Goal: Task Accomplishment & Management: Complete application form

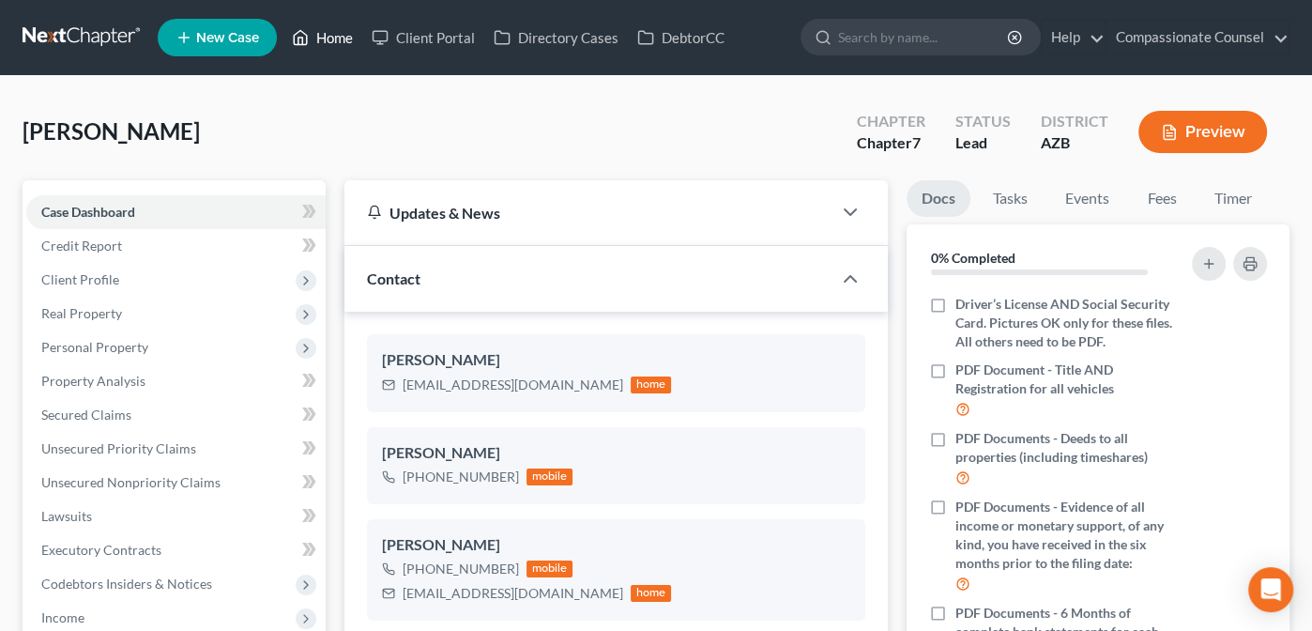
click at [326, 36] on link "Home" at bounding box center [322, 38] width 80 height 34
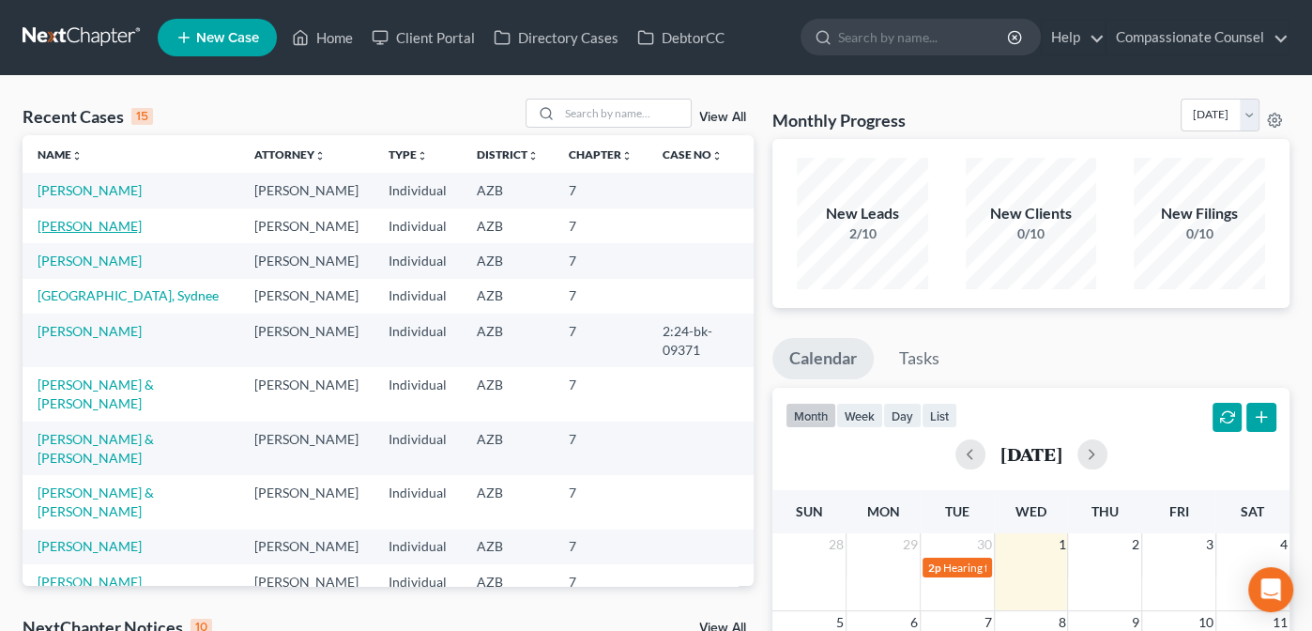
click at [65, 234] on link "[PERSON_NAME]" at bounding box center [90, 226] width 104 height 16
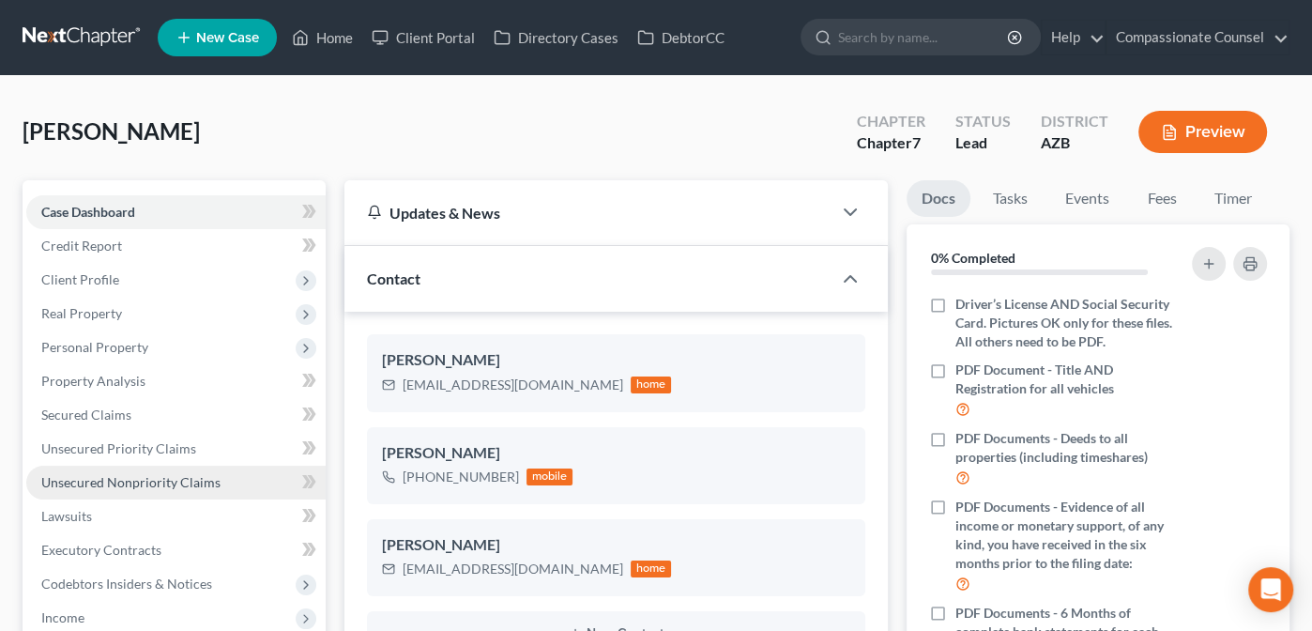
click at [83, 479] on span "Unsecured Nonpriority Claims" at bounding box center [130, 482] width 179 height 16
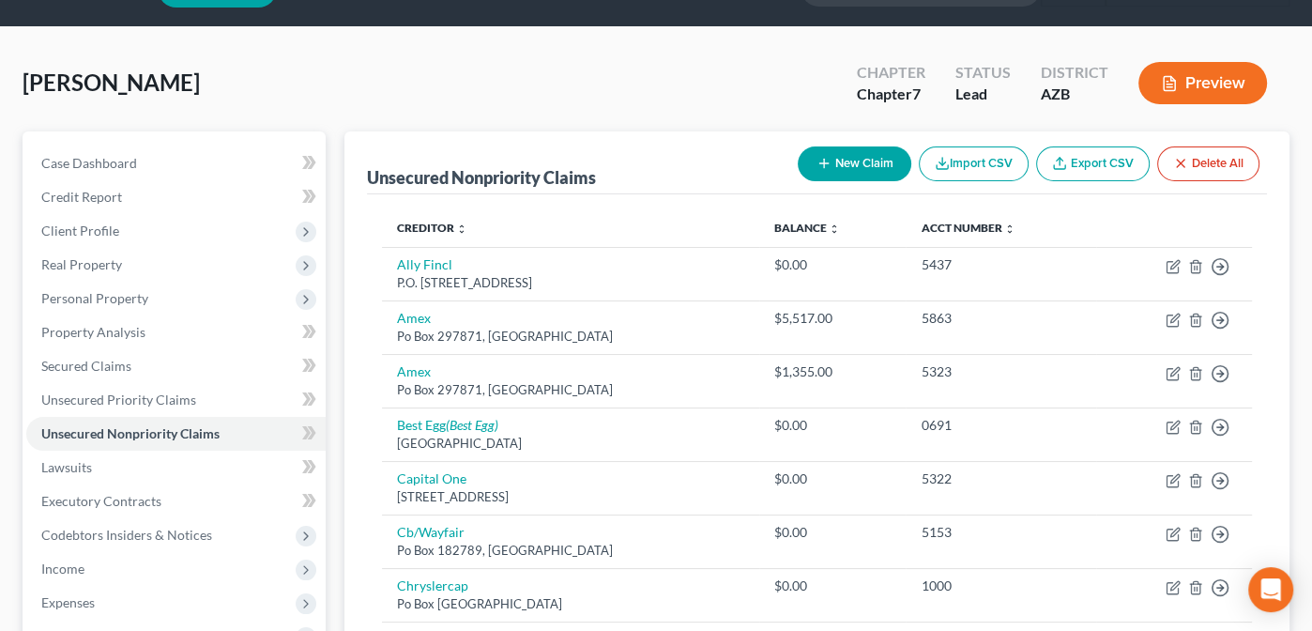
scroll to position [33, 0]
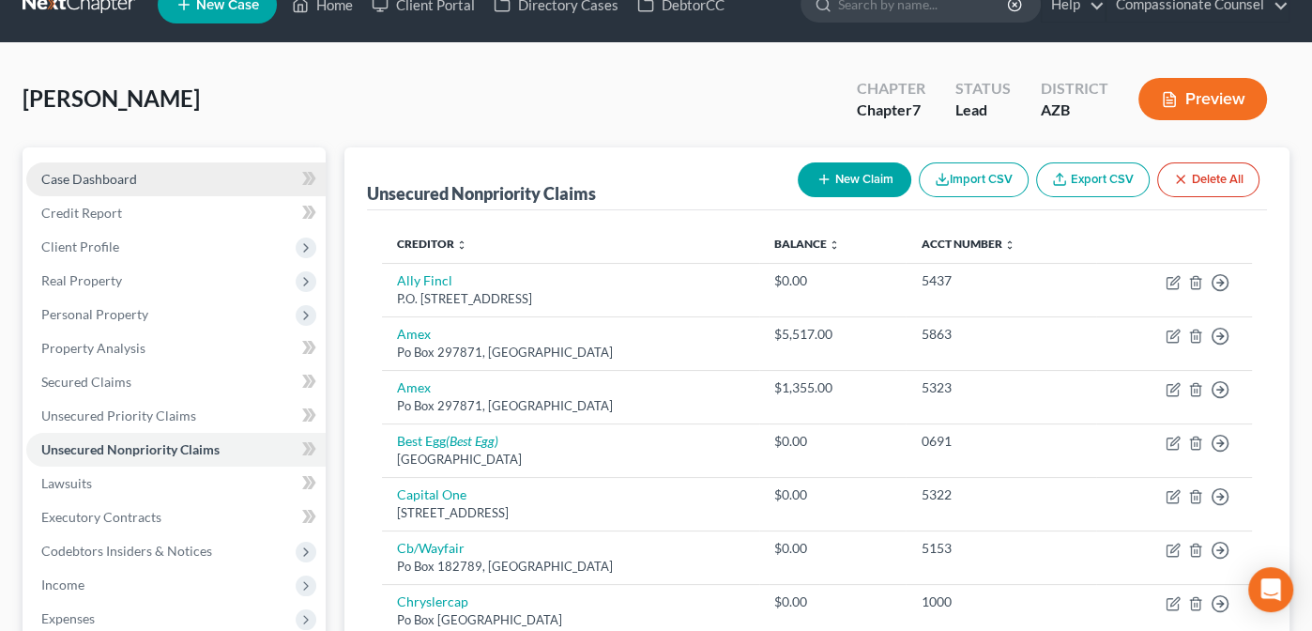
click at [78, 176] on span "Case Dashboard" at bounding box center [89, 179] width 96 height 16
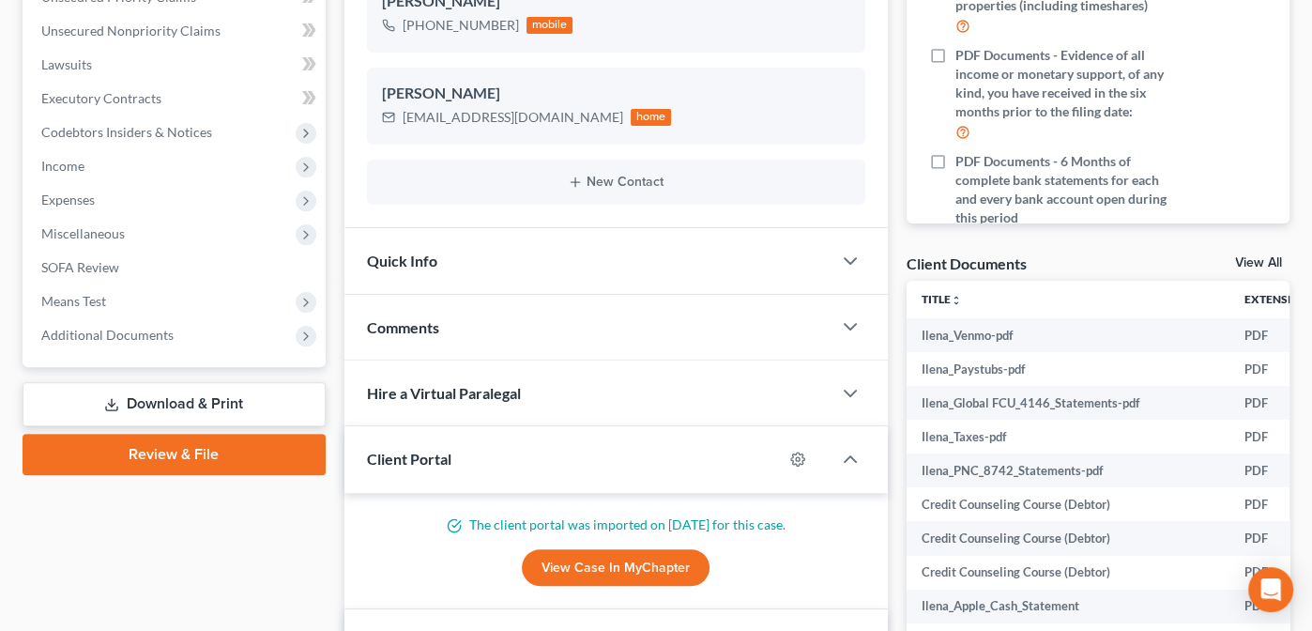
scroll to position [456, 0]
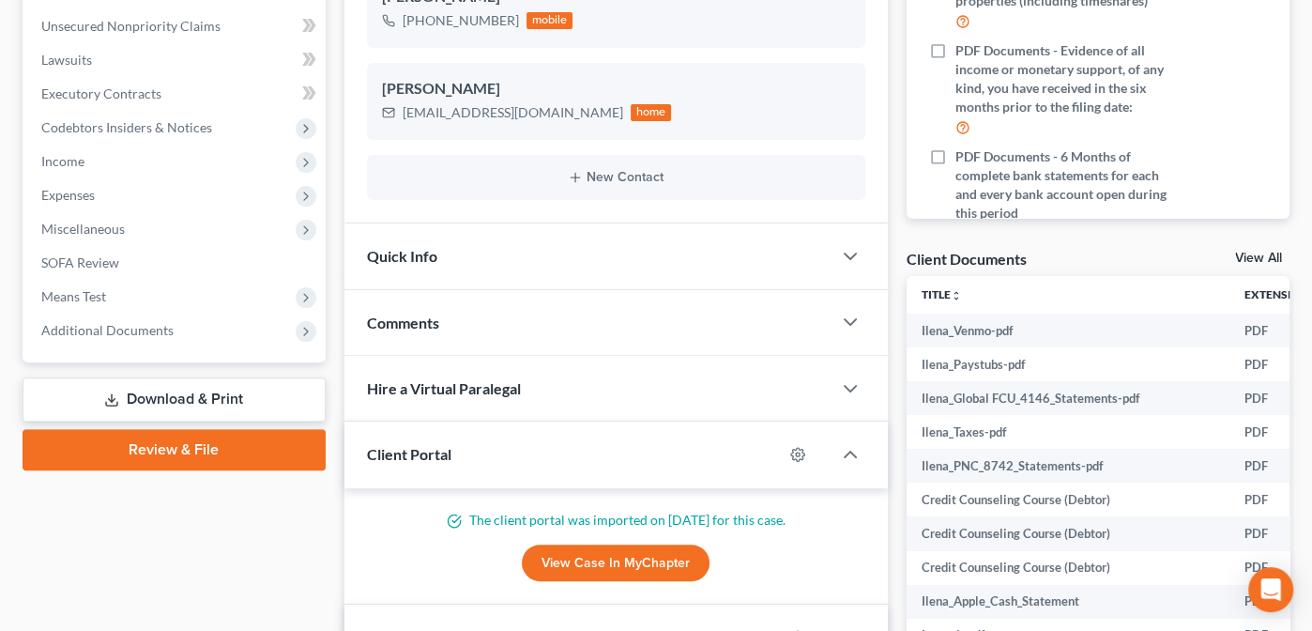
click at [1249, 255] on link "View All" at bounding box center [1258, 258] width 47 height 13
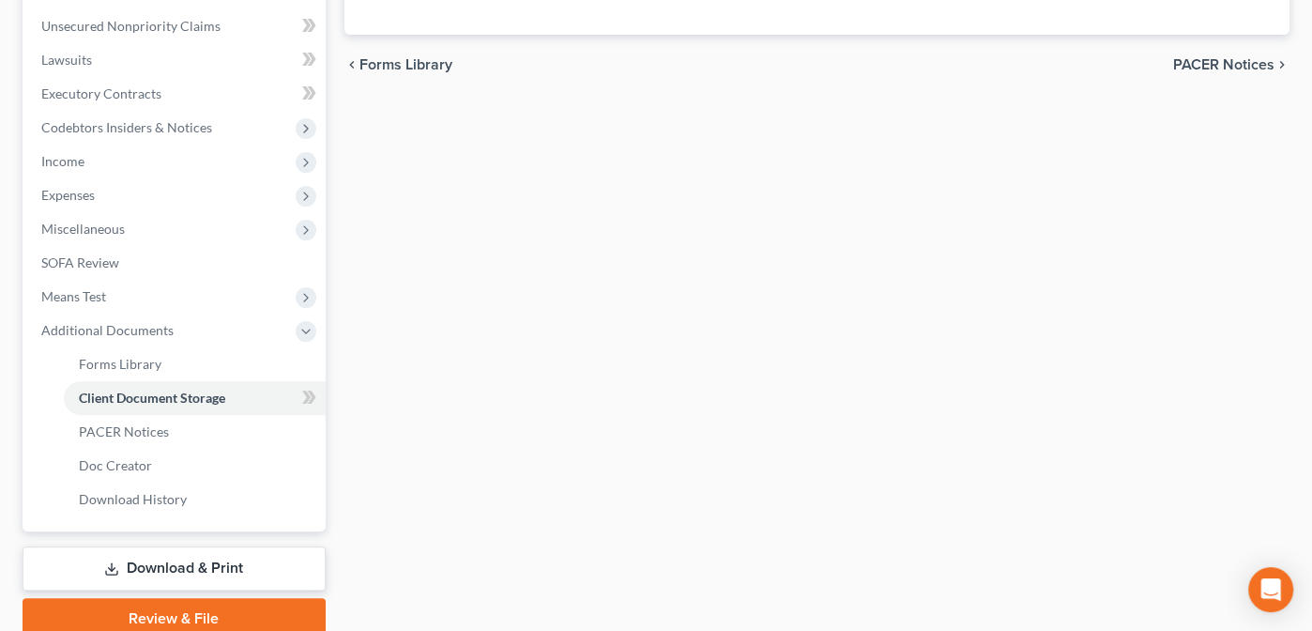
scroll to position [343, 0]
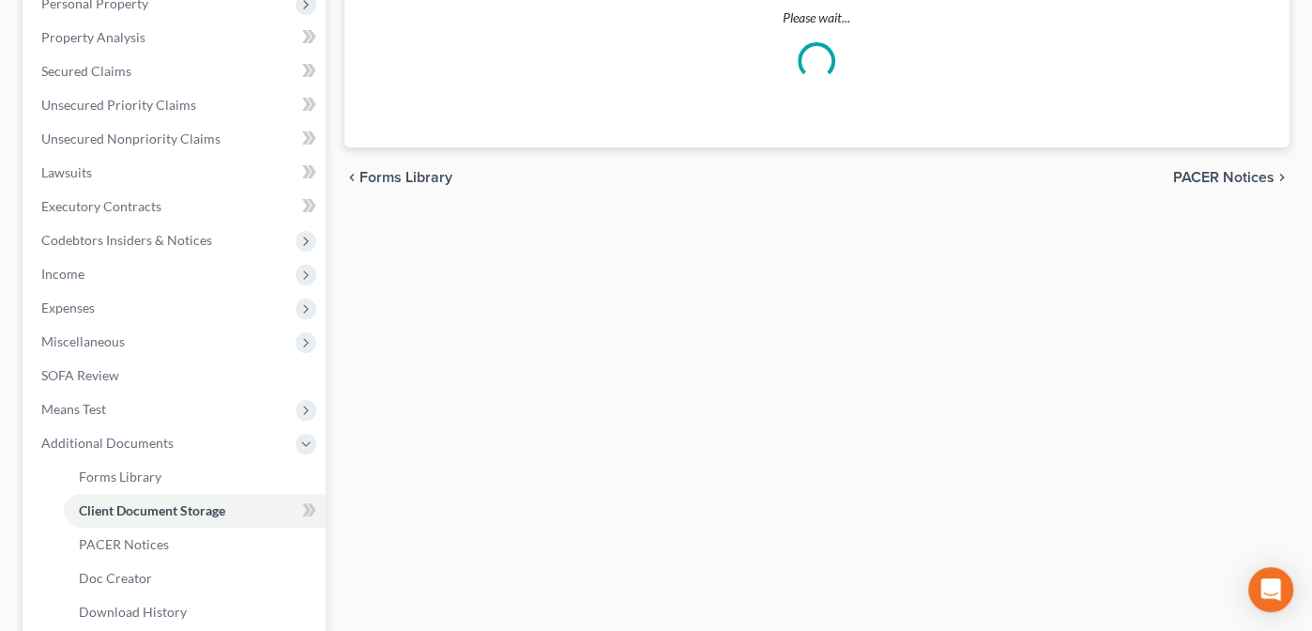
select select "14"
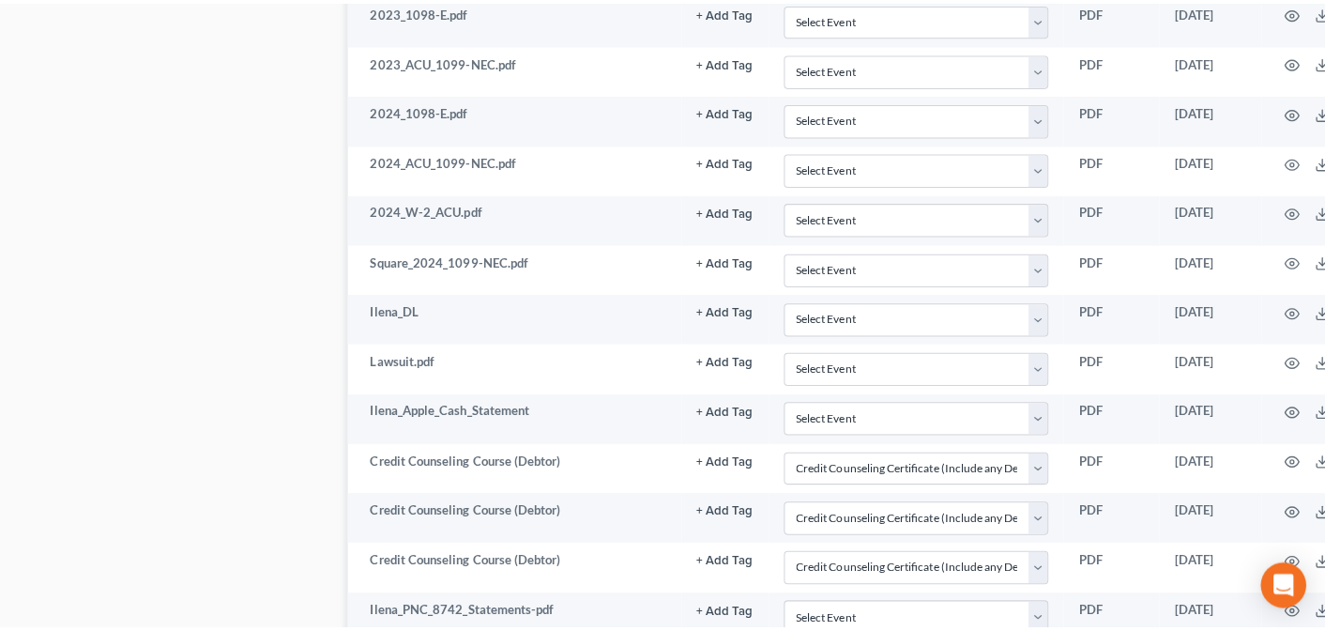
scroll to position [1277, 0]
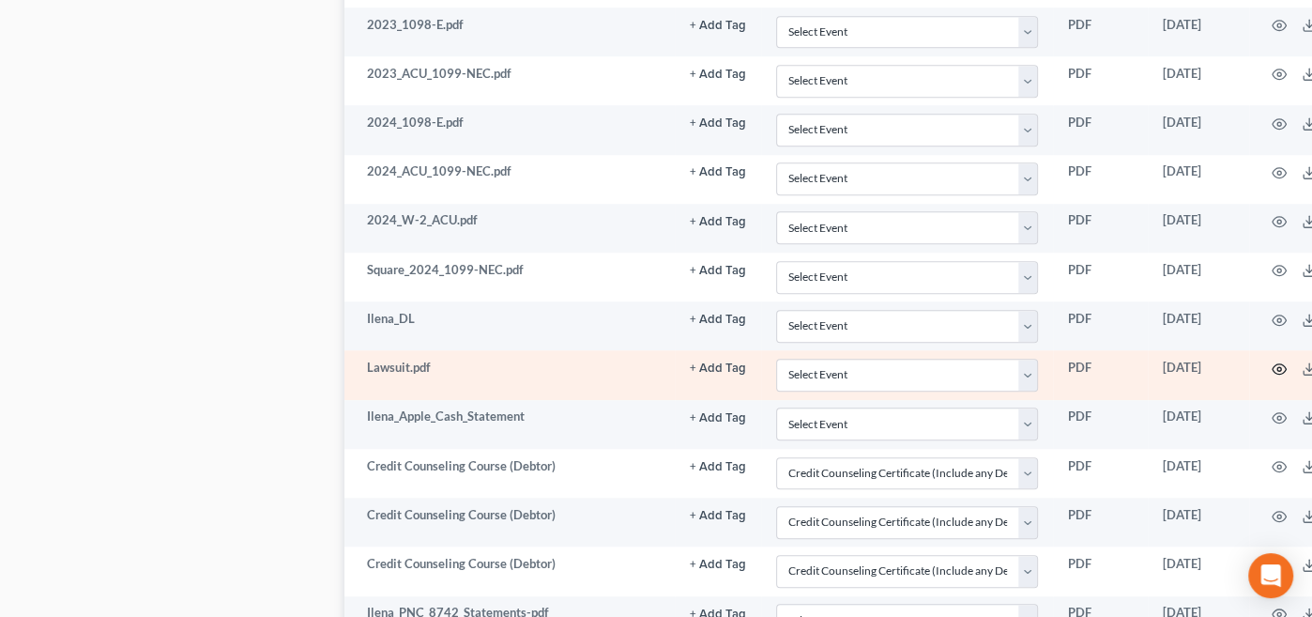
click at [1272, 361] on icon "button" at bounding box center [1279, 368] width 15 height 15
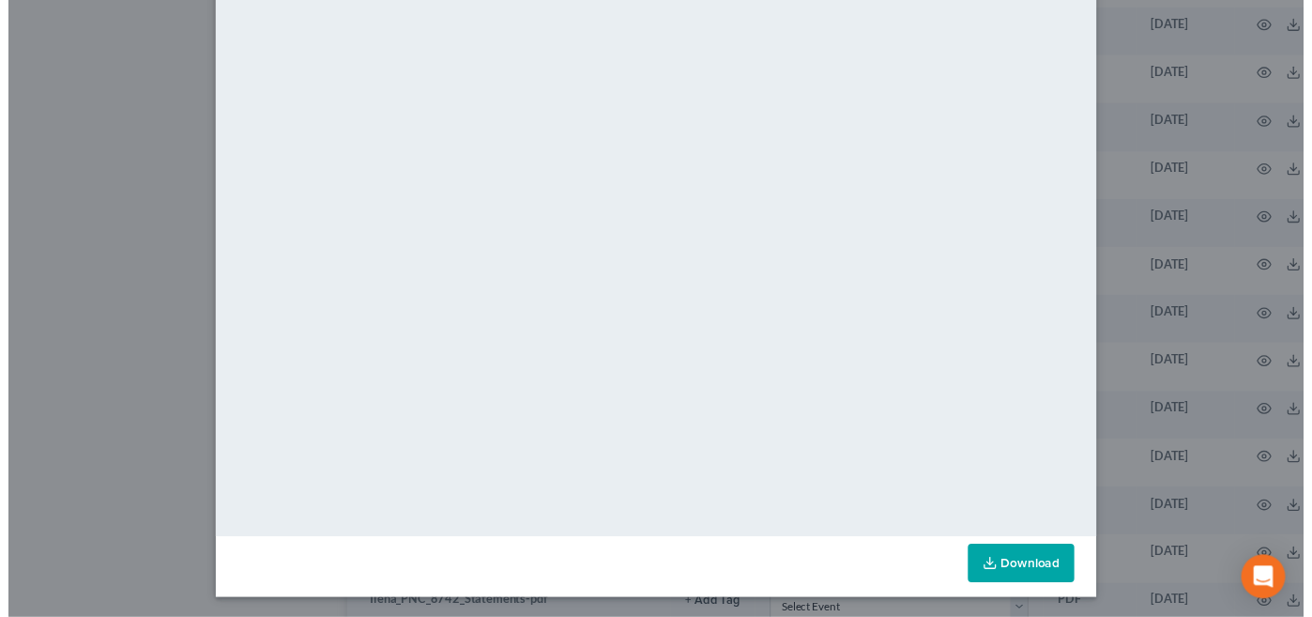
scroll to position [8, 0]
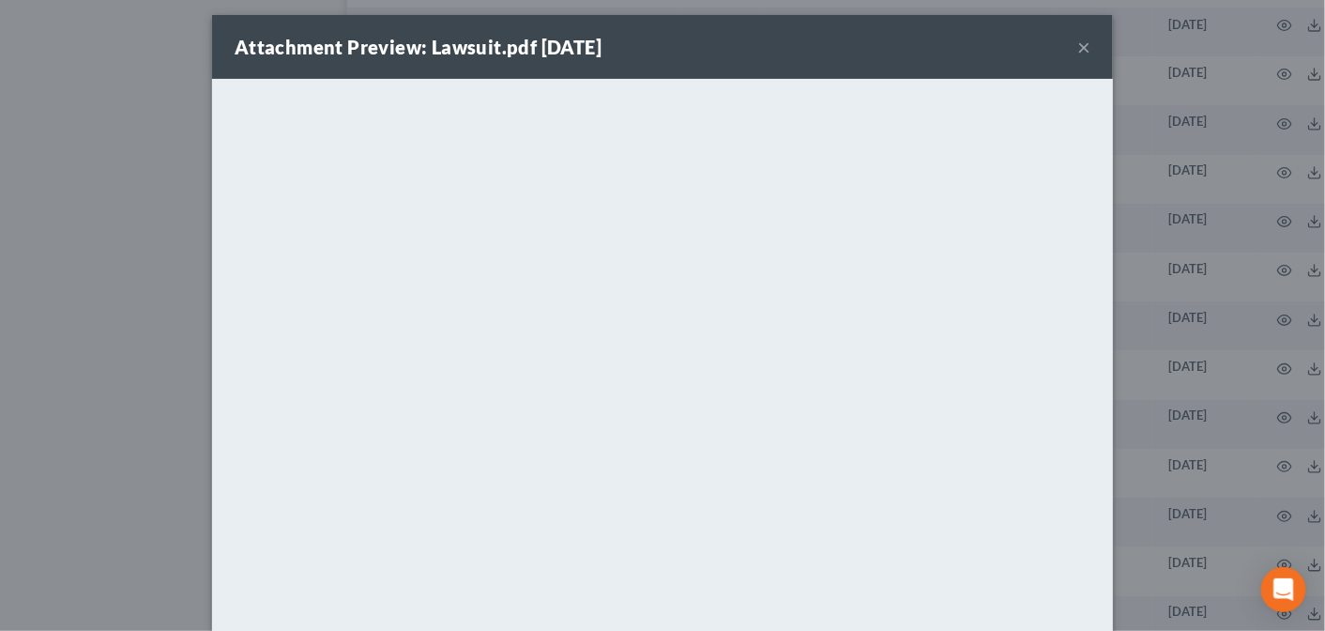
click at [1077, 46] on button "×" at bounding box center [1083, 47] width 13 height 23
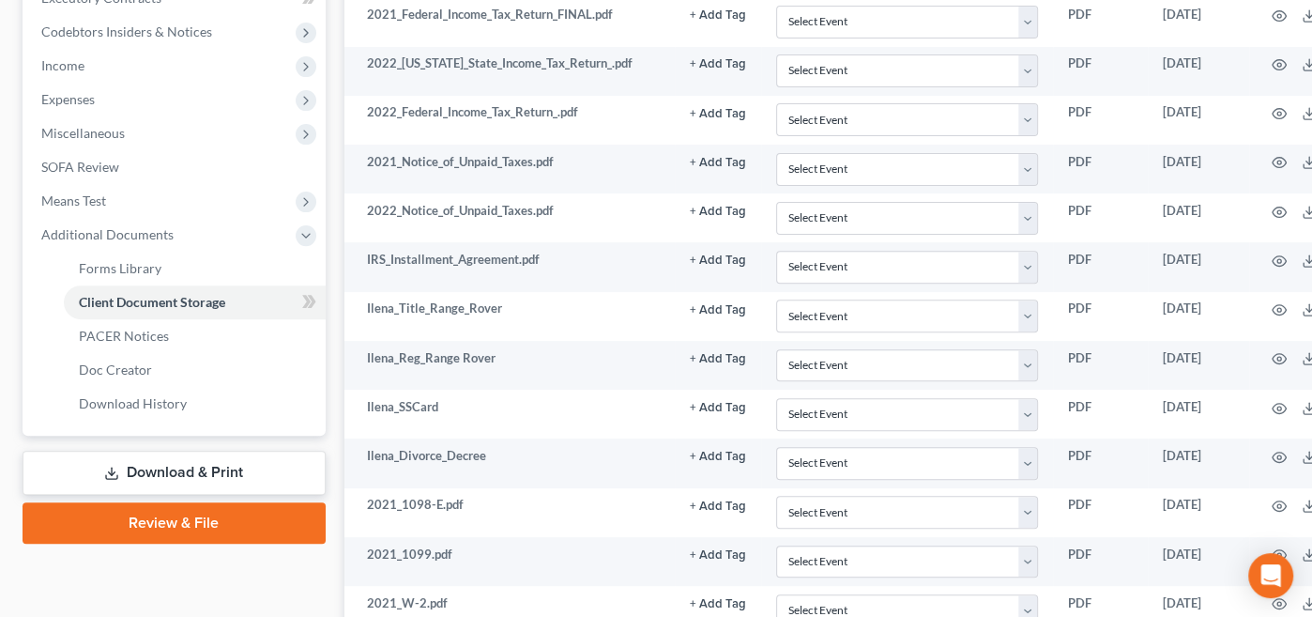
scroll to position [546, 0]
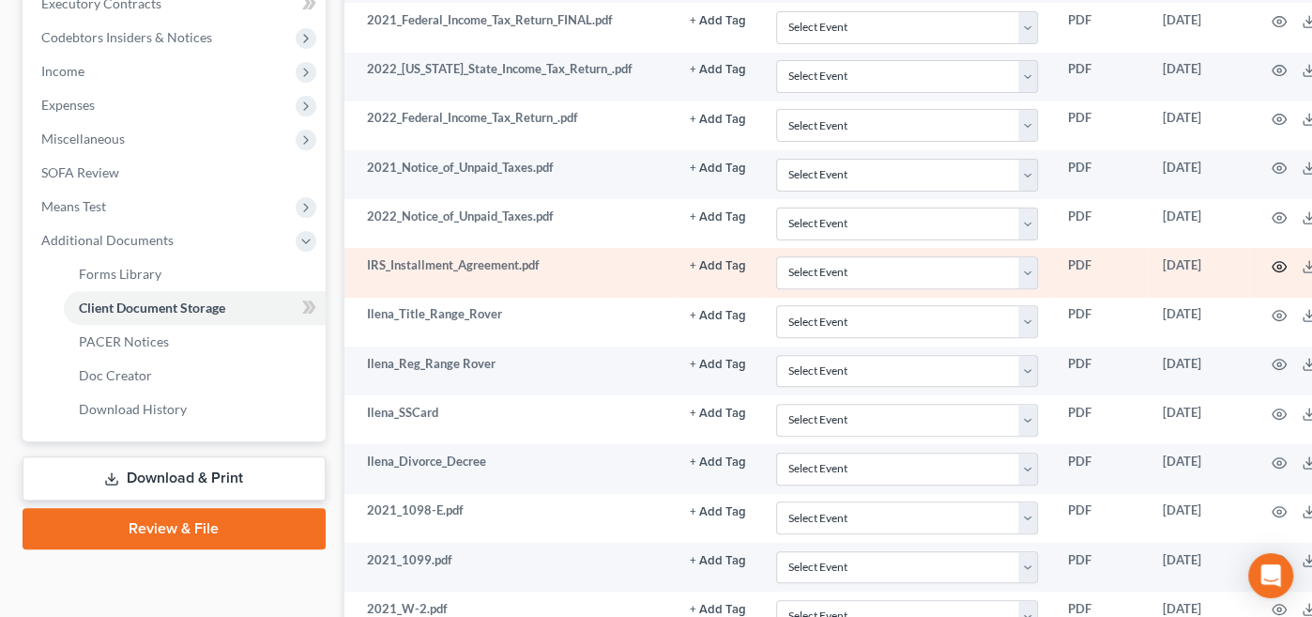
click at [1272, 259] on icon "button" at bounding box center [1279, 266] width 15 height 15
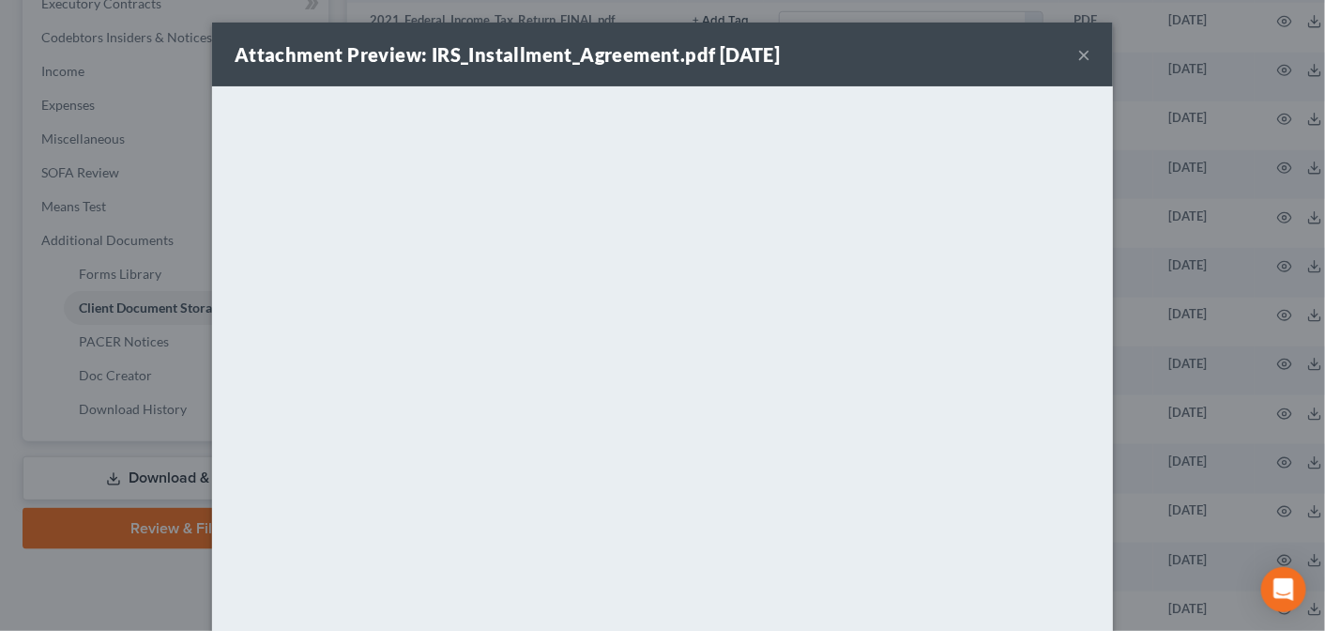
click at [1078, 55] on button "×" at bounding box center [1083, 54] width 13 height 23
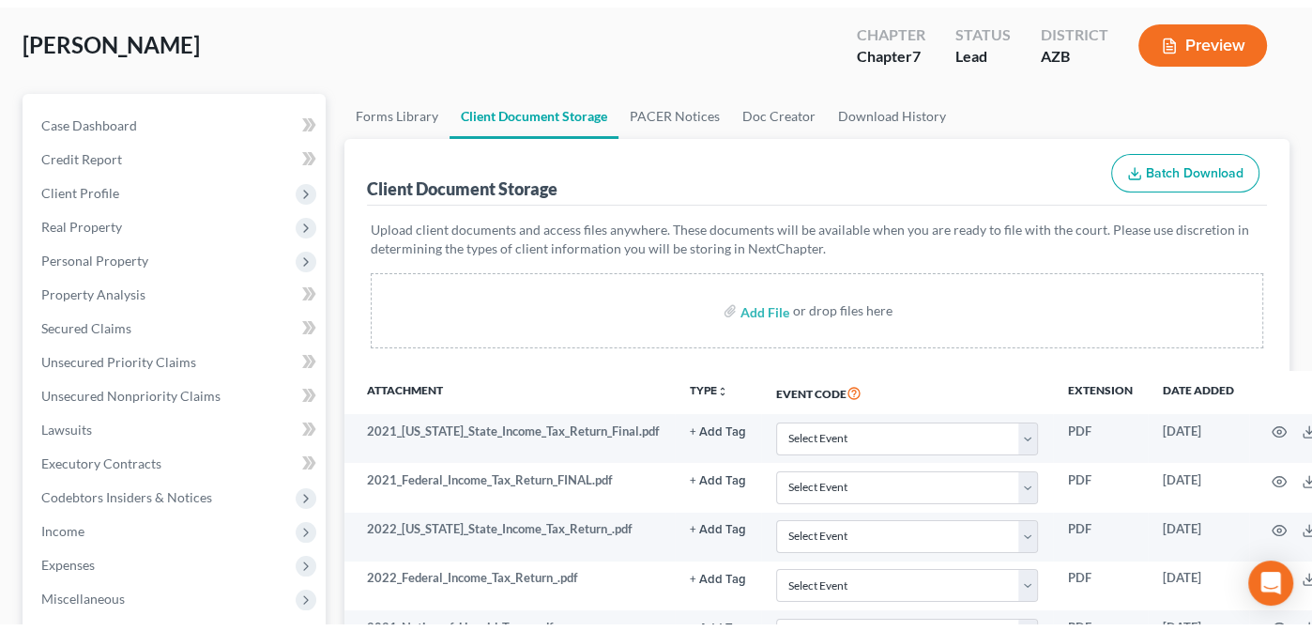
scroll to position [0, 0]
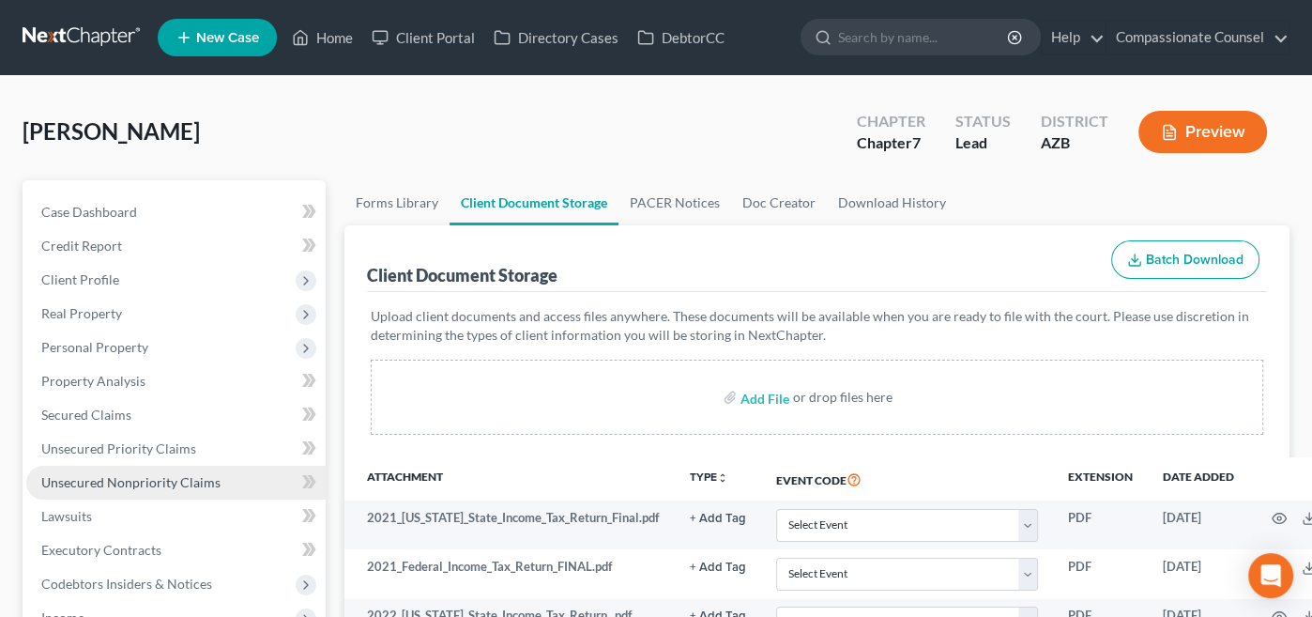
click at [72, 477] on span "Unsecured Nonpriority Claims" at bounding box center [130, 482] width 179 height 16
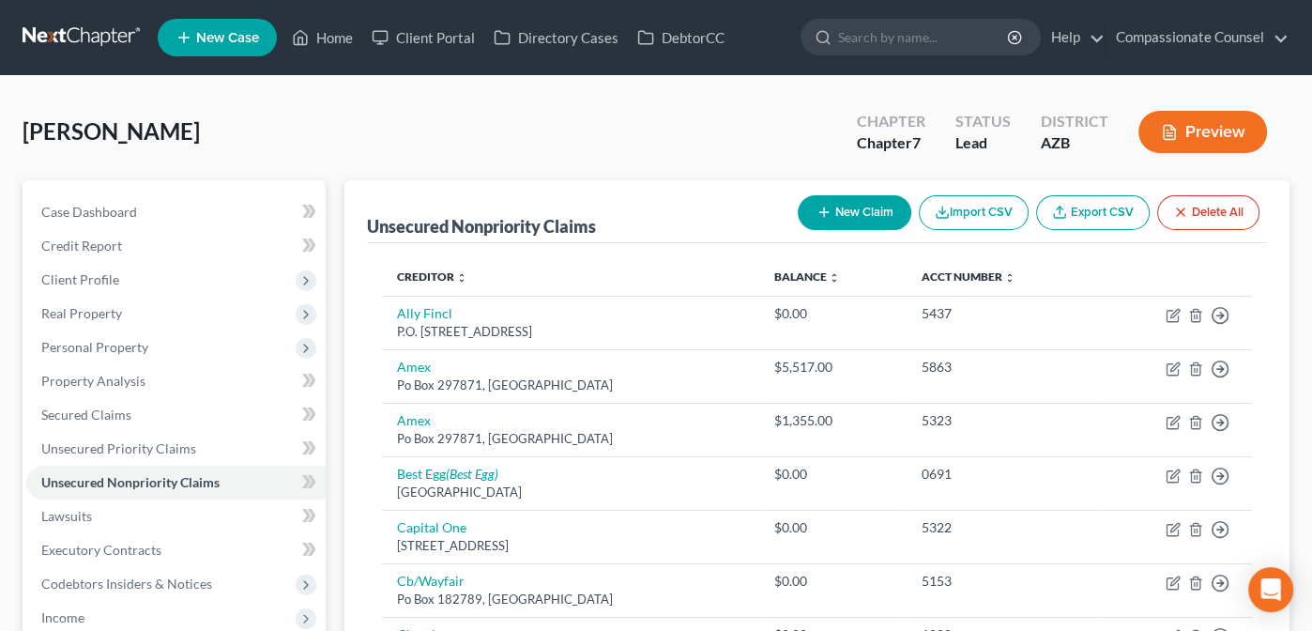
click at [875, 202] on button "New Claim" at bounding box center [855, 212] width 114 height 35
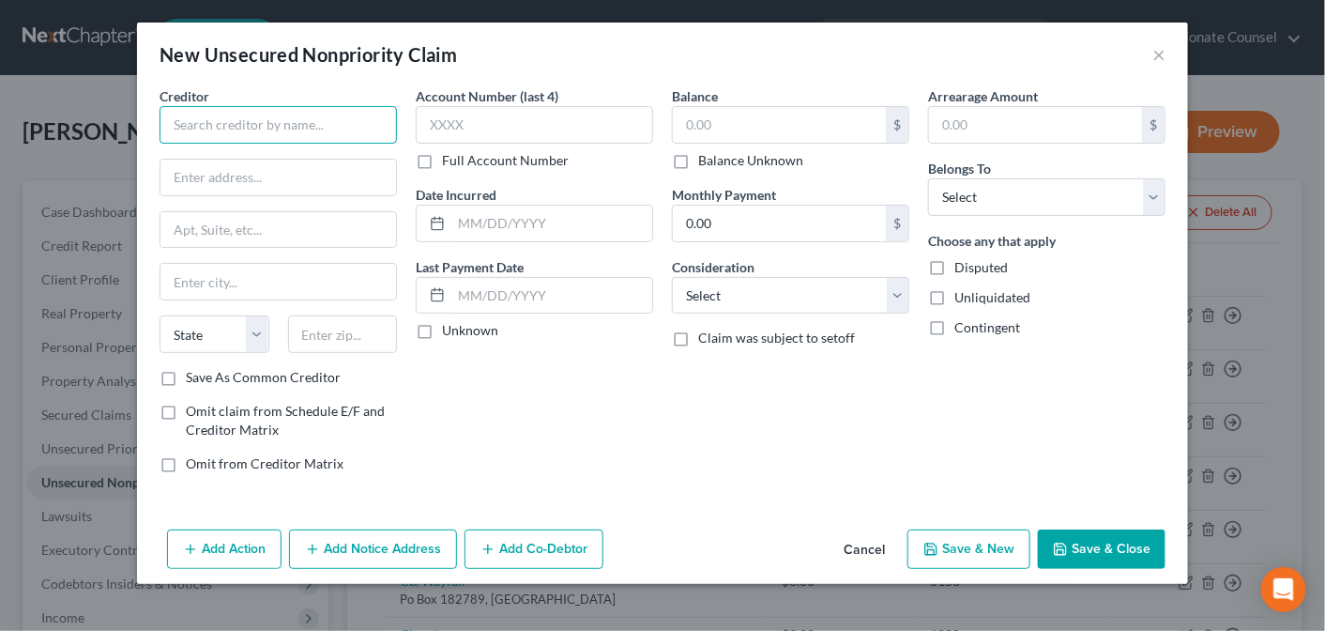
click at [237, 126] on input "text" at bounding box center [278, 125] width 237 height 38
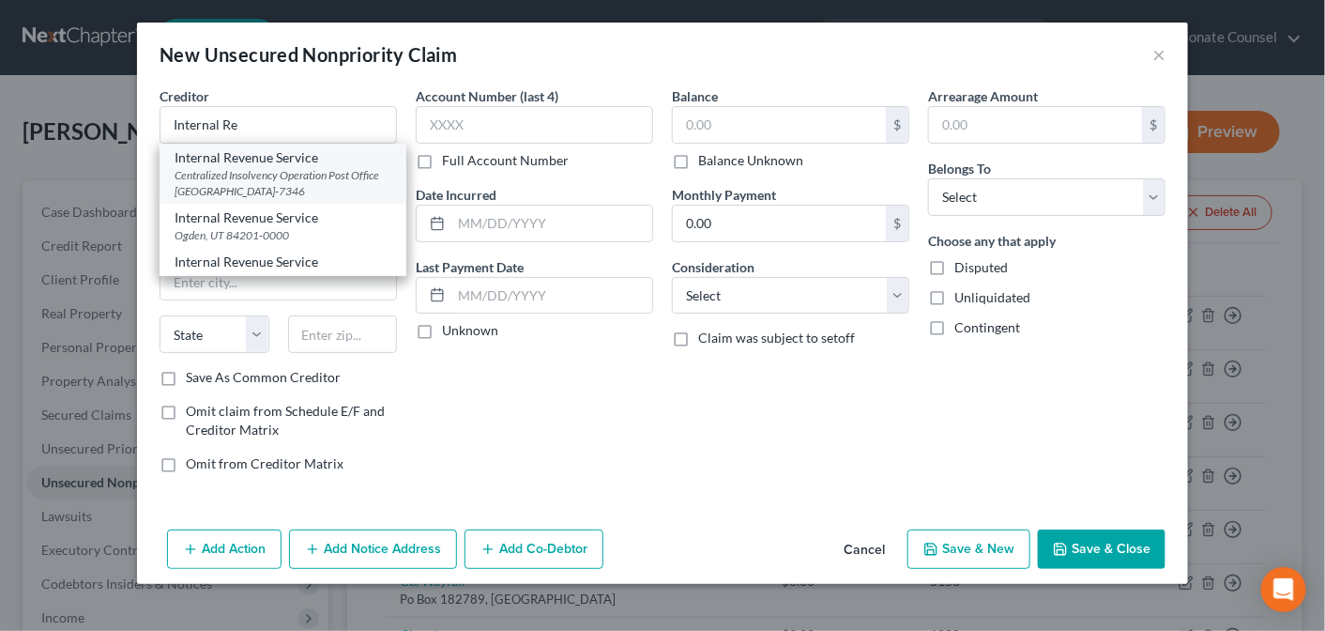
click at [268, 175] on div "Centralized Insolvency Operation Post Office [GEOGRAPHIC_DATA]-7346" at bounding box center [283, 183] width 217 height 32
type input "Internal Revenue Service"
type input "Centralized Insolvency Operation"
type input "Post Office Box 7346"
type input "[GEOGRAPHIC_DATA]"
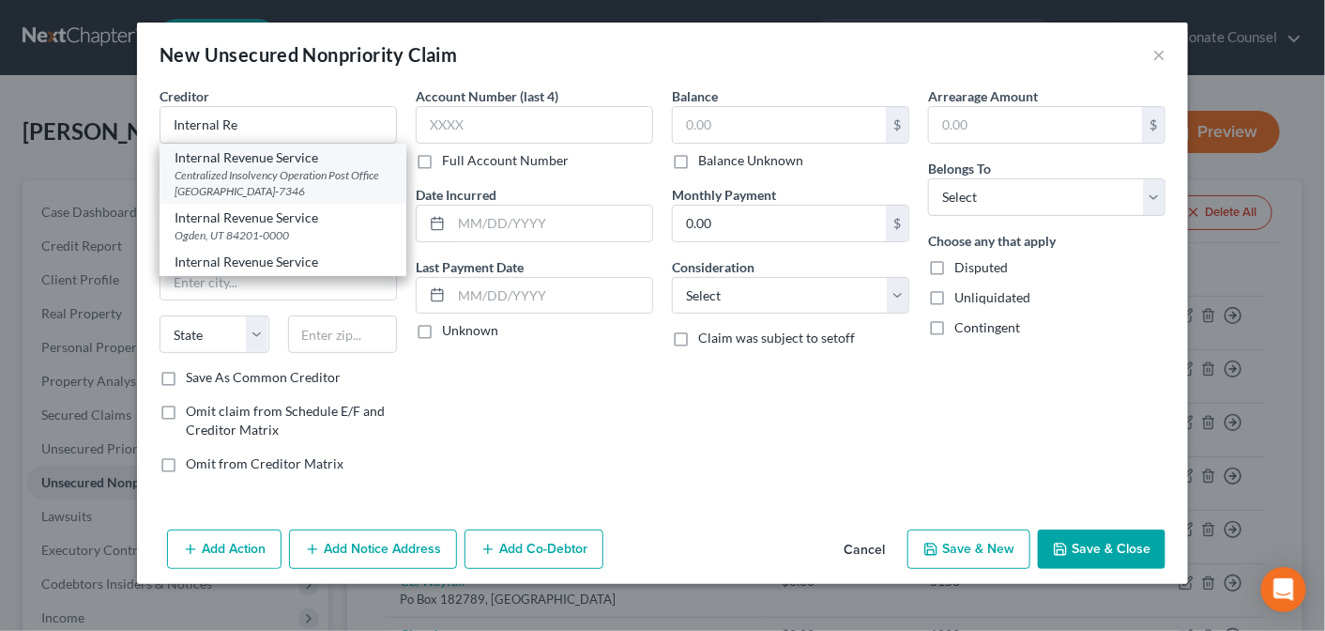
select select "39"
type input "19101-7346"
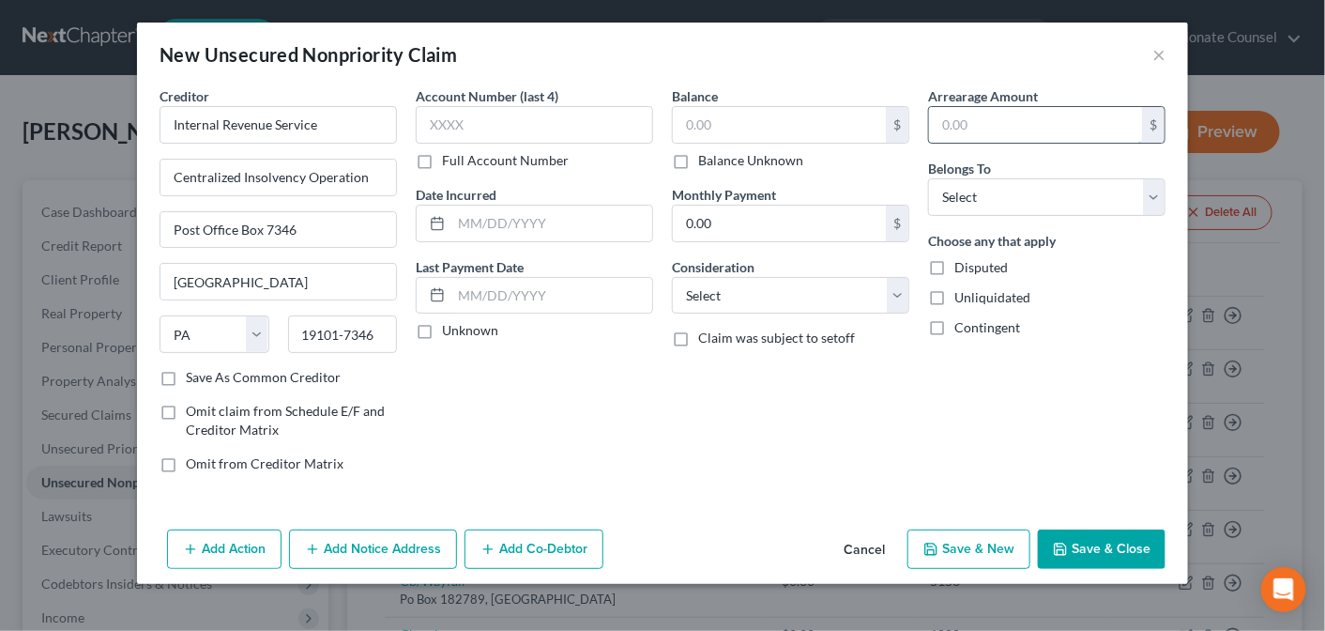
click at [956, 117] on input "text" at bounding box center [1035, 125] width 213 height 36
click at [714, 118] on input "text" at bounding box center [779, 125] width 213 height 36
paste input "$21,048.17"
type input "21,048.17"
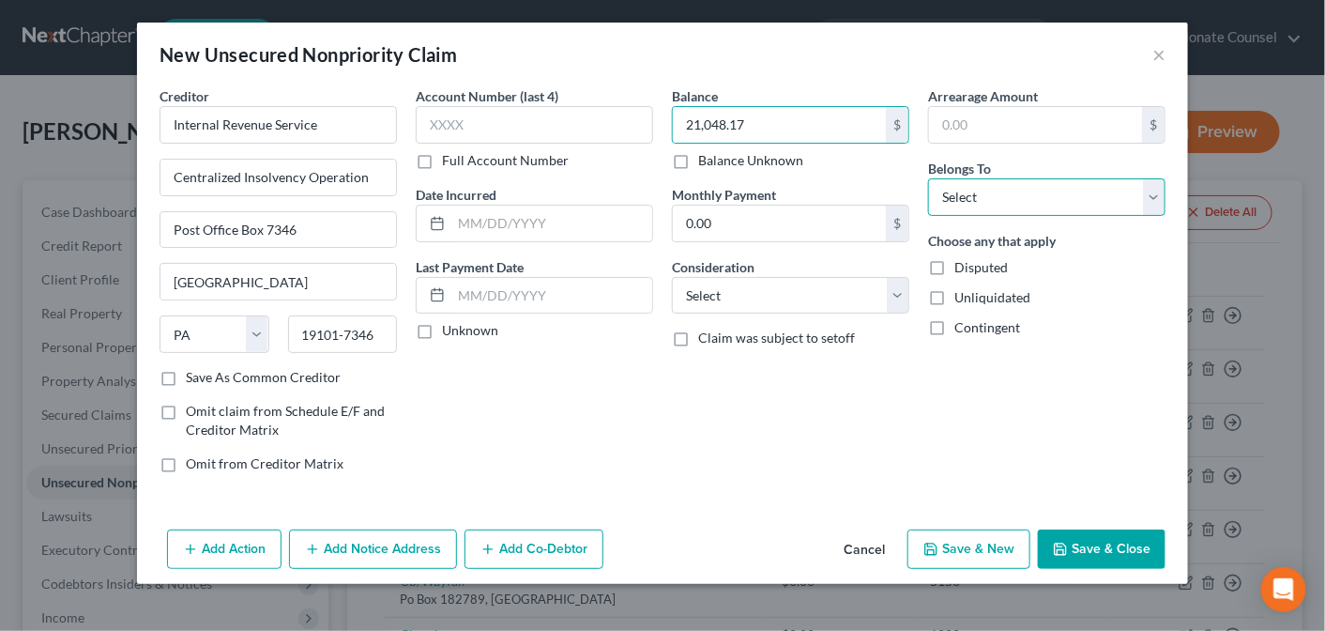
click at [1156, 194] on select "Select Debtor 1 Only Debtor 2 Only Debtor 1 And Debtor 2 Only At Least One Of T…" at bounding box center [1046, 197] width 237 height 38
select select "0"
click at [928, 178] on select "Select Debtor 1 Only Debtor 2 Only Debtor 1 And Debtor 2 Only At Least One Of T…" at bounding box center [1046, 197] width 237 height 38
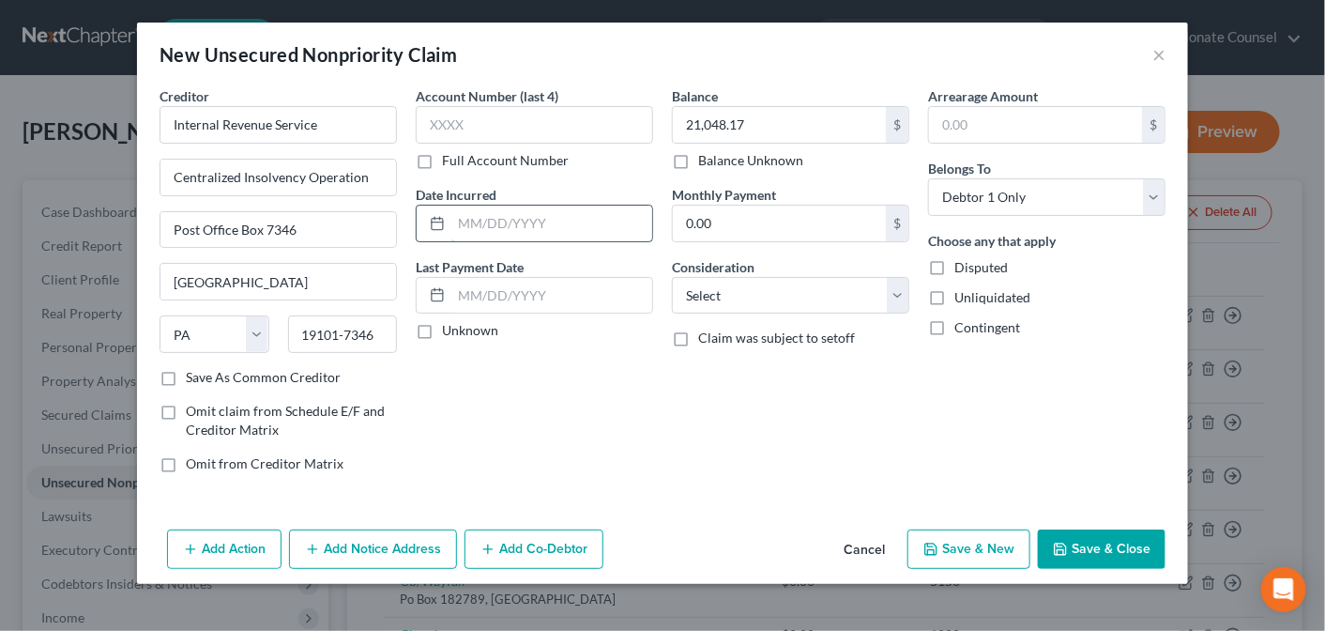
click at [464, 221] on input "text" at bounding box center [551, 224] width 201 height 36
type input "1"
type input "[DATE]"
click at [1109, 541] on button "Save & Close" at bounding box center [1102, 548] width 128 height 39
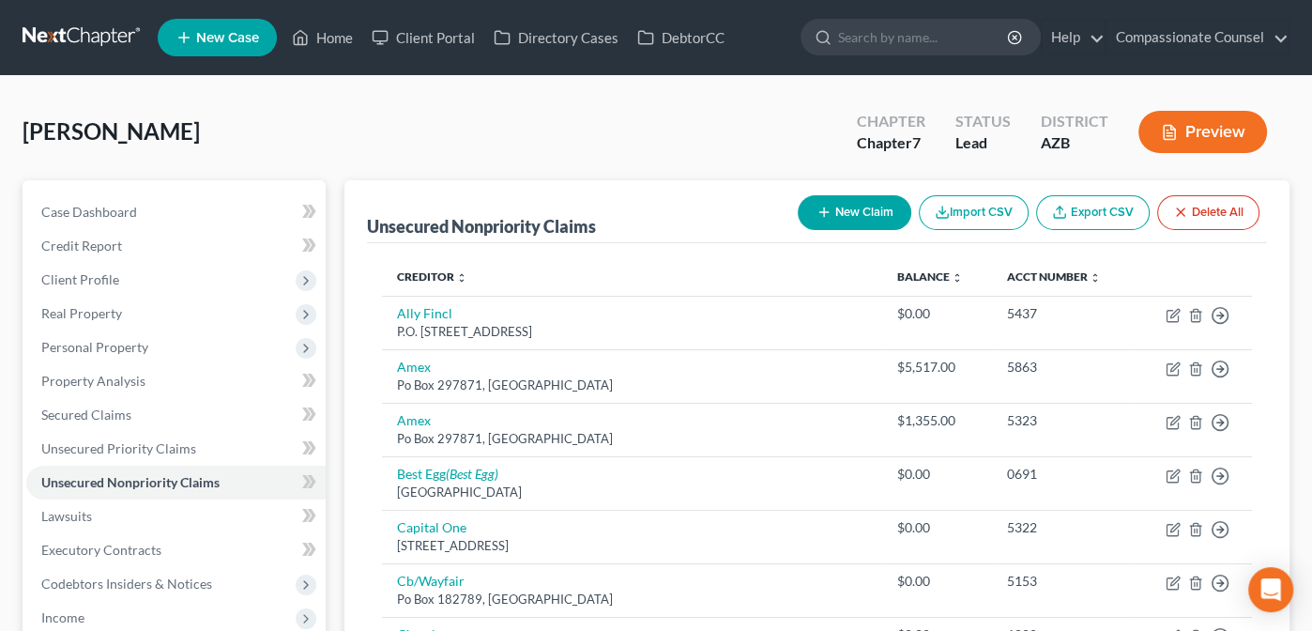
click at [846, 206] on button "New Claim" at bounding box center [855, 212] width 114 height 35
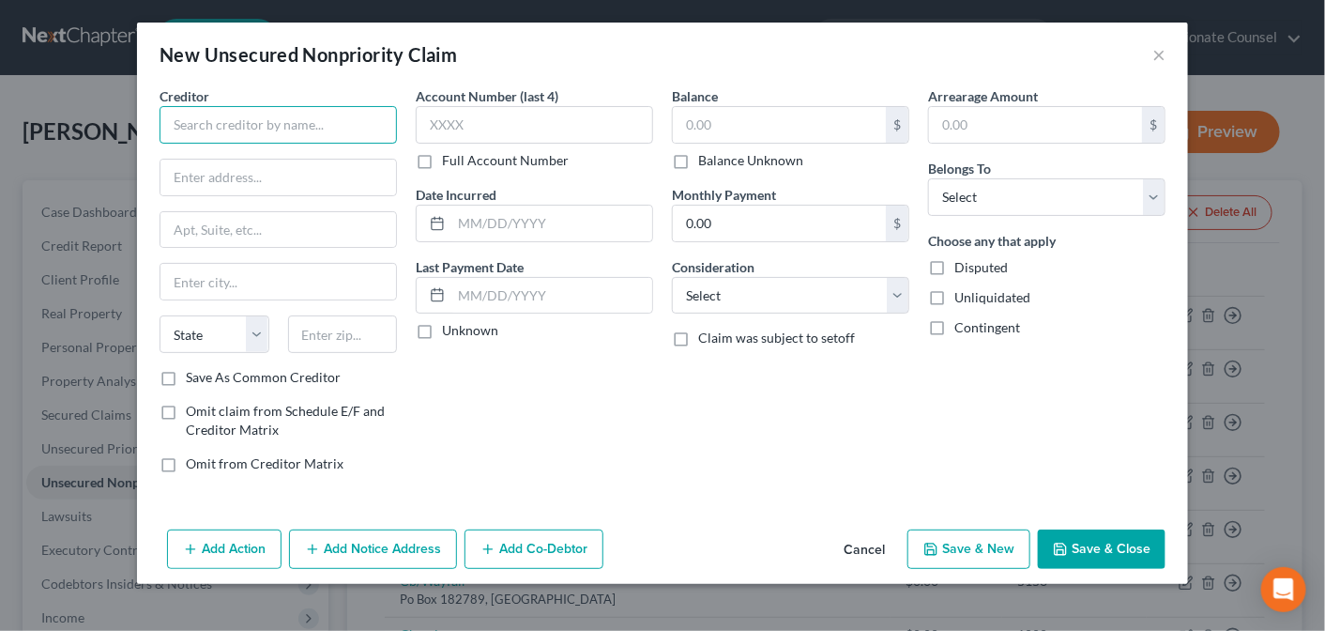
click at [204, 126] on input "text" at bounding box center [278, 125] width 237 height 38
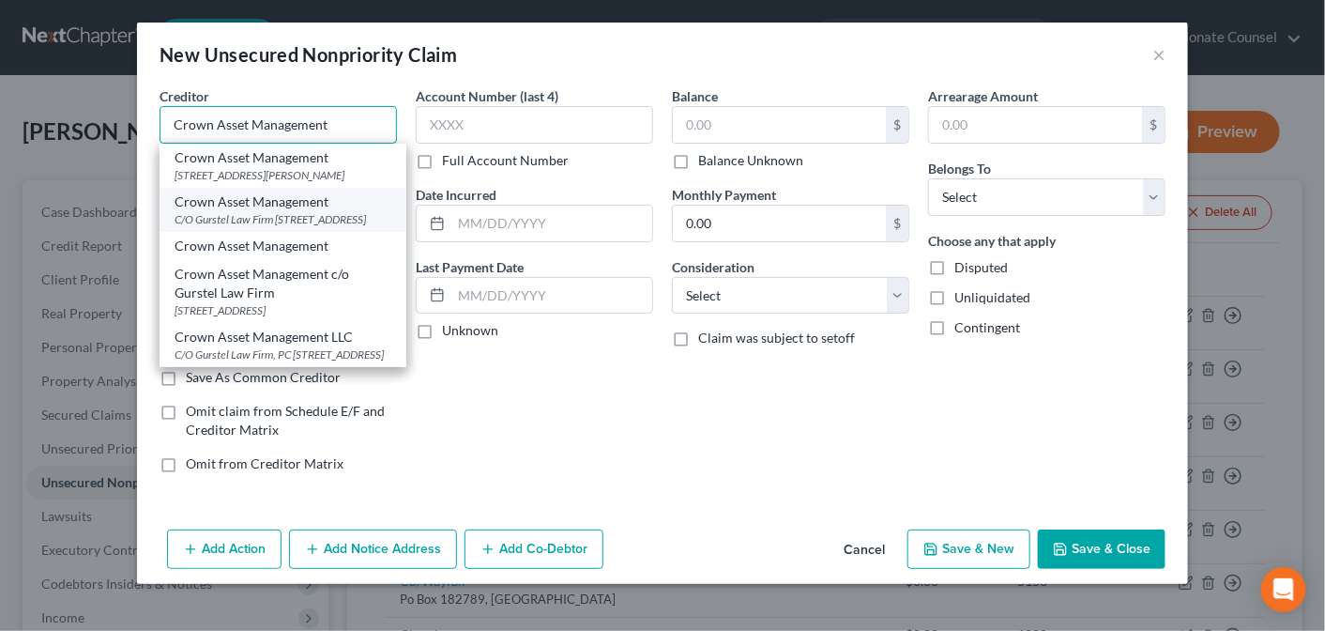
type input "Crown Asset Management"
click at [235, 227] on div "C/O Gurstel Law Firm [STREET_ADDRESS]" at bounding box center [283, 219] width 217 height 16
type input "C/O Gurstel Law Firm"
type input "[STREET_ADDRESS]"
type input "Scottsdale"
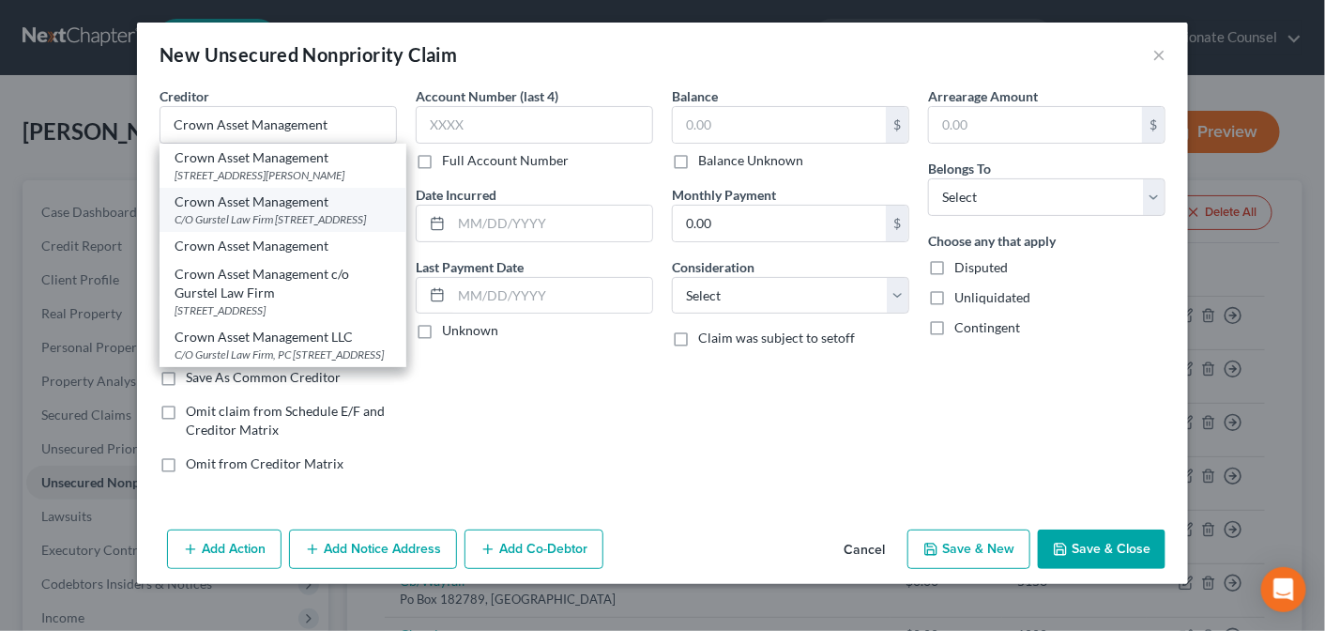
select select "3"
type input "85260-0000"
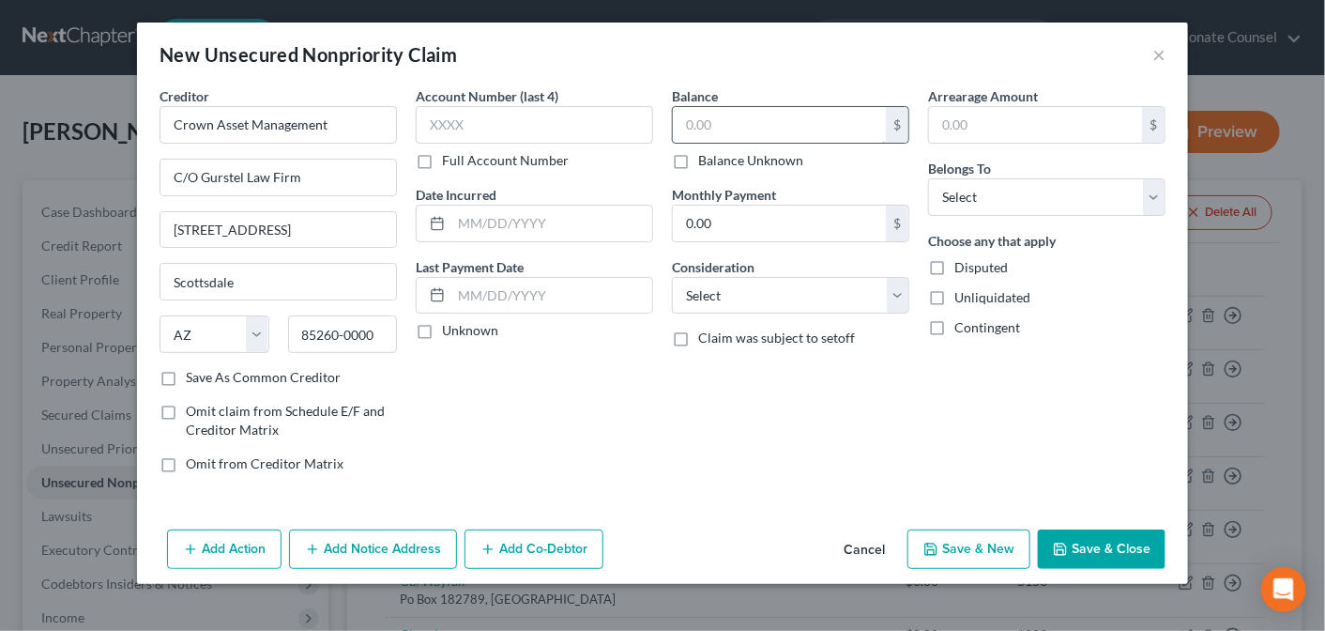
click at [726, 124] on input "text" at bounding box center [779, 125] width 213 height 36
type input "42,267.41"
click at [1147, 197] on select "Select Debtor 1 Only Debtor 2 Only Debtor 1 And Debtor 2 Only At Least One Of T…" at bounding box center [1046, 197] width 237 height 38
select select "0"
click at [928, 178] on select "Select Debtor 1 Only Debtor 2 Only Debtor 1 And Debtor 2 Only At Least One Of T…" at bounding box center [1046, 197] width 237 height 38
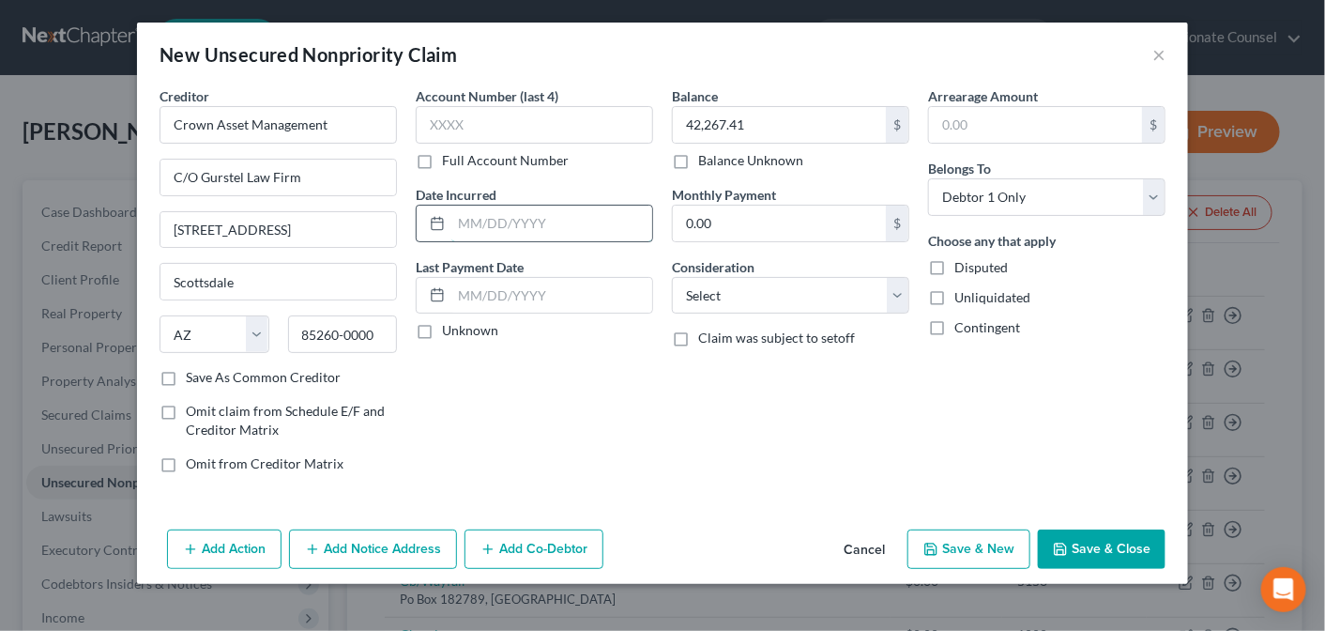
click at [456, 220] on input "text" at bounding box center [551, 224] width 201 height 36
type input "[DATE]"
click at [1090, 547] on button "Save & Close" at bounding box center [1102, 548] width 128 height 39
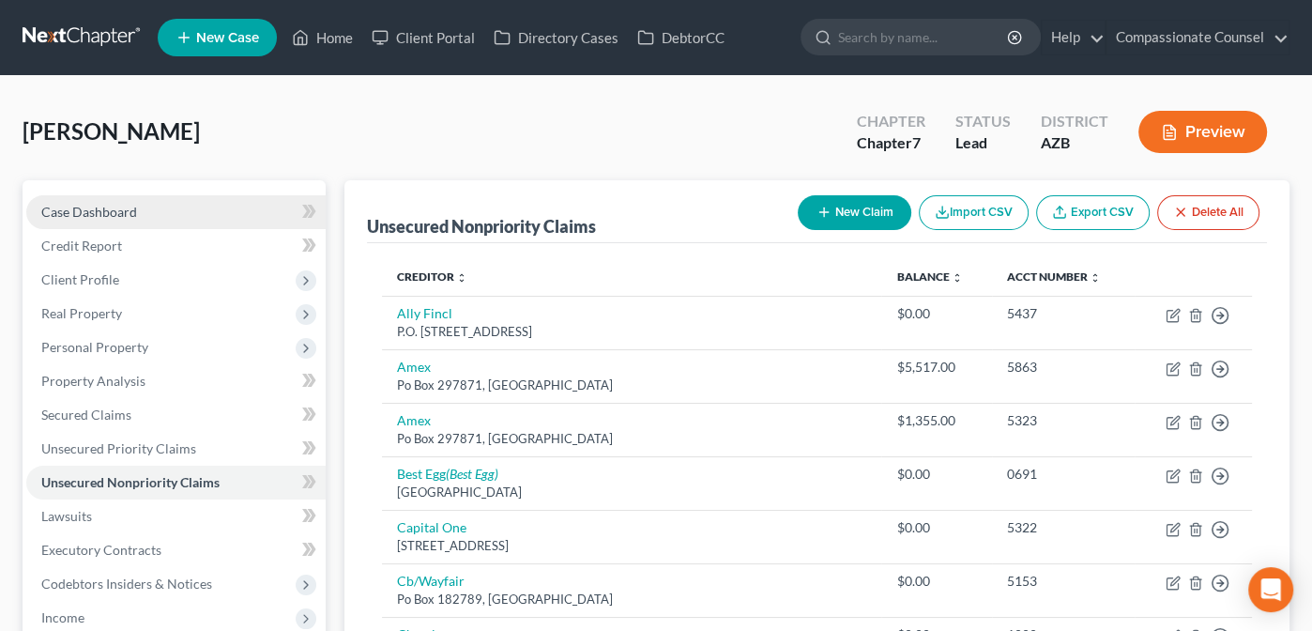
click at [79, 206] on span "Case Dashboard" at bounding box center [89, 212] width 96 height 16
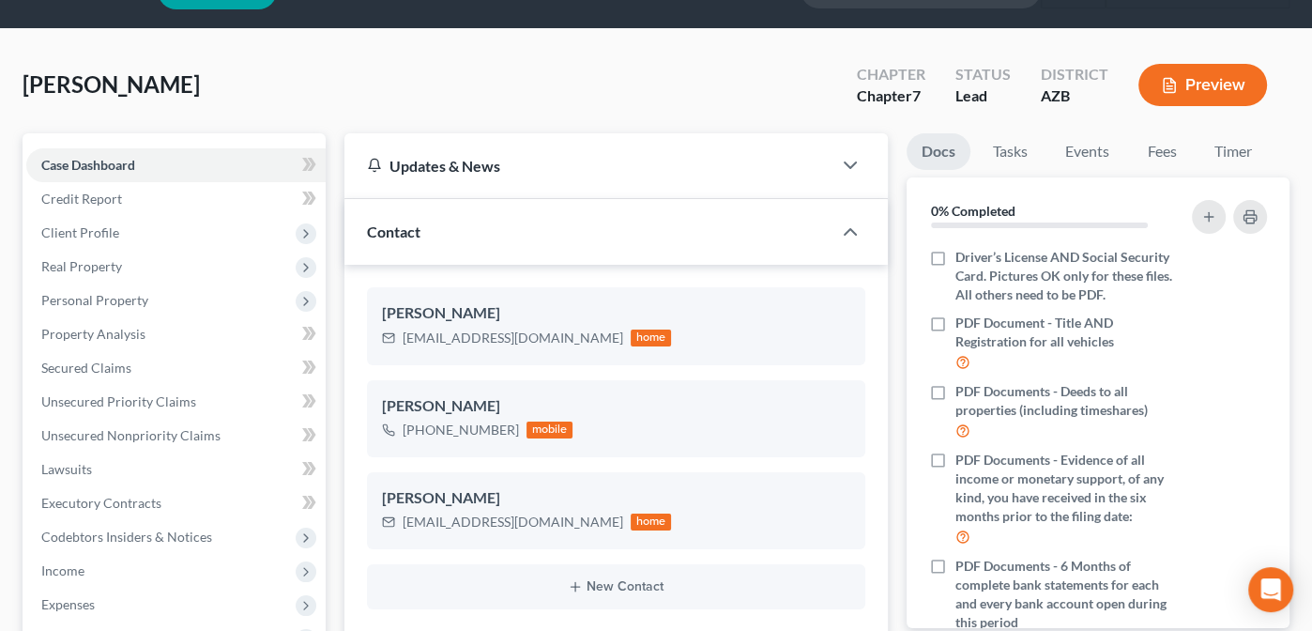
scroll to position [52, 0]
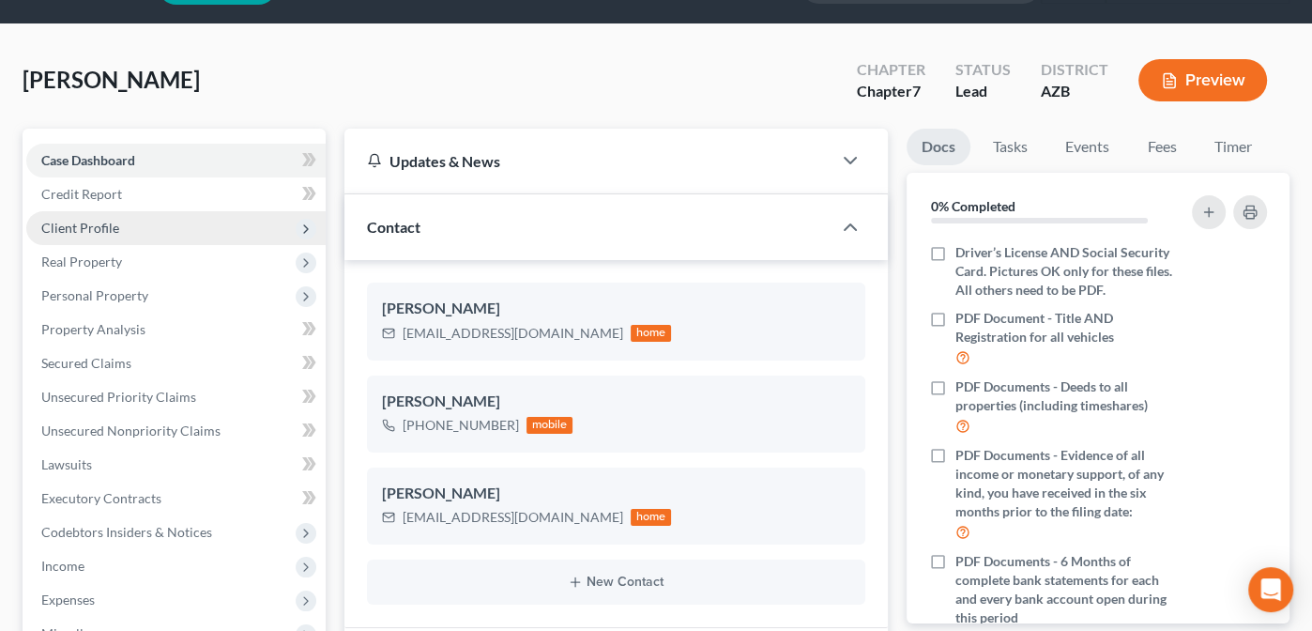
click at [65, 226] on span "Client Profile" at bounding box center [80, 228] width 78 height 16
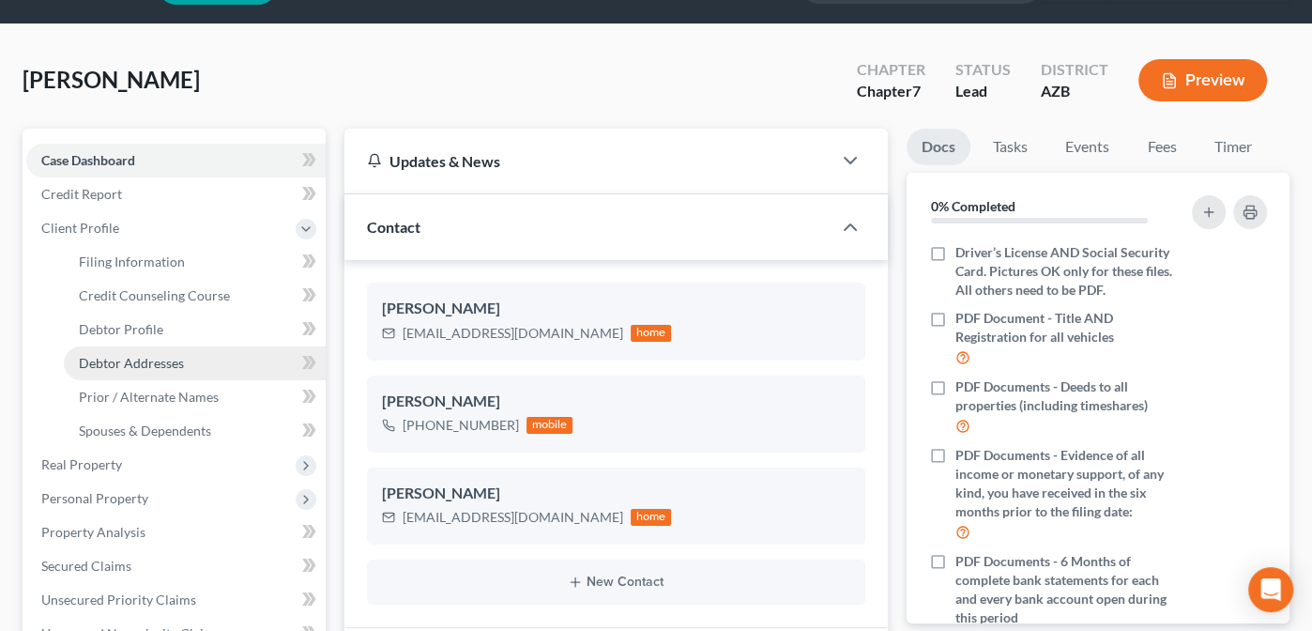
click at [117, 359] on span "Debtor Addresses" at bounding box center [131, 363] width 105 height 16
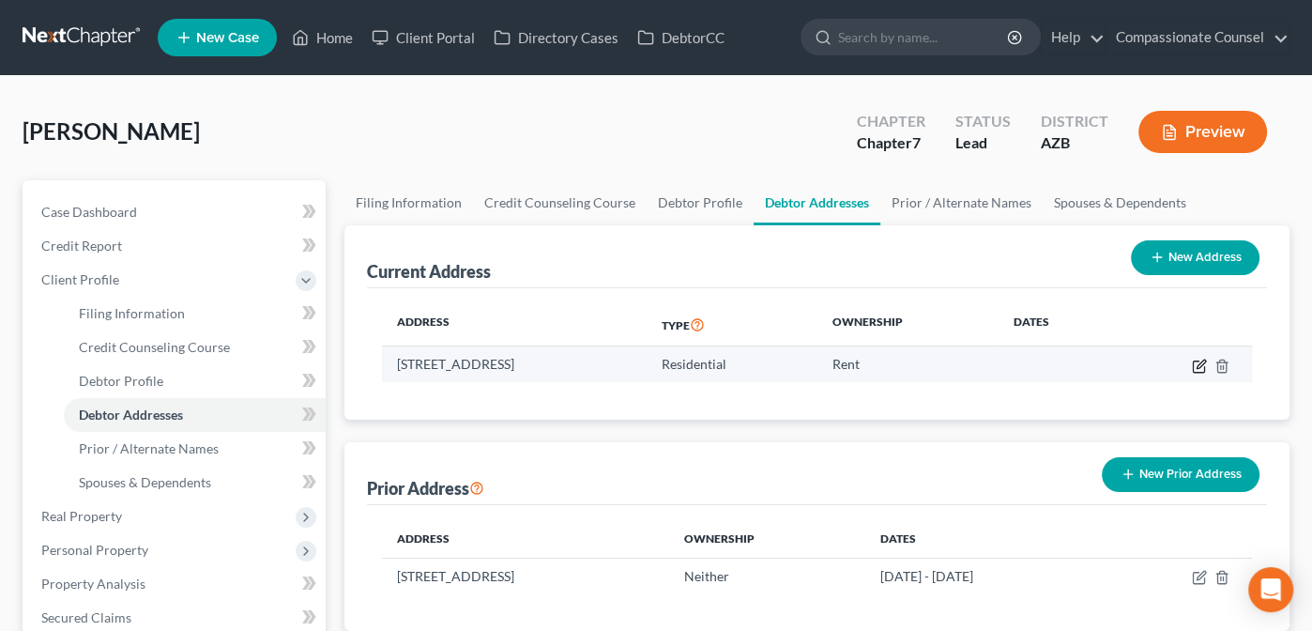
click at [1198, 363] on icon "button" at bounding box center [1199, 366] width 15 height 15
select select "3"
select select "7"
select select "0"
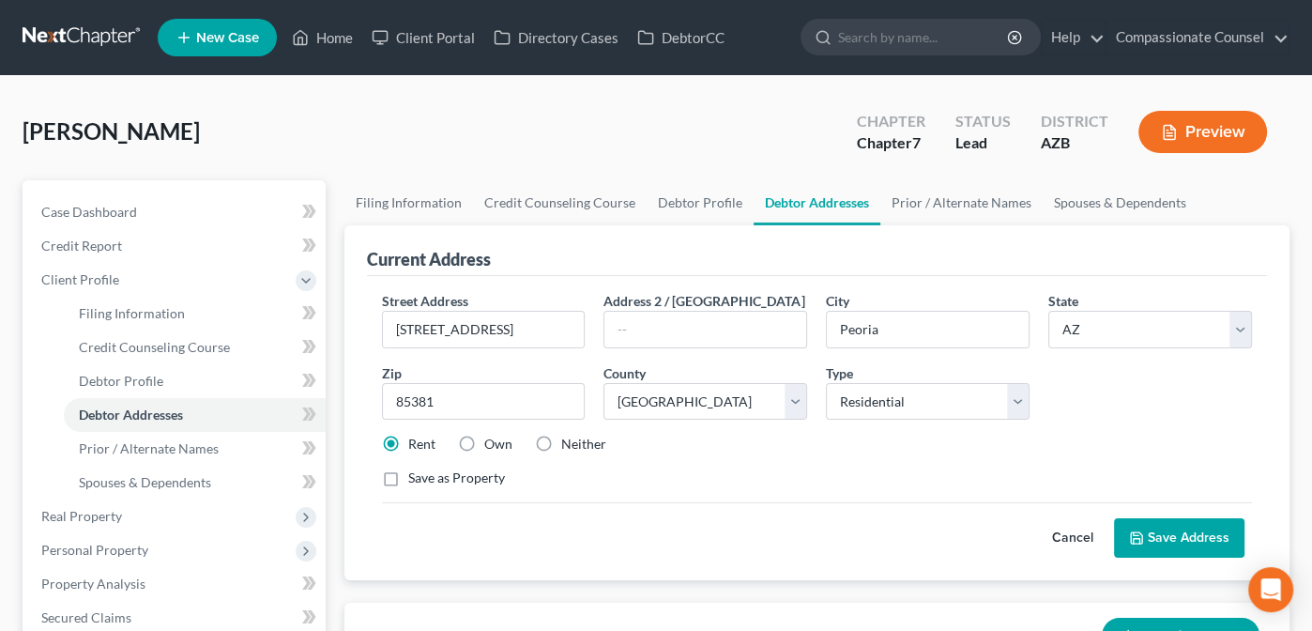
click at [561, 442] on label "Neither" at bounding box center [583, 444] width 45 height 19
click at [569, 442] on input "Neither" at bounding box center [575, 441] width 12 height 12
radio input "true"
click at [561, 442] on label "Neither" at bounding box center [583, 444] width 45 height 19
click at [569, 442] on input "Neither" at bounding box center [575, 441] width 12 height 12
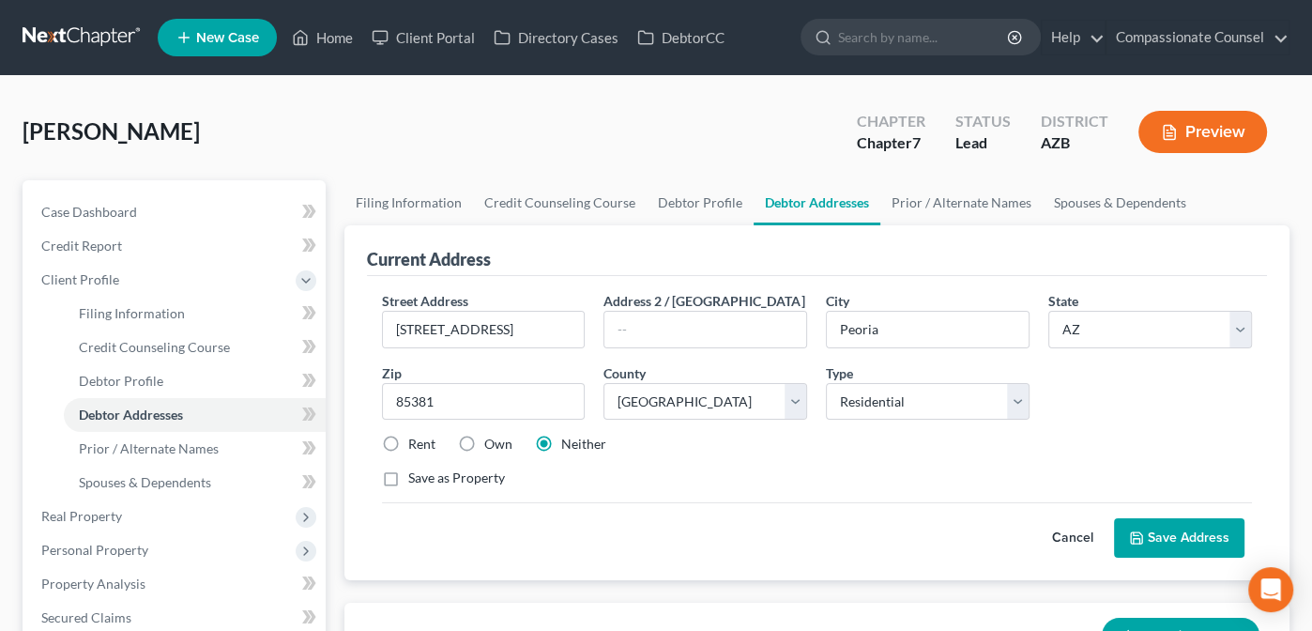
click at [1184, 534] on button "Save Address" at bounding box center [1179, 537] width 130 height 39
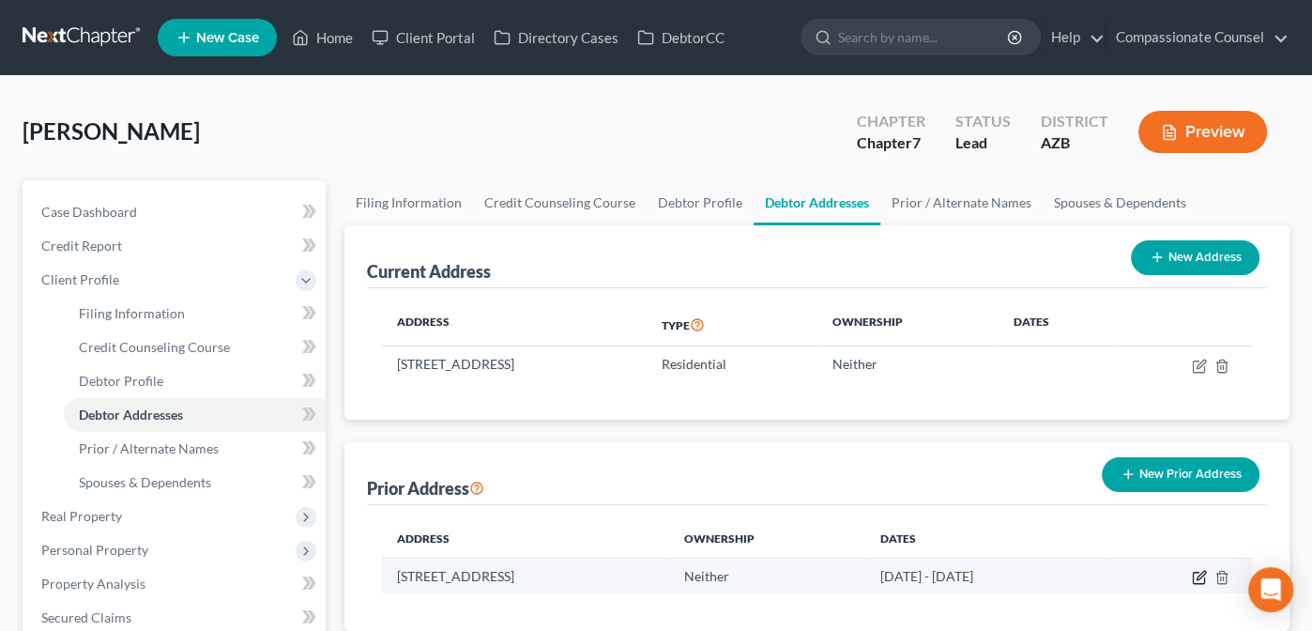
click at [1199, 572] on icon "button" at bounding box center [1201, 575] width 8 height 8
select select "3"
select select "0"
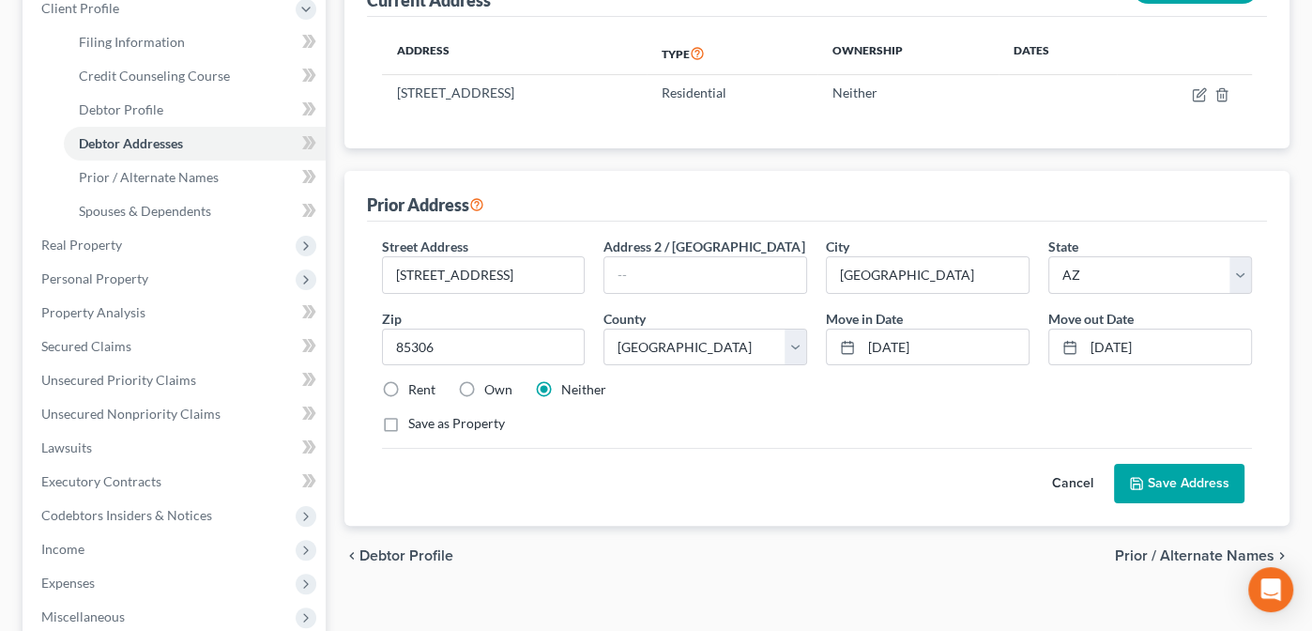
scroll to position [273, 0]
click at [408, 384] on label "Rent" at bounding box center [421, 387] width 27 height 19
click at [416, 384] on input "Rent" at bounding box center [422, 384] width 12 height 12
radio input "true"
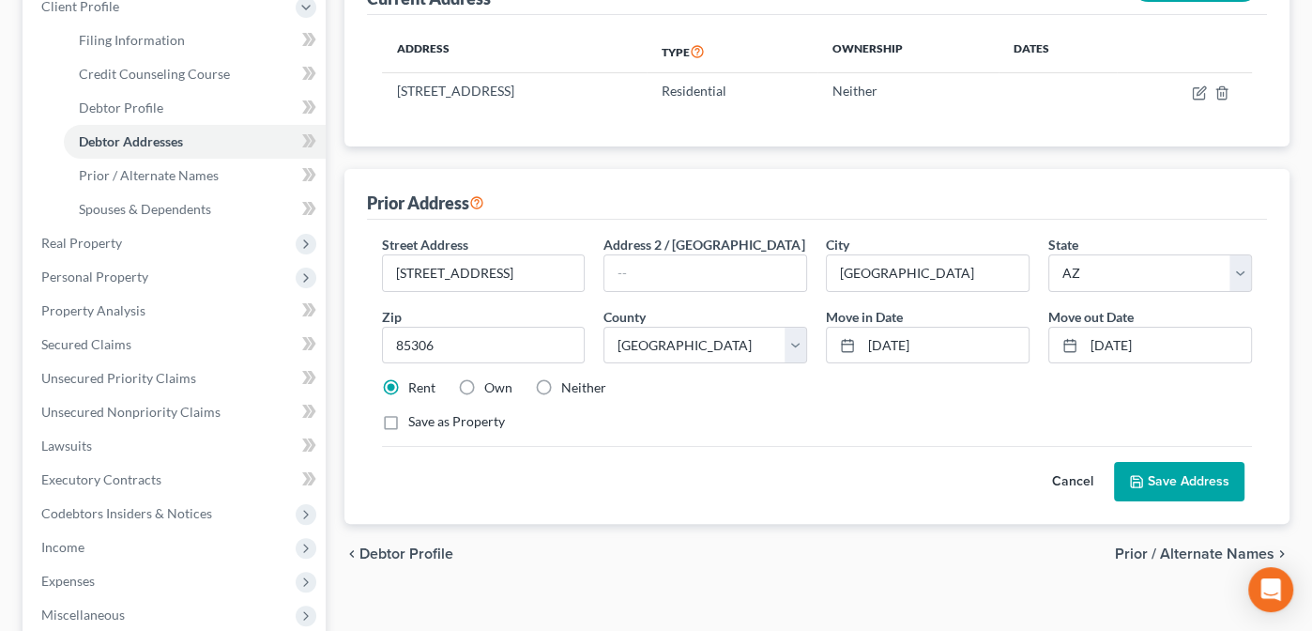
click at [1175, 468] on button "Save Address" at bounding box center [1179, 481] width 130 height 39
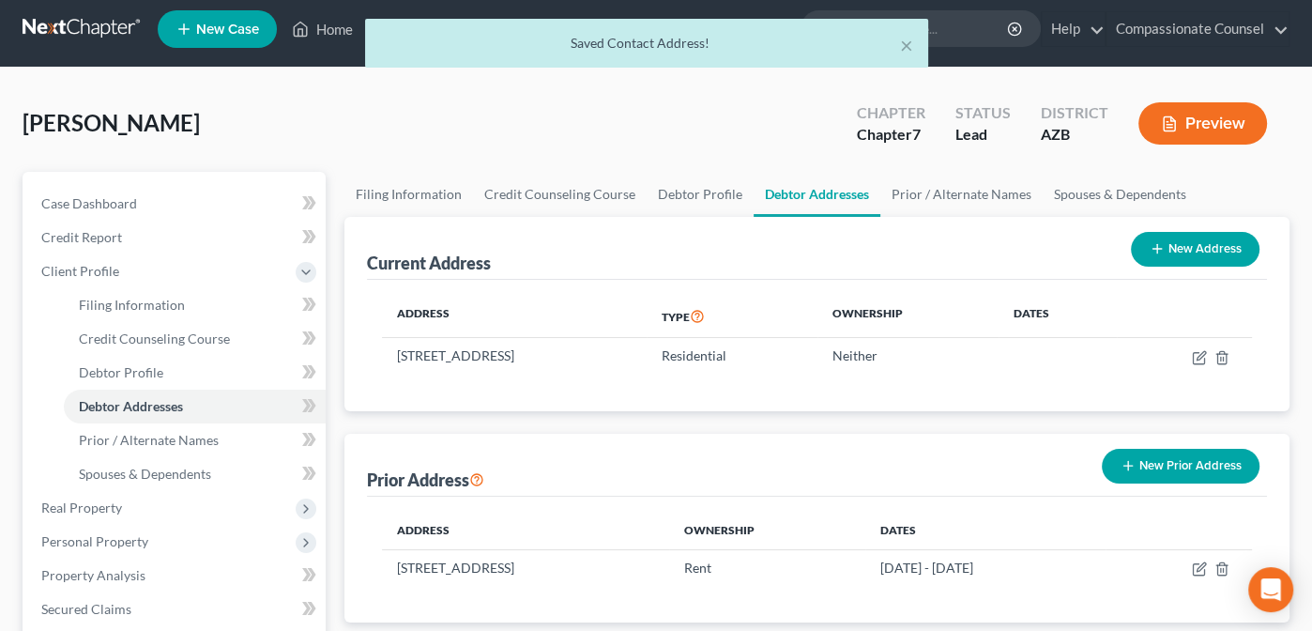
scroll to position [8, 0]
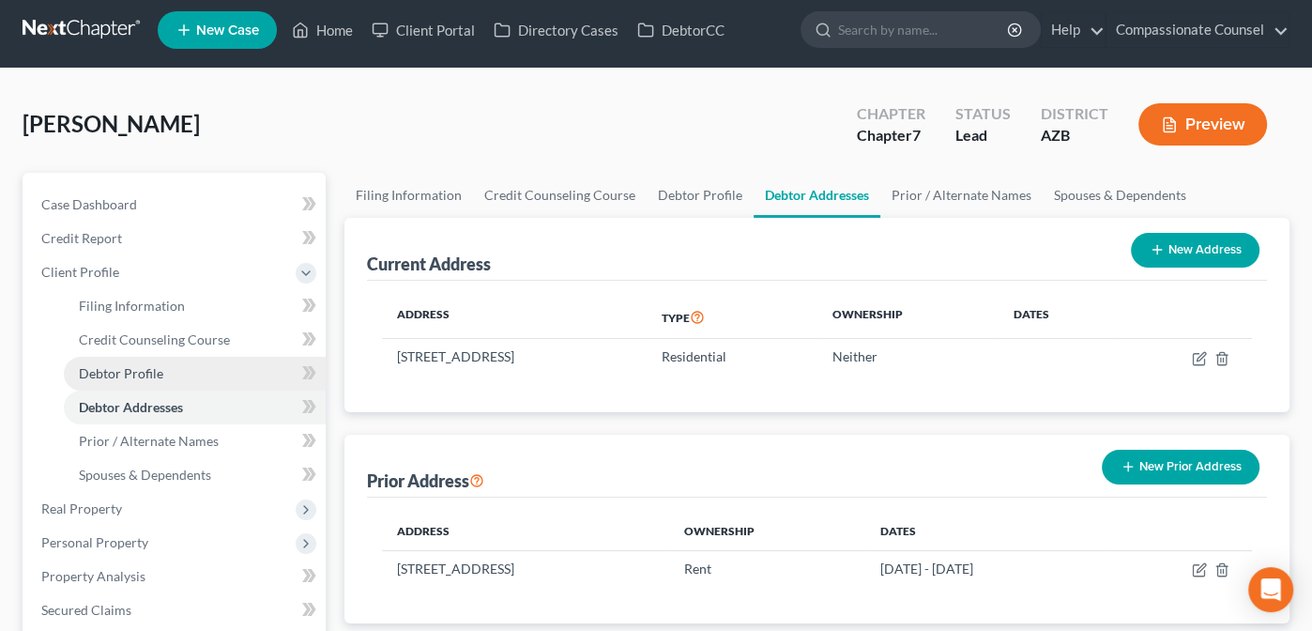
click at [114, 369] on span "Debtor Profile" at bounding box center [121, 373] width 84 height 16
select select "3"
select select "0"
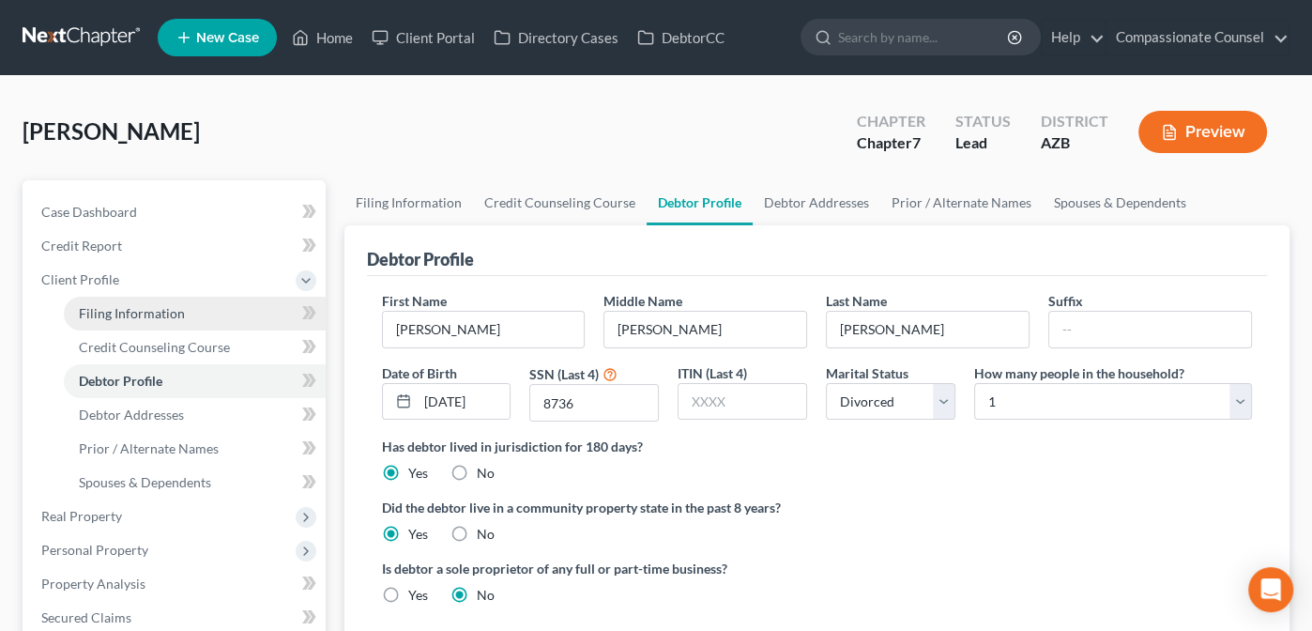
click at [120, 310] on span "Filing Information" at bounding box center [132, 313] width 106 height 16
select select "1"
select select "0"
select select "4"
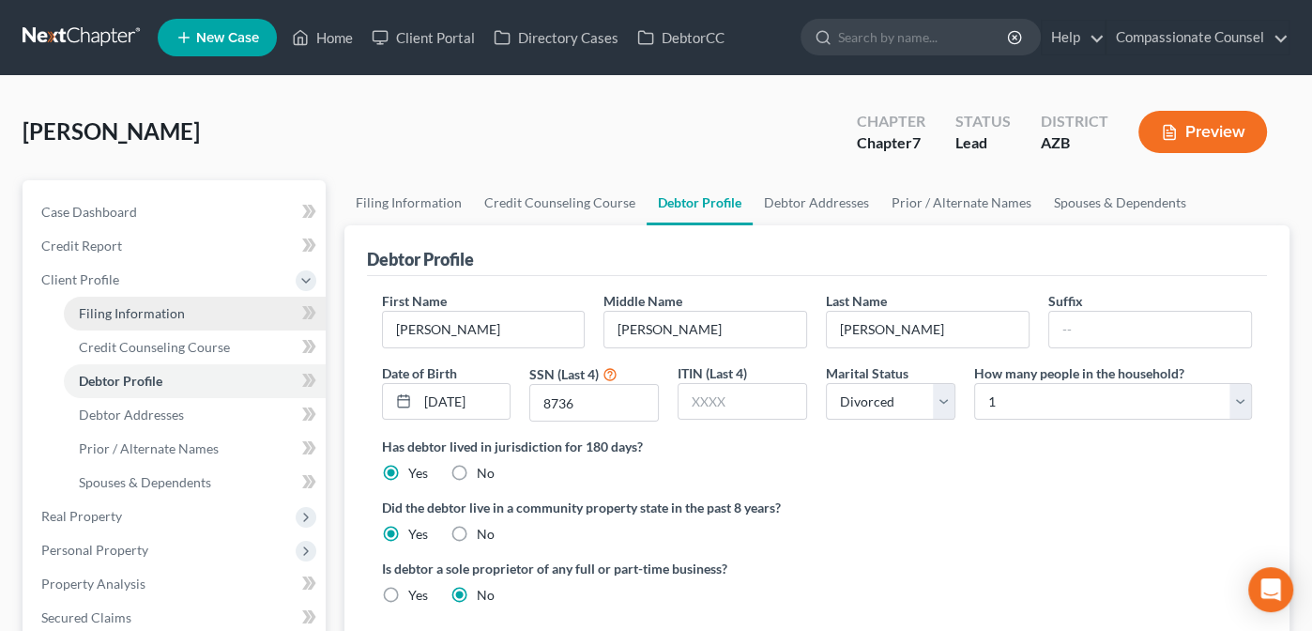
select select "1"
select select "3"
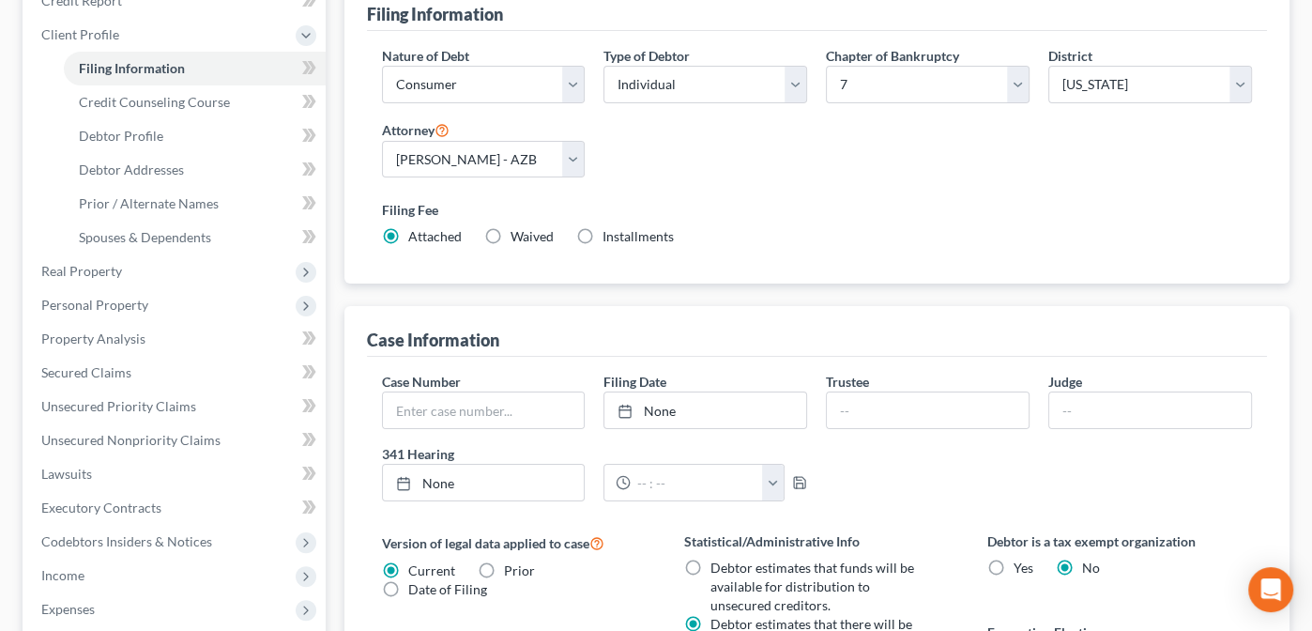
scroll to position [292, 0]
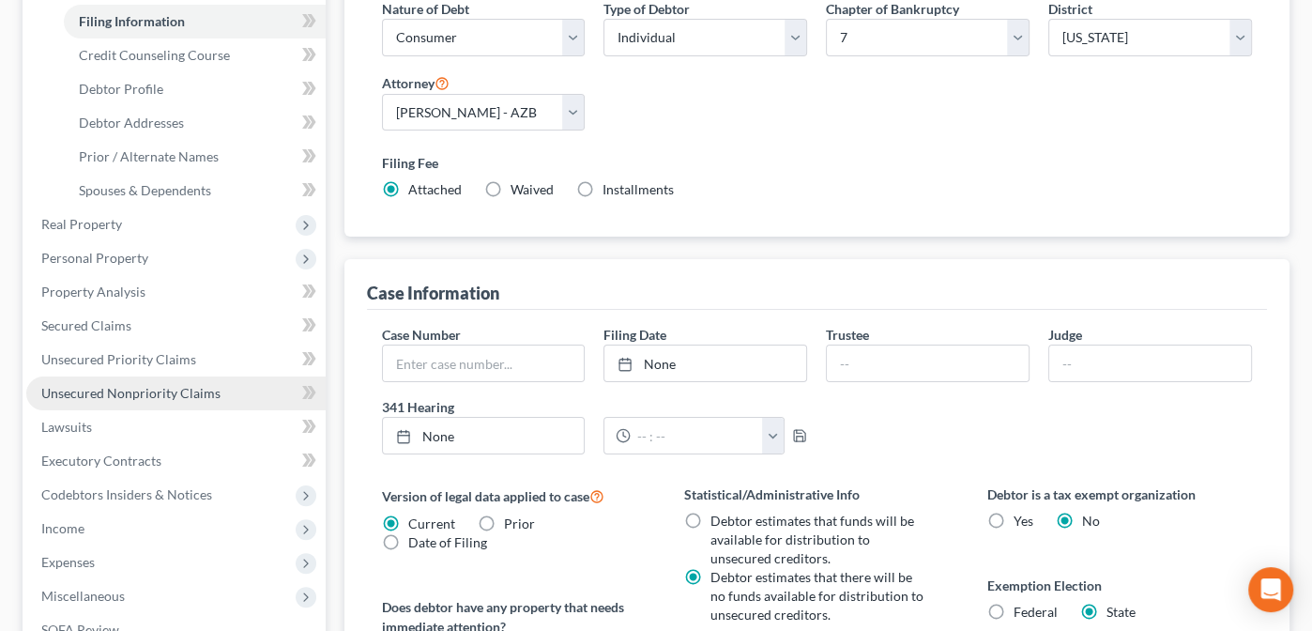
click at [94, 389] on span "Unsecured Nonpriority Claims" at bounding box center [130, 393] width 179 height 16
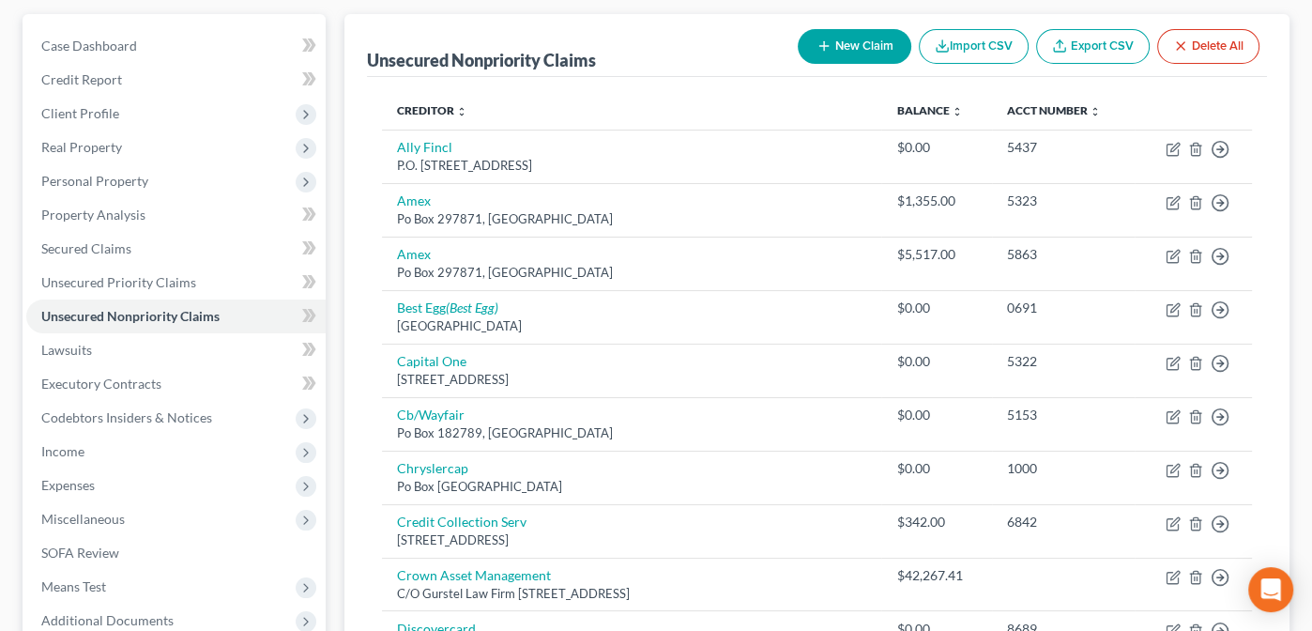
scroll to position [173, 0]
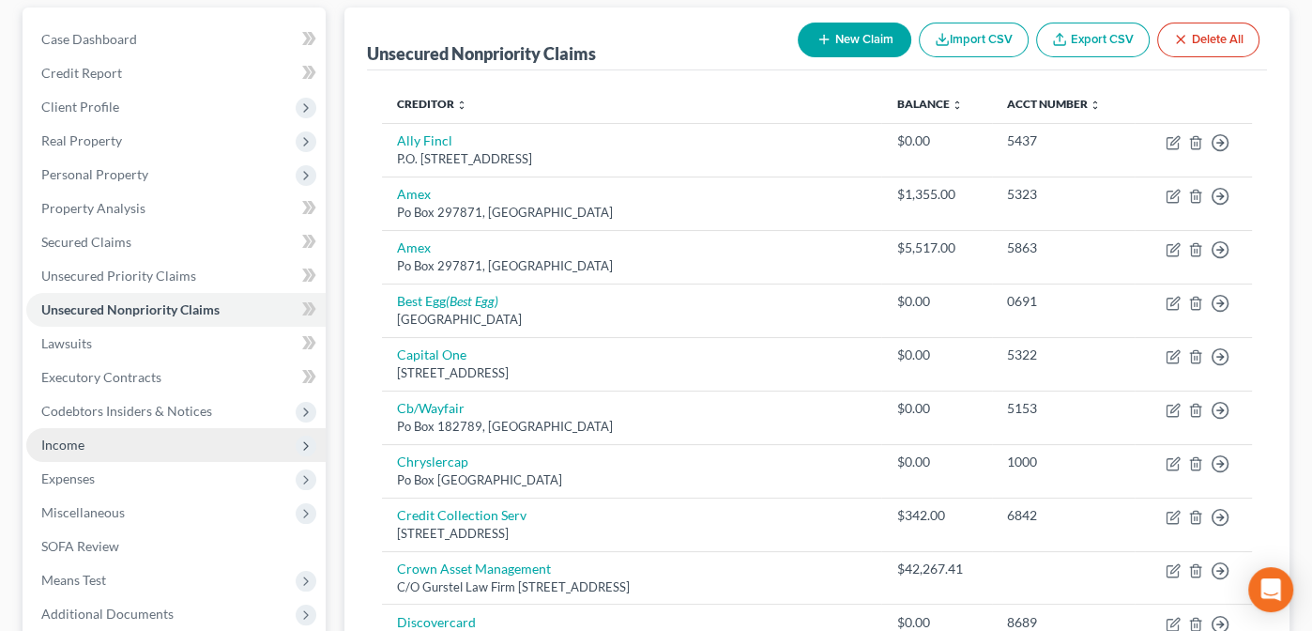
click at [67, 436] on span "Income" at bounding box center [62, 444] width 43 height 16
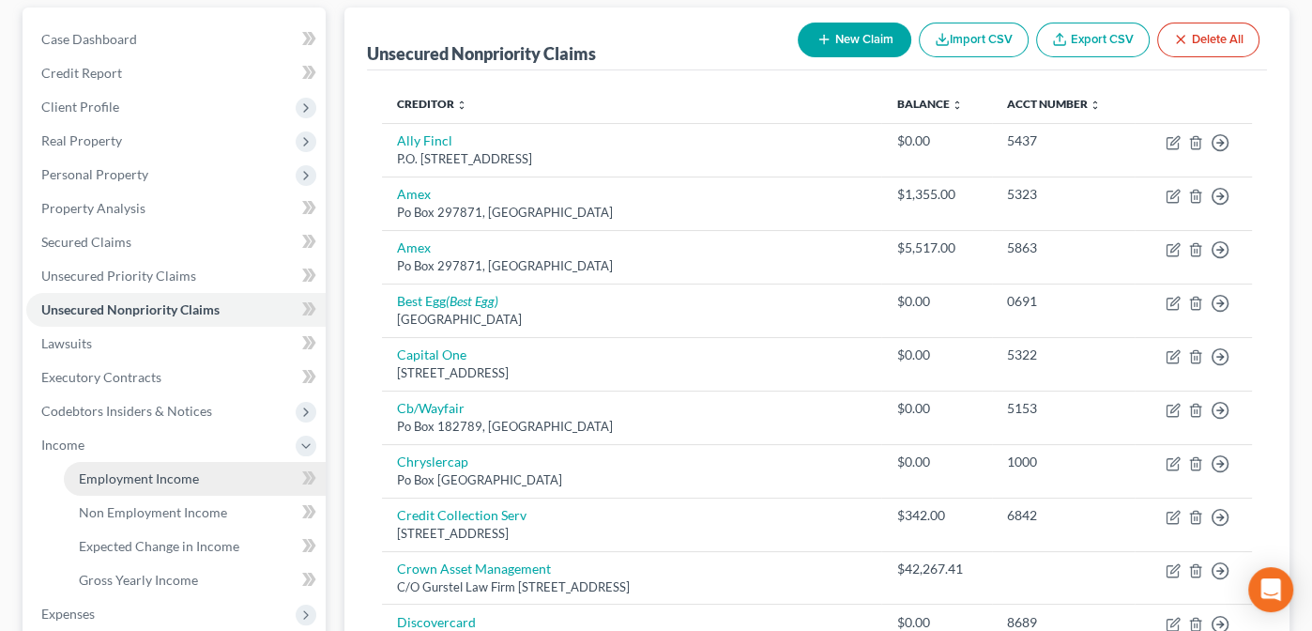
click at [128, 477] on span "Employment Income" at bounding box center [139, 478] width 120 height 16
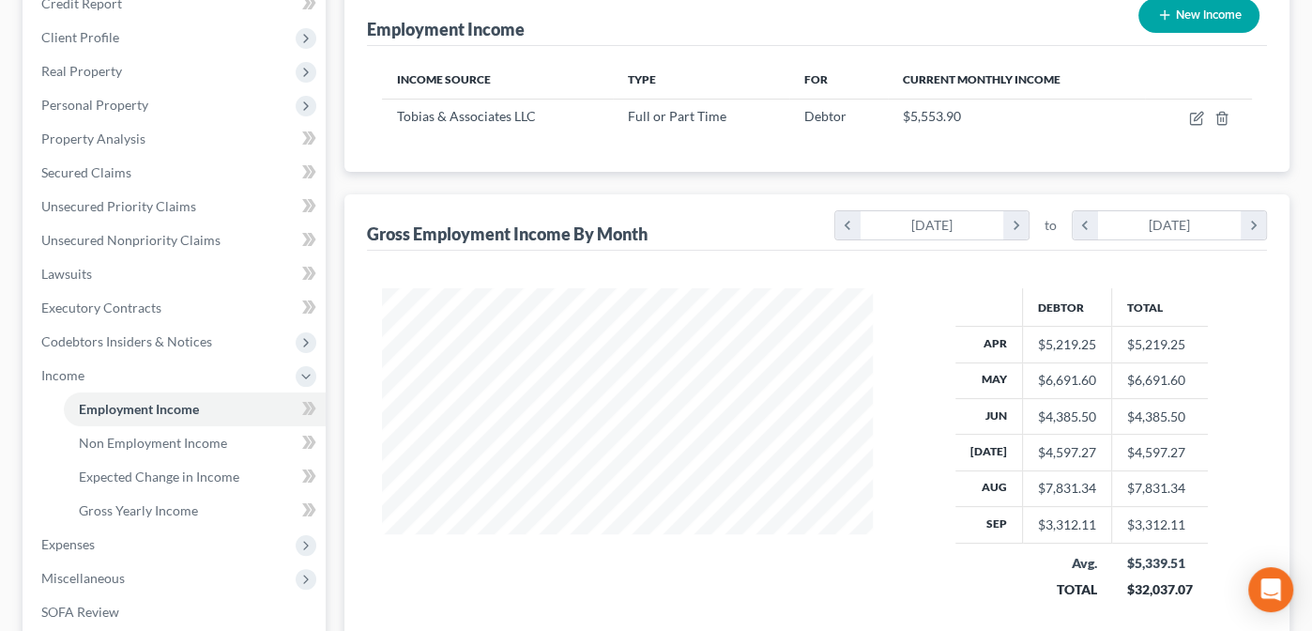
scroll to position [243, 0]
click at [106, 509] on span "Gross Yearly Income" at bounding box center [138, 509] width 119 height 16
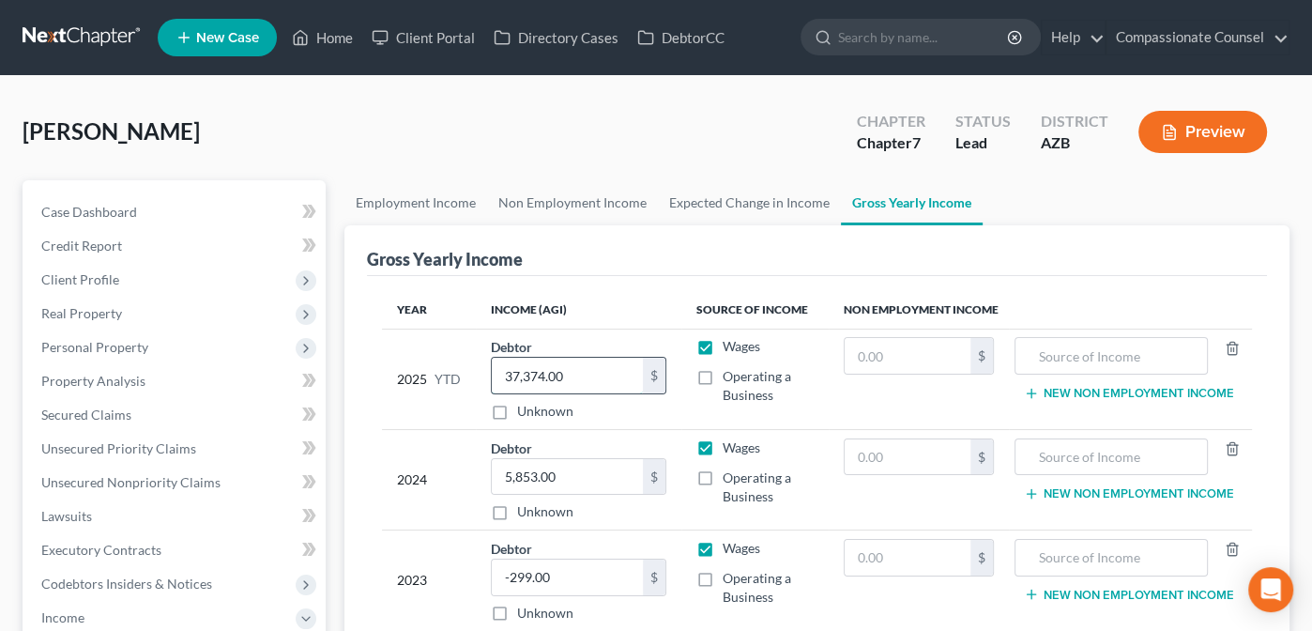
click at [542, 372] on input "37,374.00" at bounding box center [567, 376] width 151 height 36
type input "38,000.00"
click at [384, 341] on td "2025 YTD" at bounding box center [429, 378] width 94 height 100
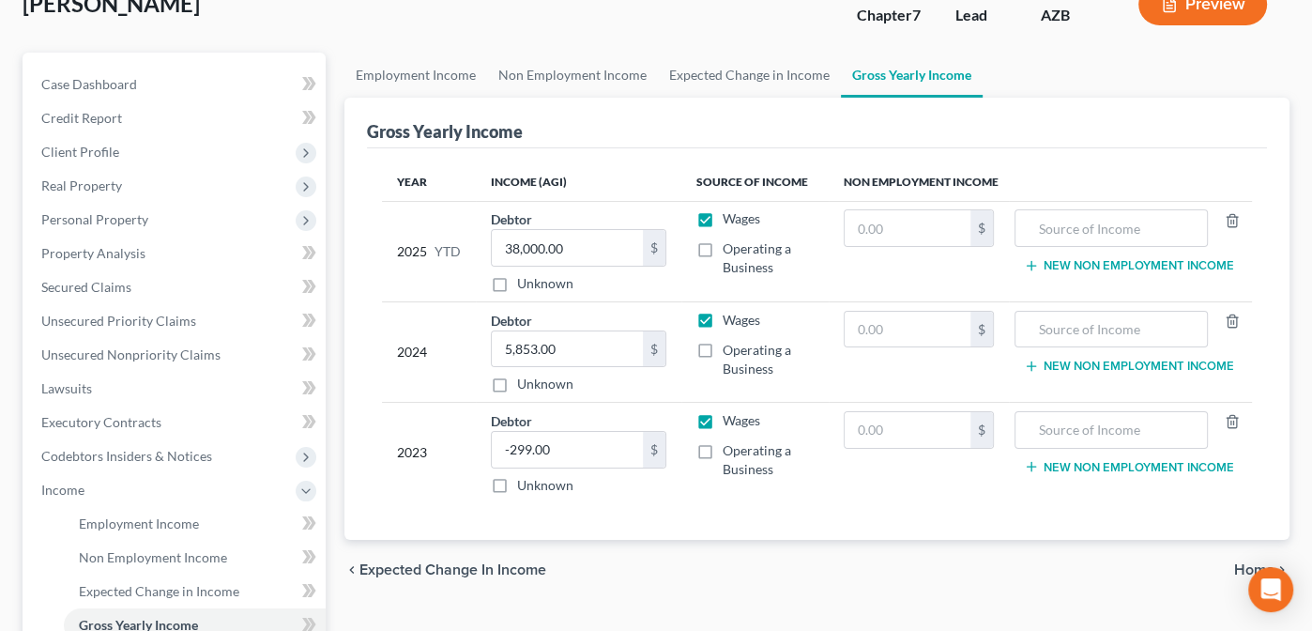
scroll to position [90, 0]
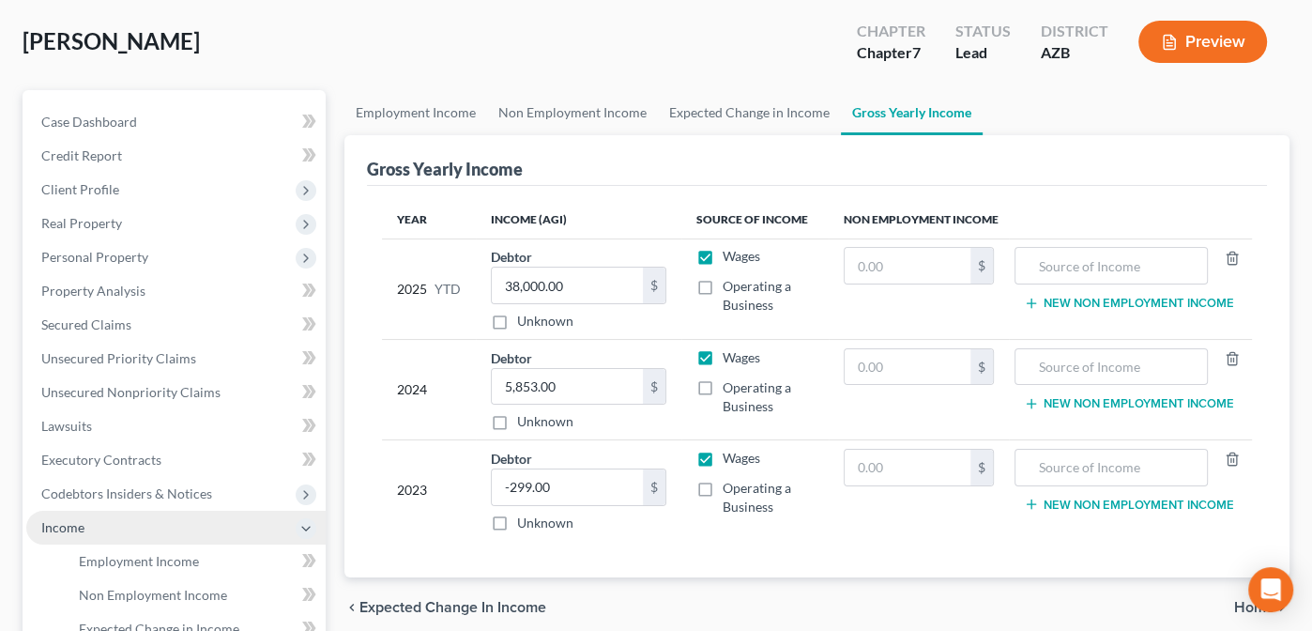
click at [59, 526] on span "Income" at bounding box center [62, 527] width 43 height 16
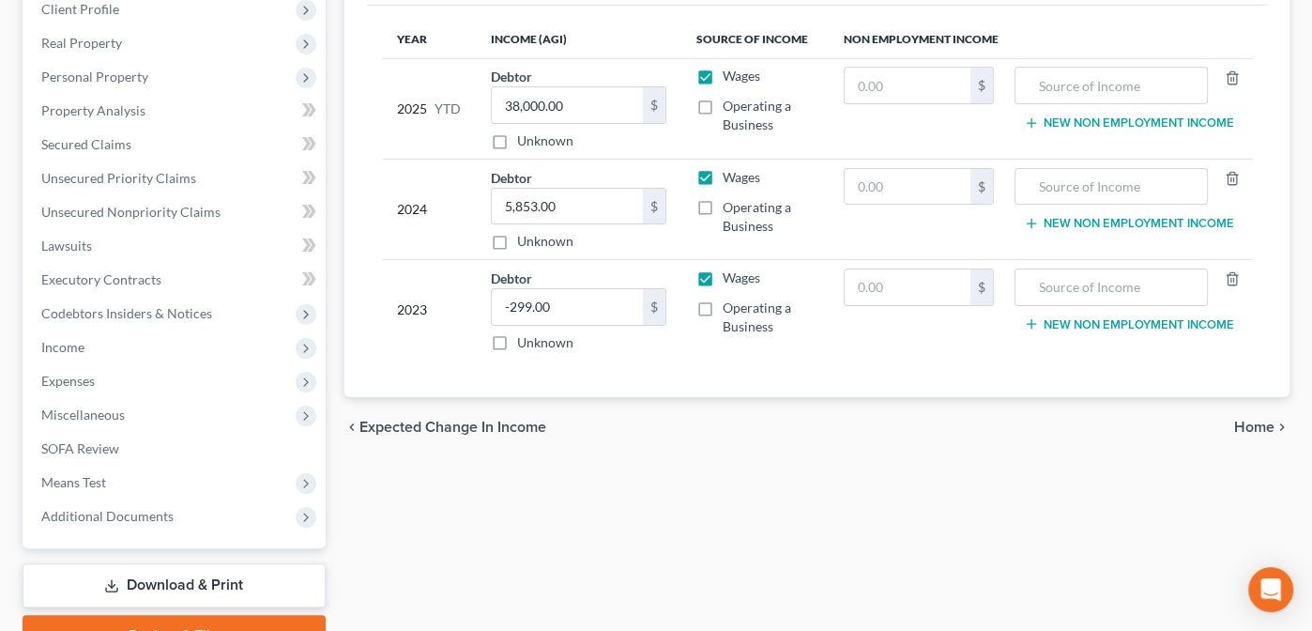
scroll to position [299, 0]
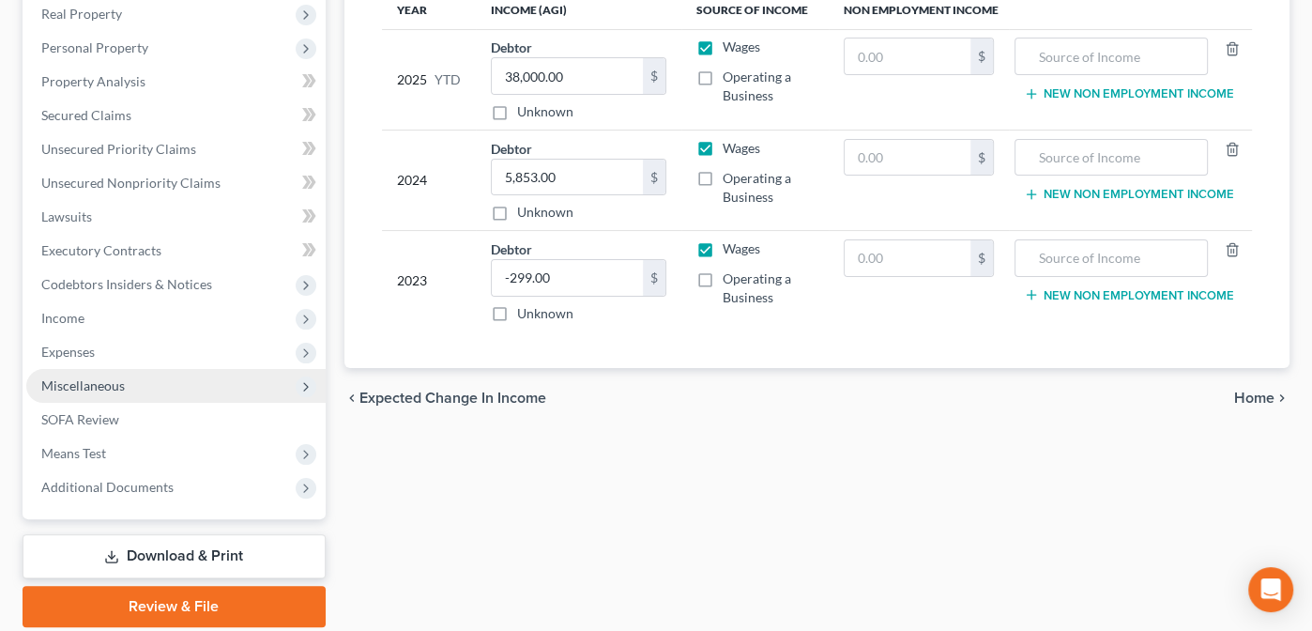
click at [75, 379] on span "Miscellaneous" at bounding box center [83, 385] width 84 height 16
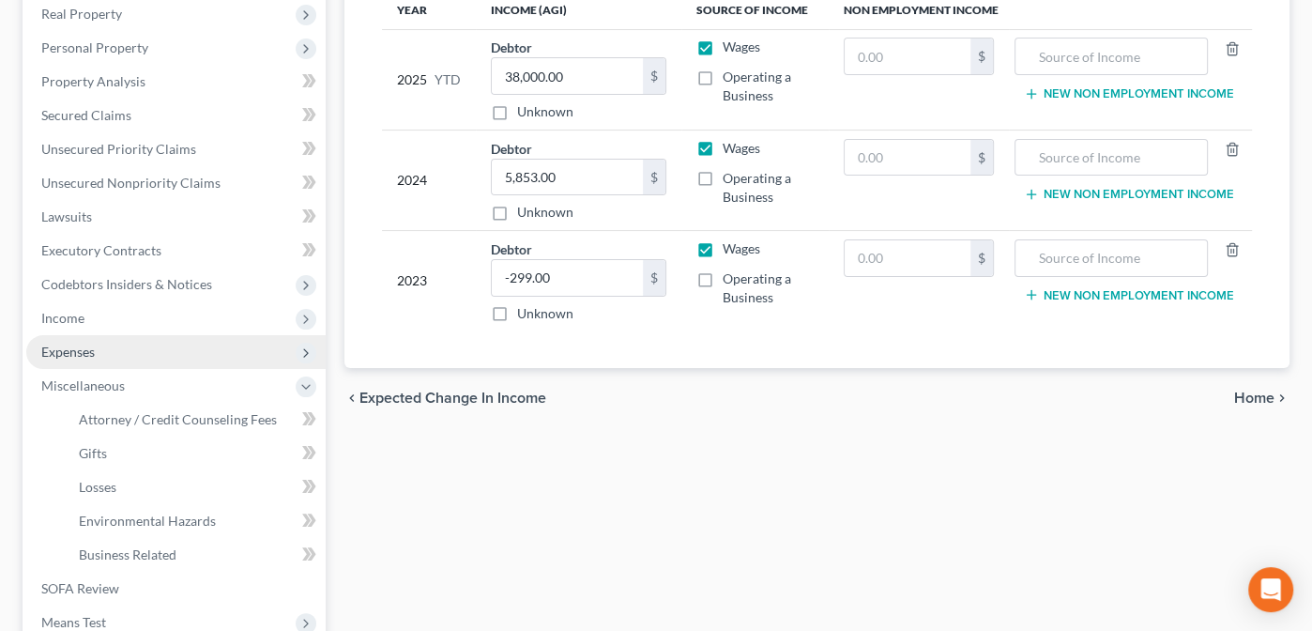
click at [63, 351] on span "Expenses" at bounding box center [67, 351] width 53 height 16
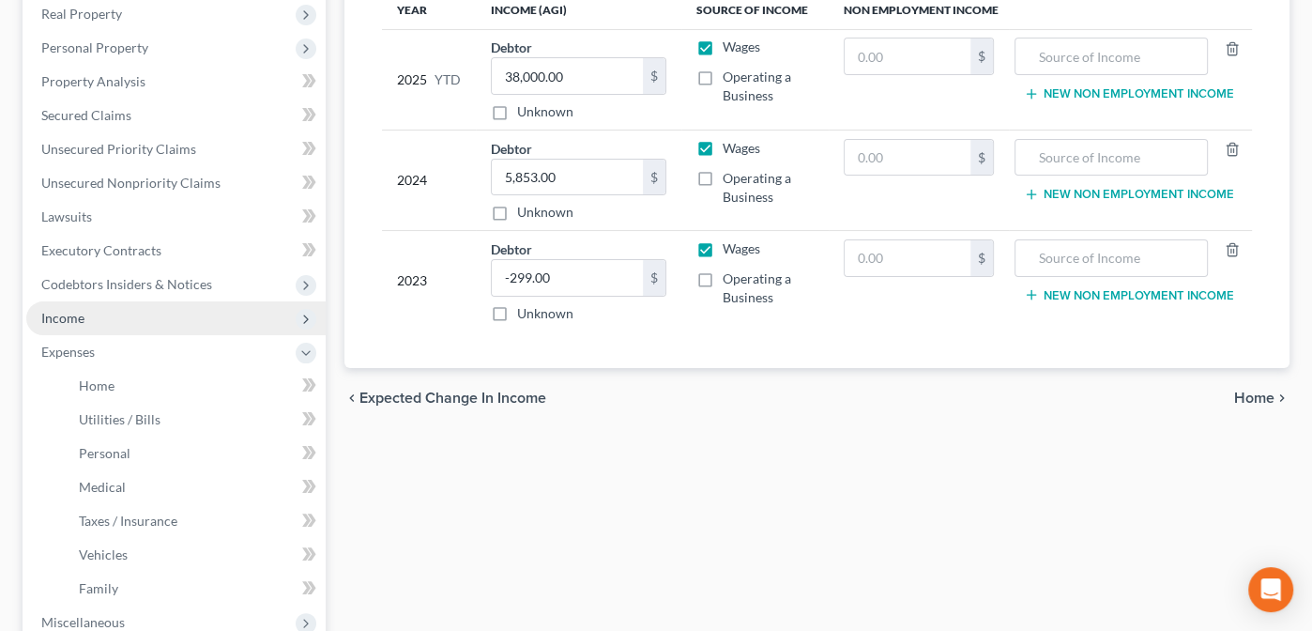
click at [65, 315] on span "Income" at bounding box center [62, 318] width 43 height 16
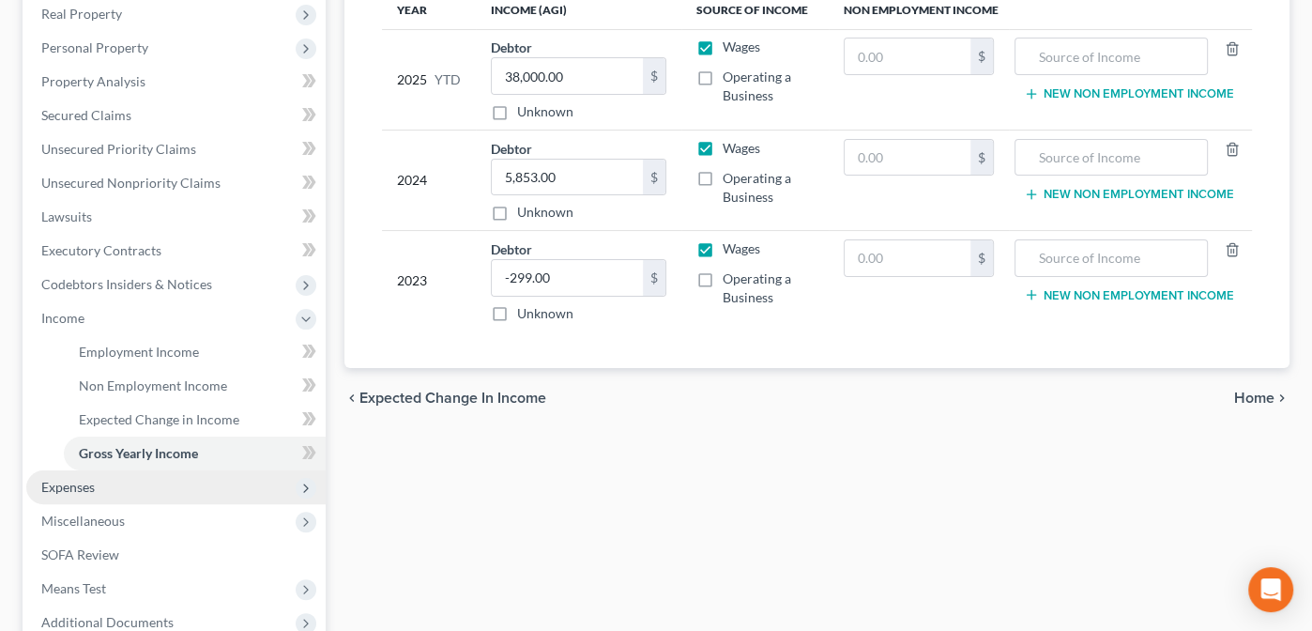
click at [69, 486] on span "Expenses" at bounding box center [67, 487] width 53 height 16
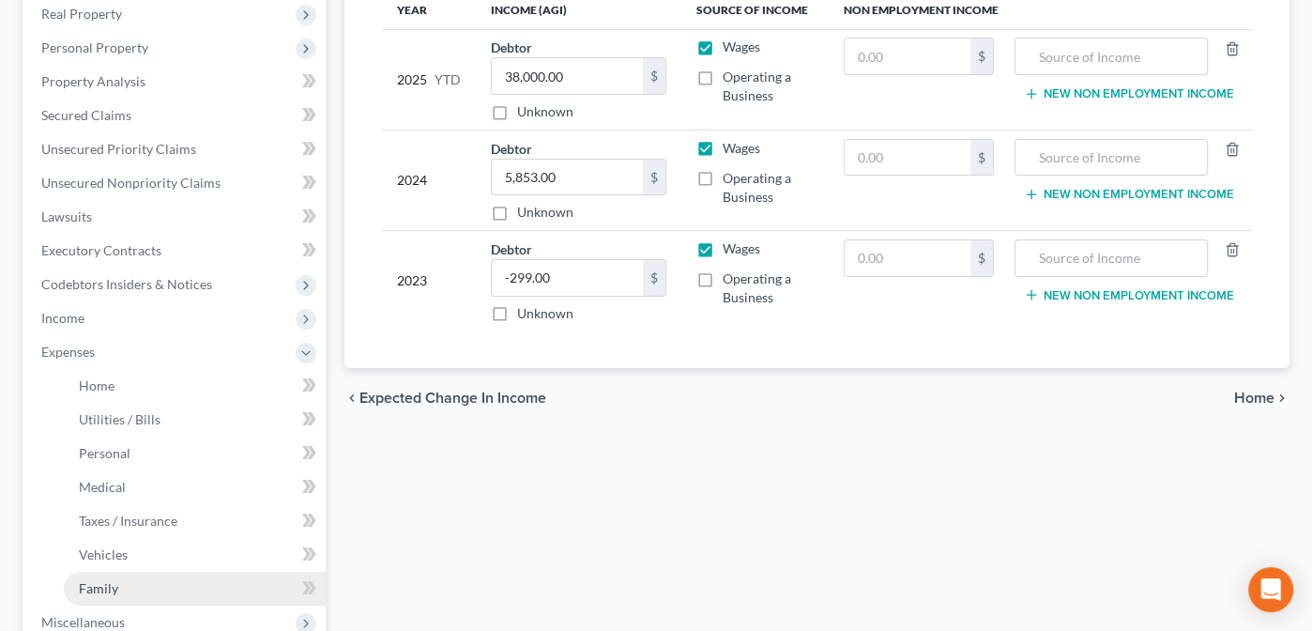
click at [95, 586] on span "Family" at bounding box center [98, 588] width 39 height 16
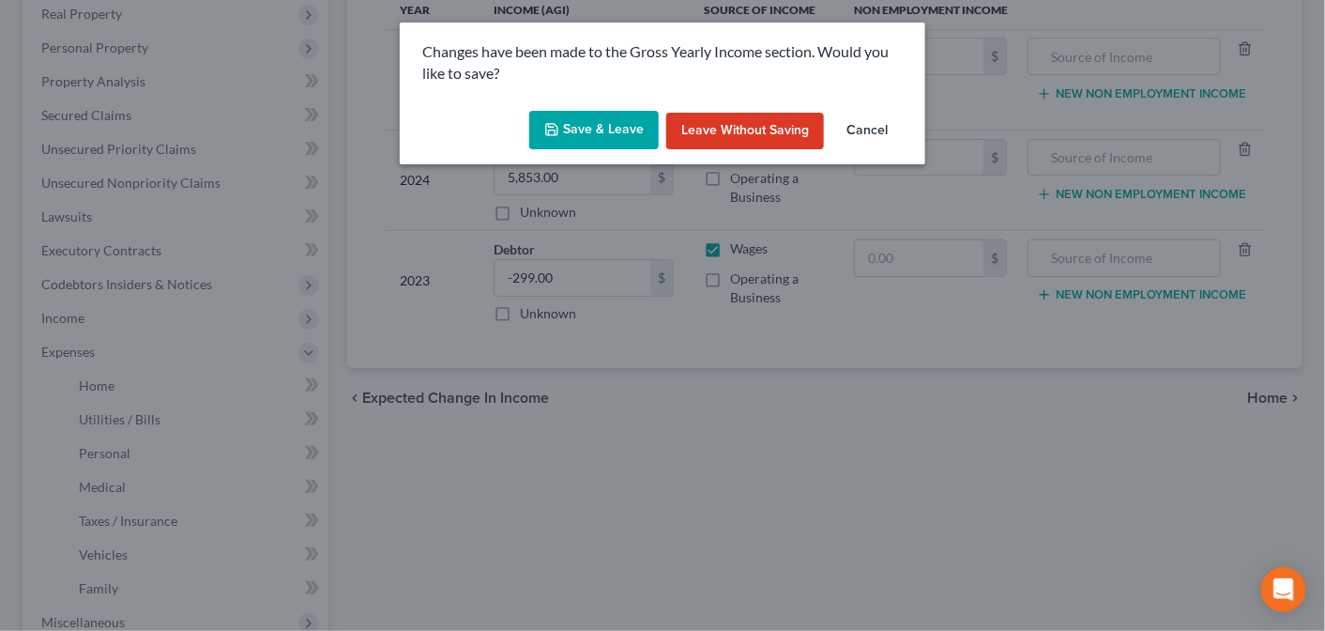
click at [599, 130] on button "Save & Leave" at bounding box center [594, 130] width 130 height 39
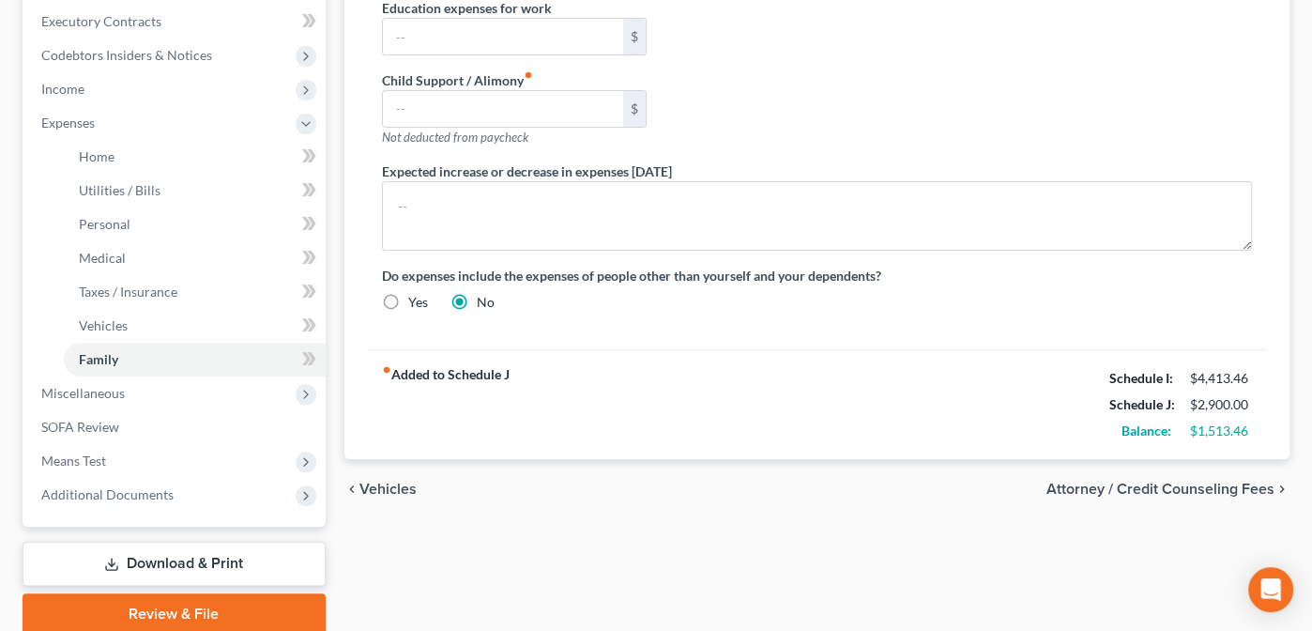
scroll to position [539, 0]
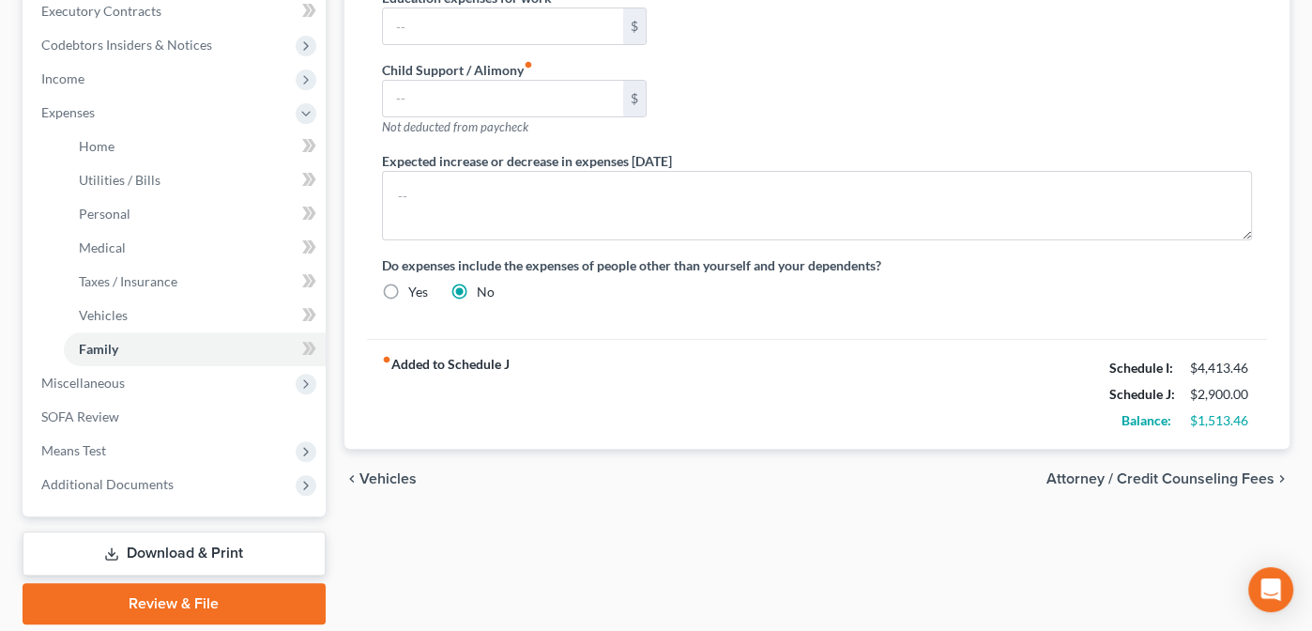
click at [1081, 471] on span "Attorney / Credit Counseling Fees" at bounding box center [1160, 478] width 228 height 15
select select "0"
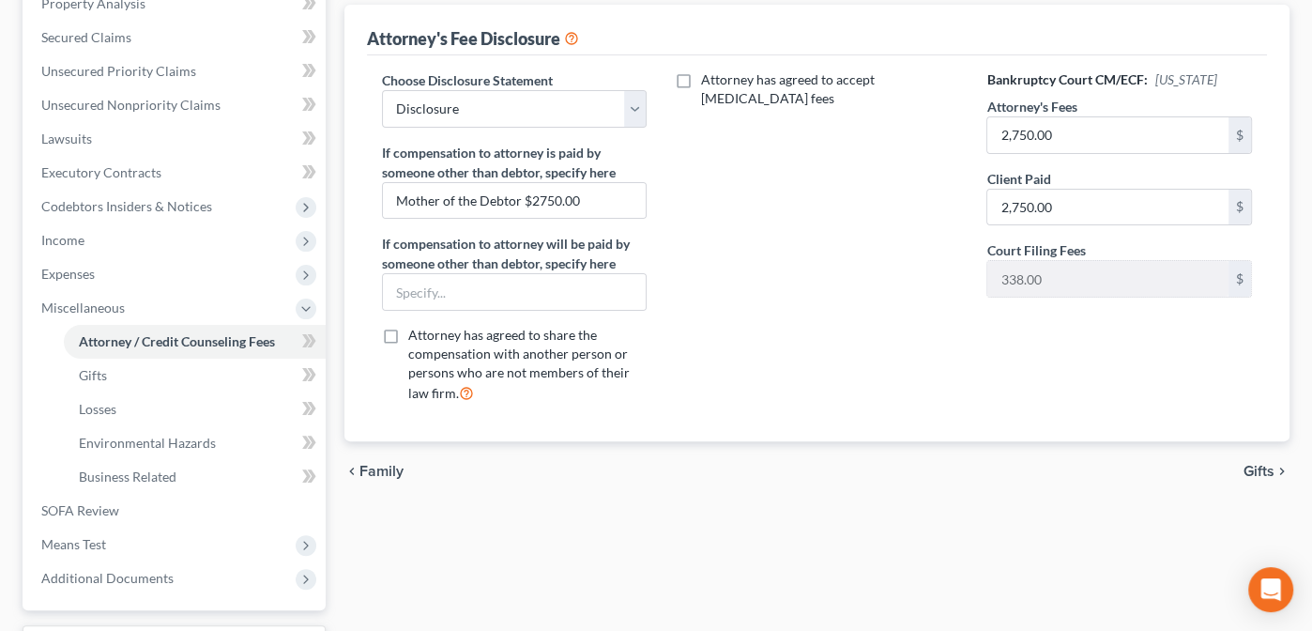
scroll to position [390, 0]
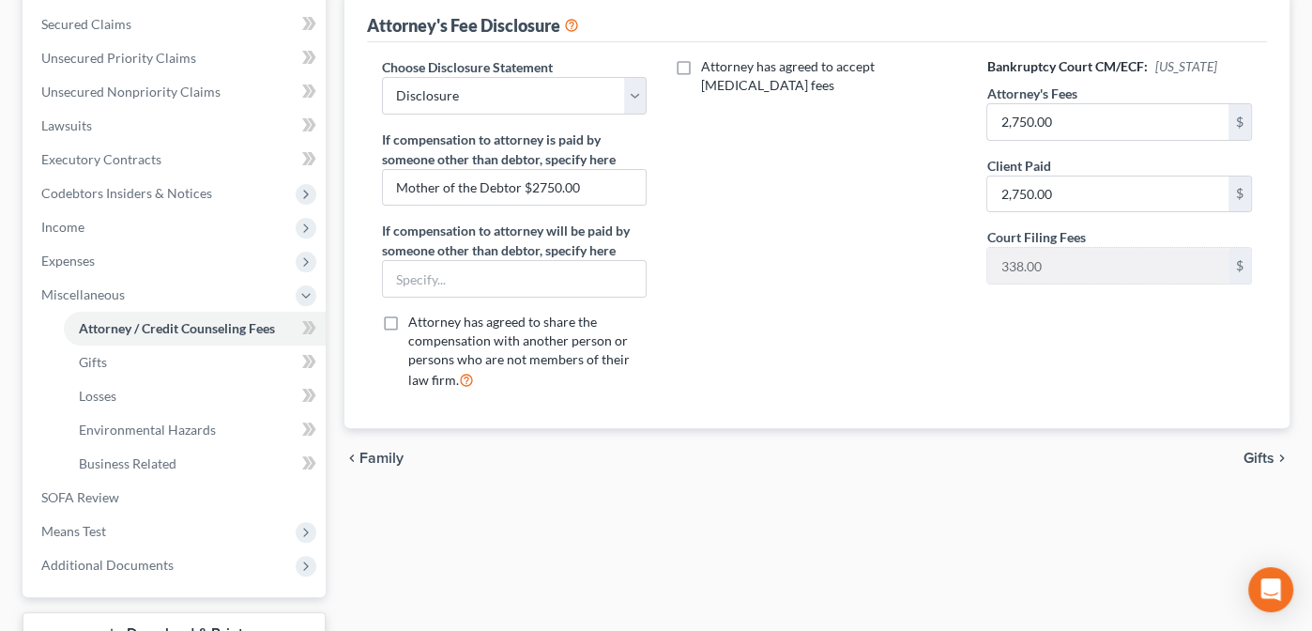
click at [1259, 452] on span "Gifts" at bounding box center [1259, 457] width 31 height 15
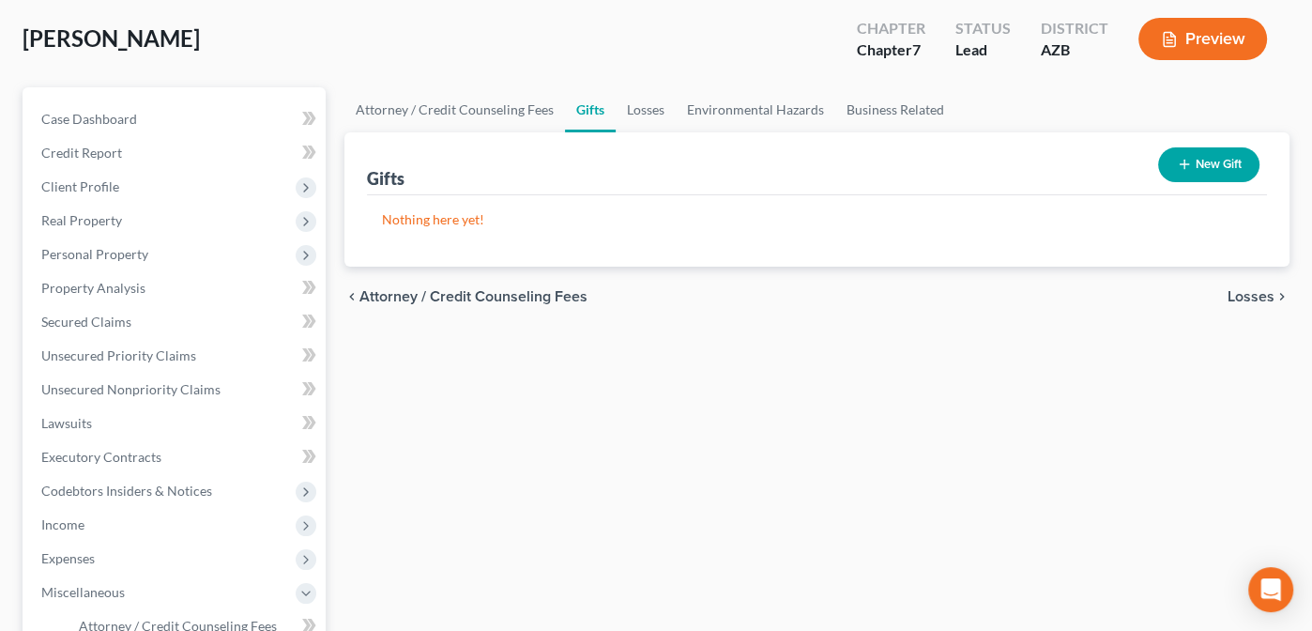
scroll to position [96, 0]
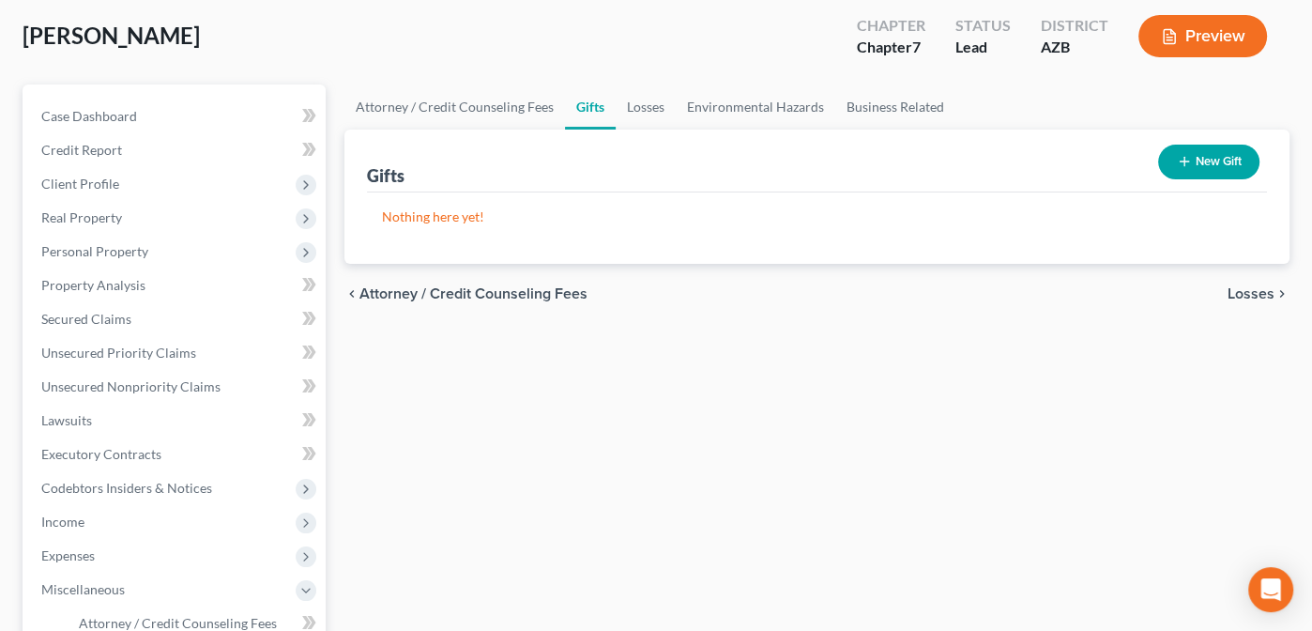
click at [1248, 291] on span "Losses" at bounding box center [1251, 293] width 47 height 15
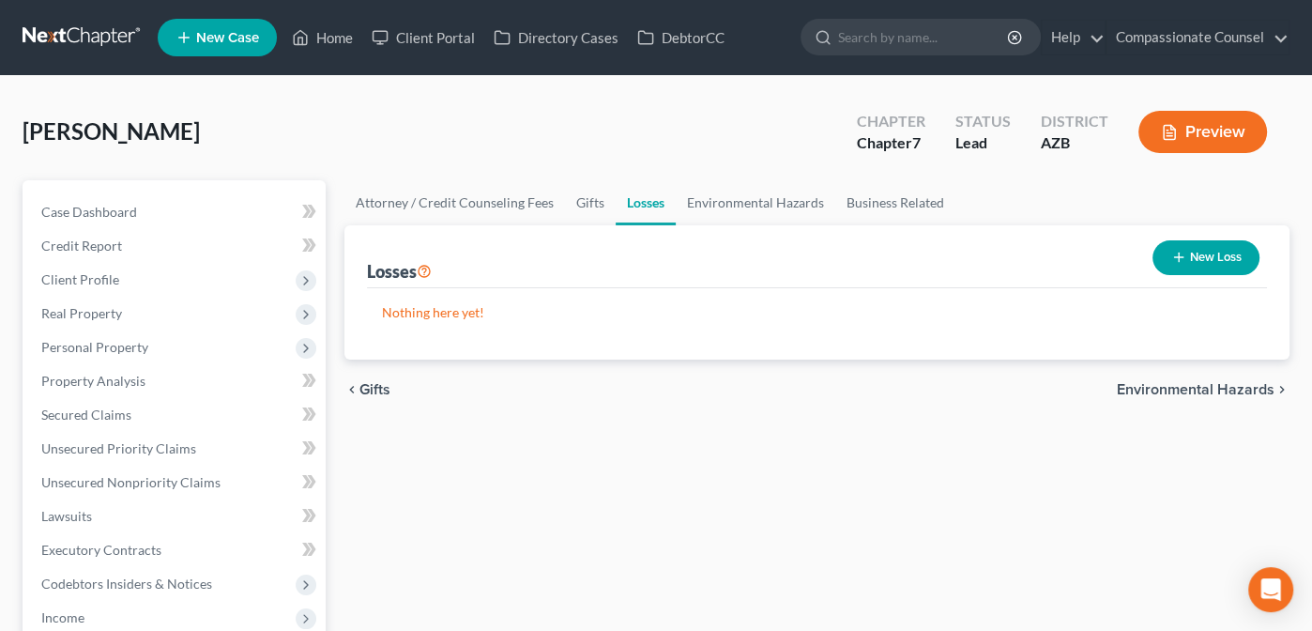
click at [1190, 385] on span "Environmental Hazards" at bounding box center [1196, 389] width 158 height 15
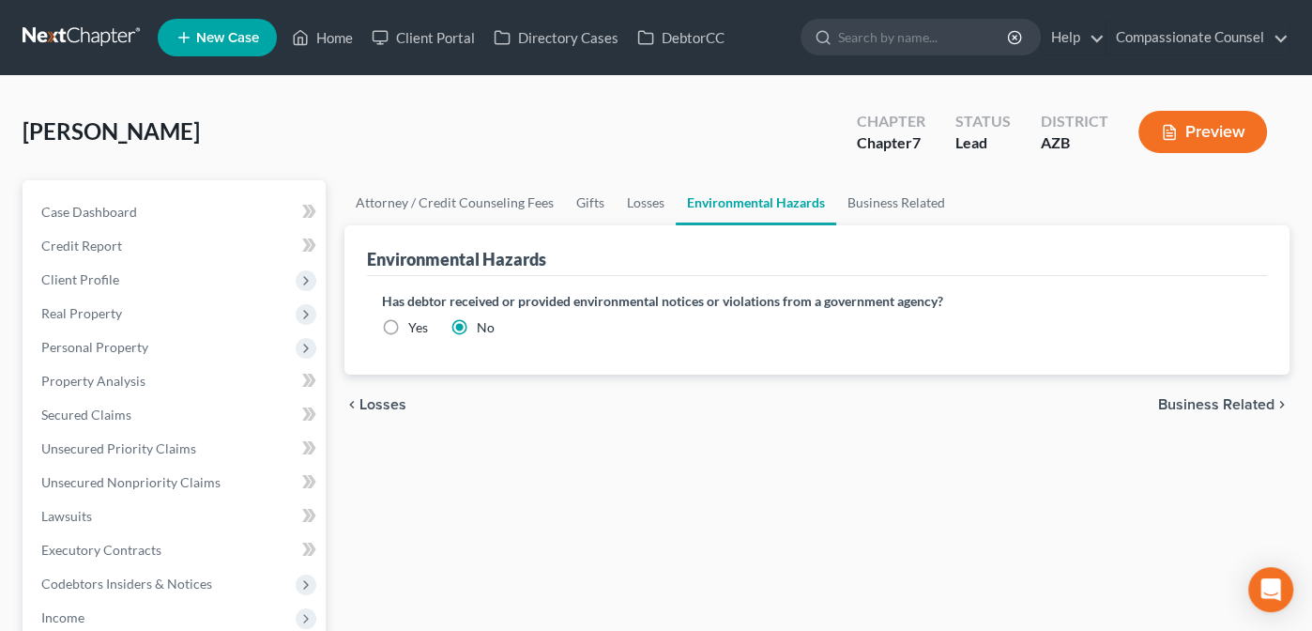
click at [1183, 401] on span "Business Related" at bounding box center [1216, 404] width 116 height 15
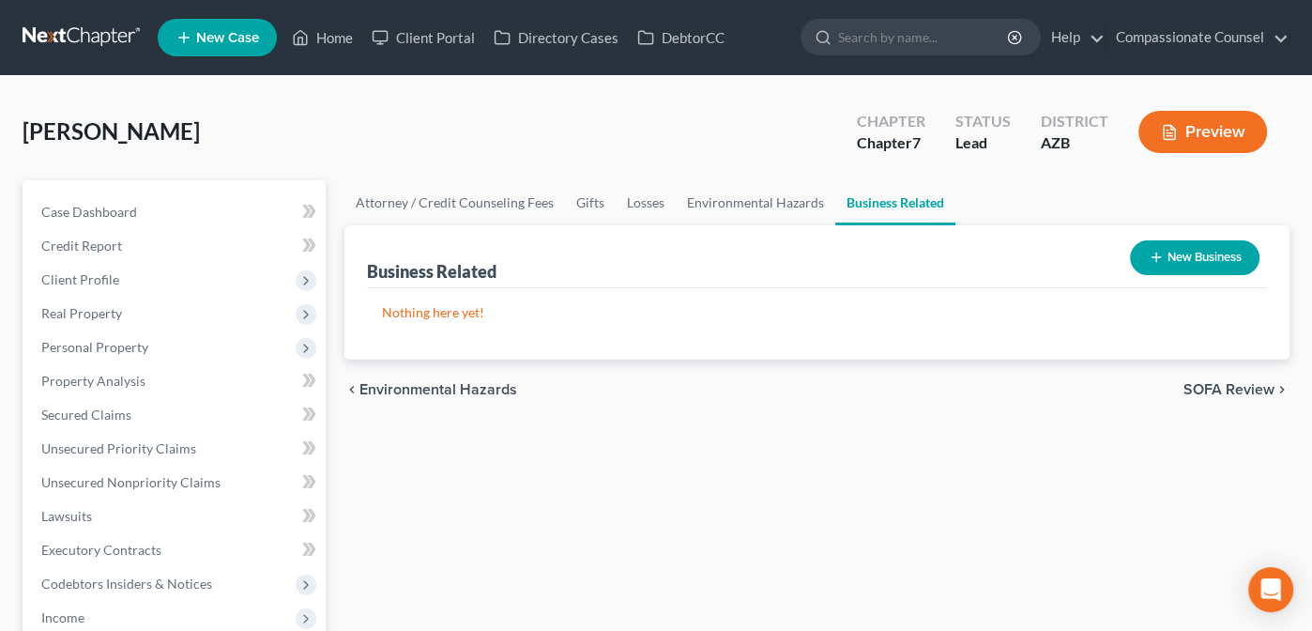
click at [1209, 385] on span "SOFA Review" at bounding box center [1228, 389] width 91 height 15
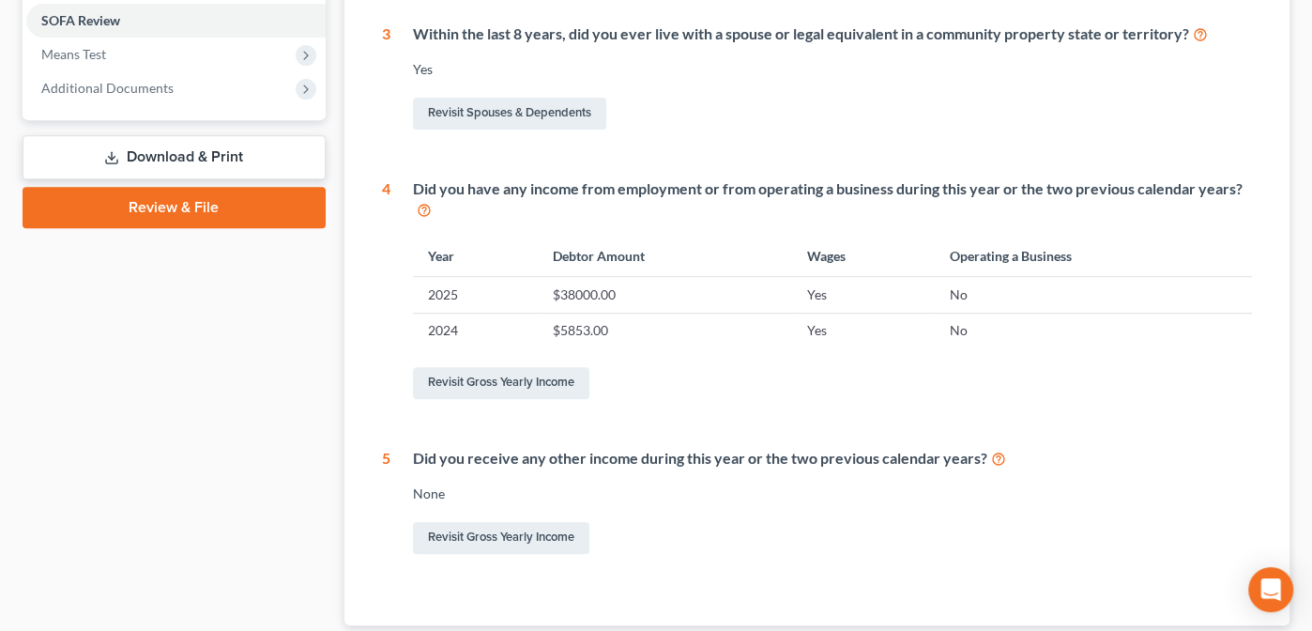
scroll to position [821, 0]
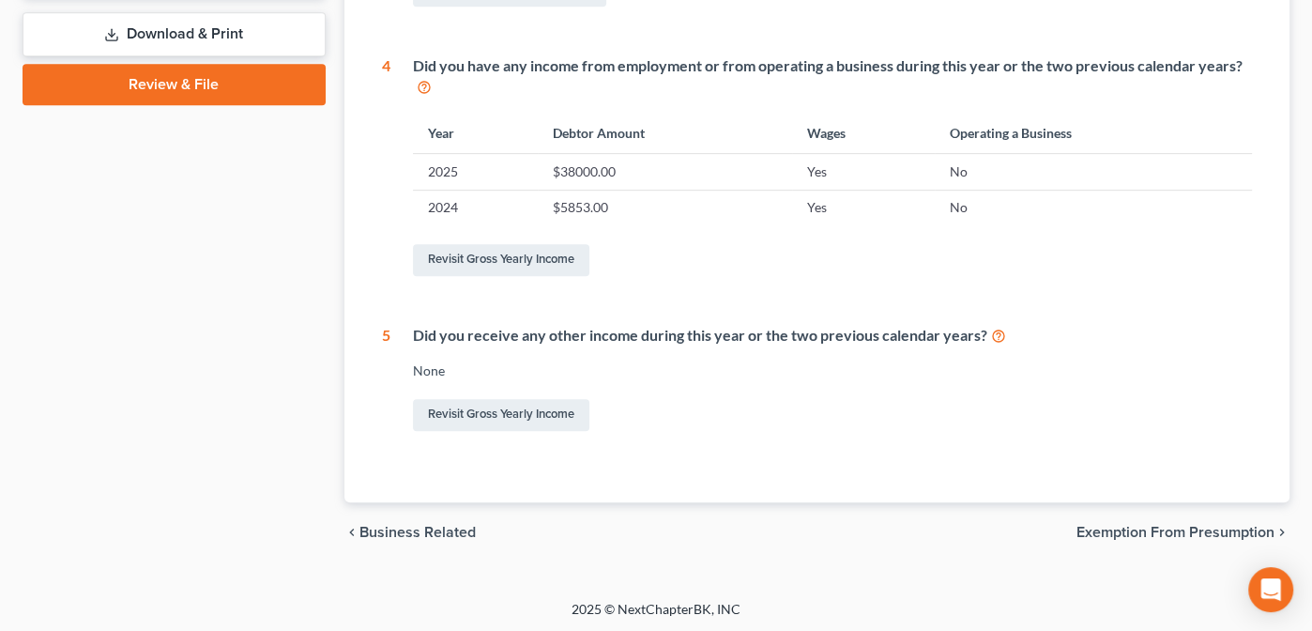
click at [1116, 533] on span "Exemption from Presumption" at bounding box center [1175, 532] width 198 height 15
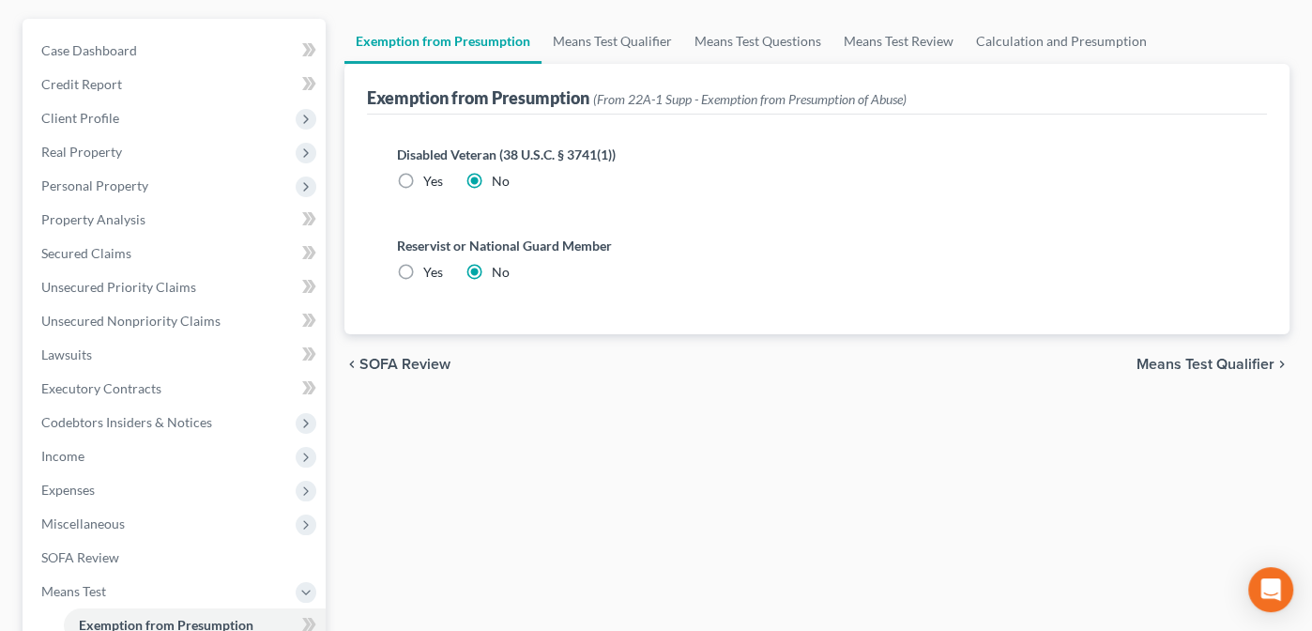
scroll to position [160, 0]
click at [61, 486] on span "Expenses" at bounding box center [67, 491] width 53 height 16
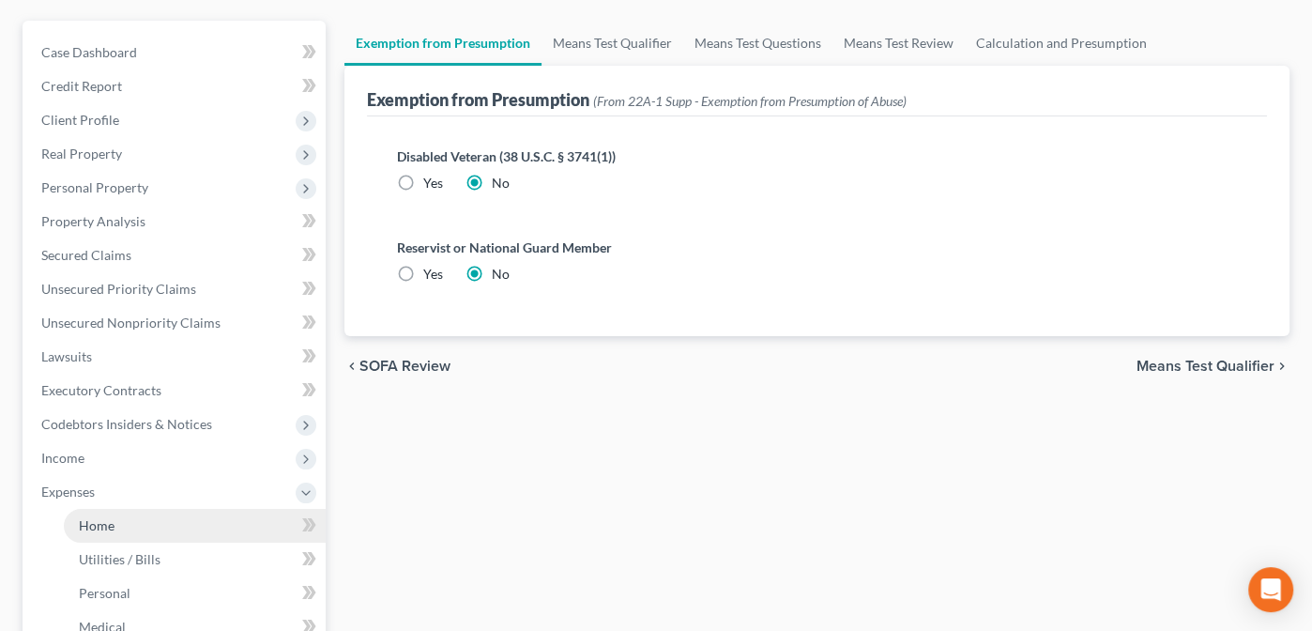
click at [104, 523] on span "Home" at bounding box center [97, 525] width 36 height 16
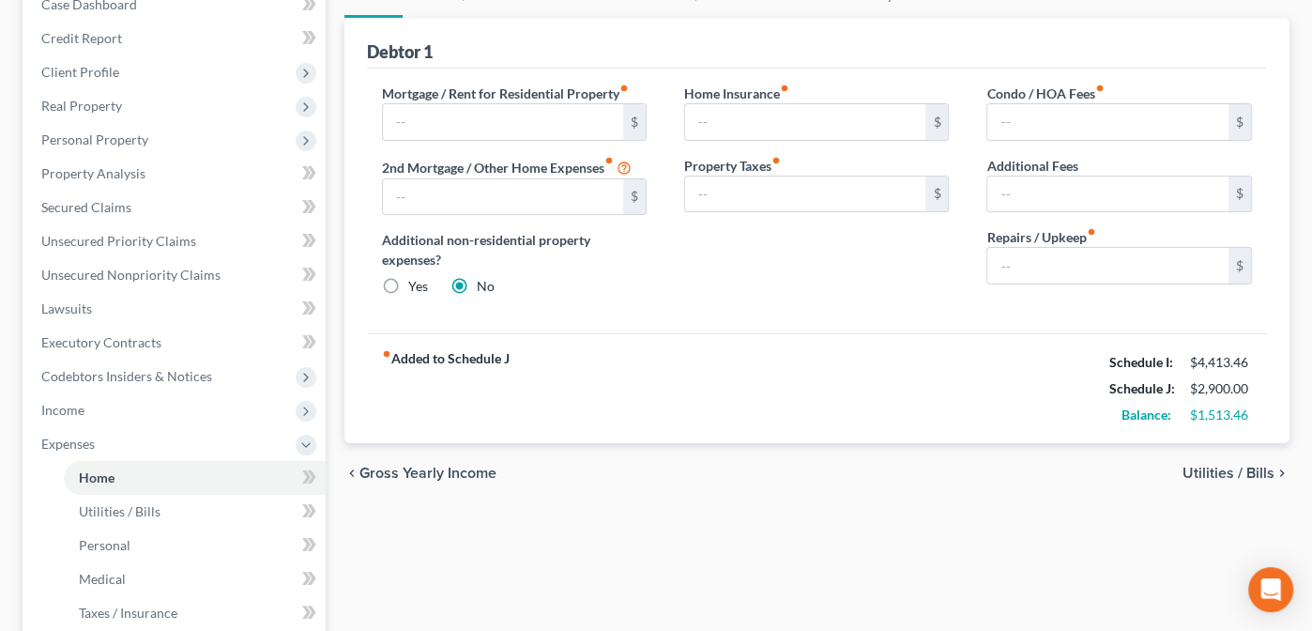
scroll to position [215, 0]
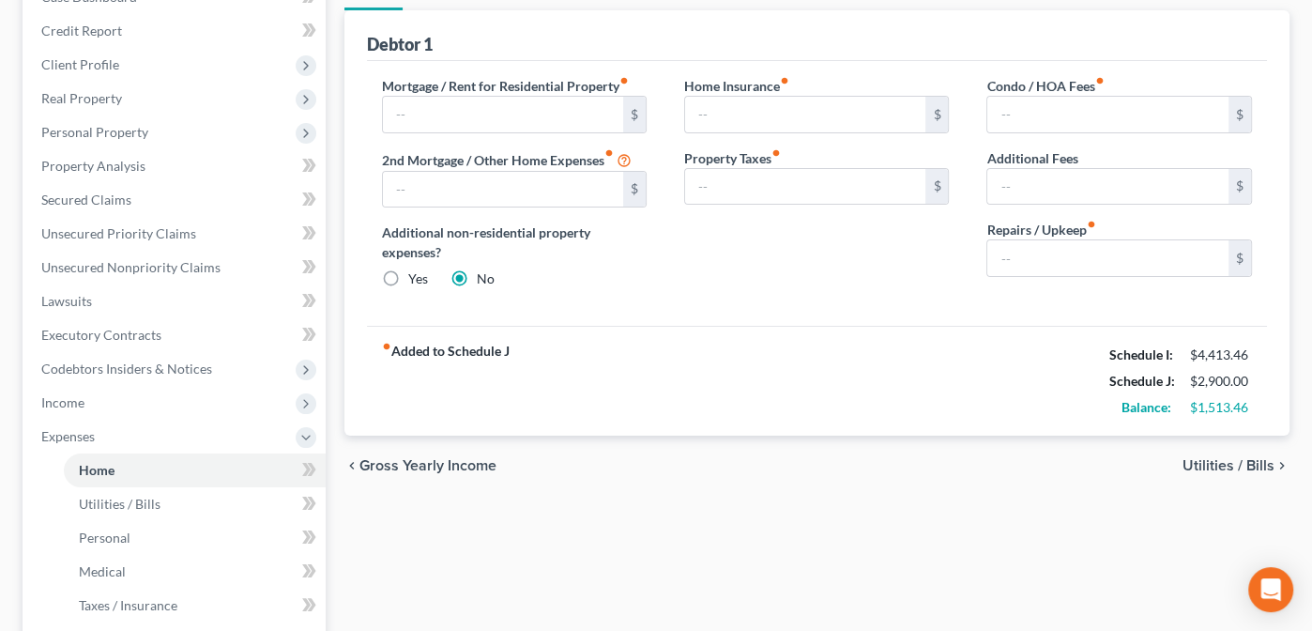
click at [1217, 463] on span "Utilities / Bills" at bounding box center [1229, 465] width 92 height 15
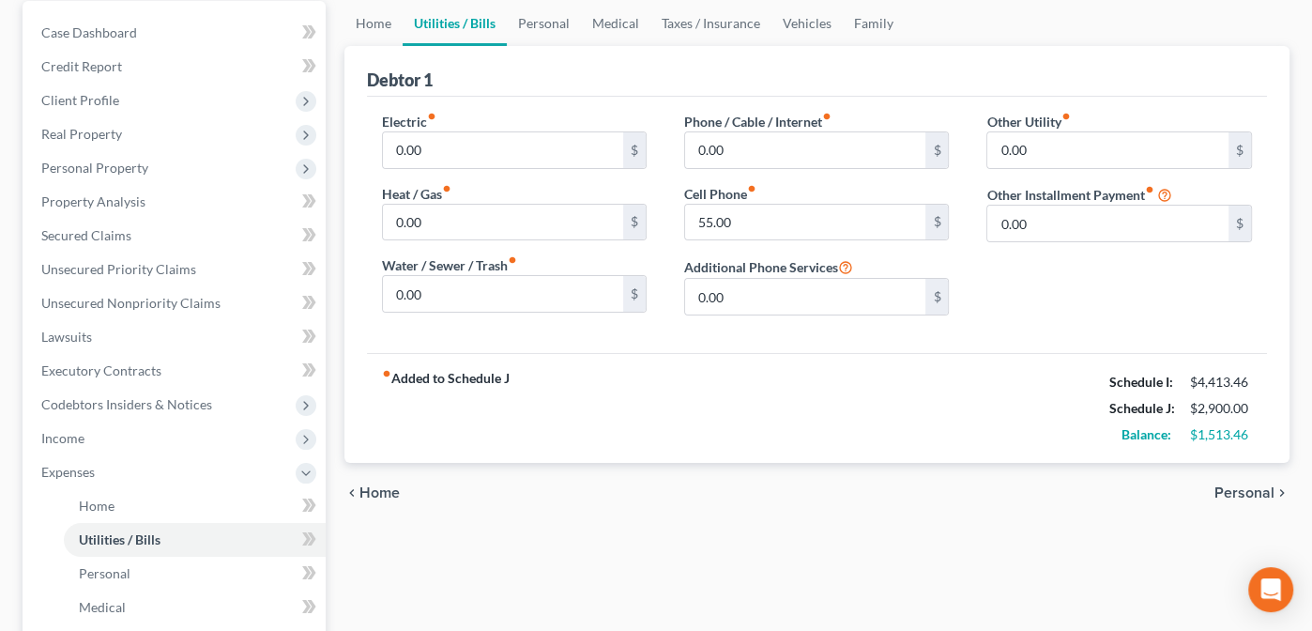
scroll to position [190, 0]
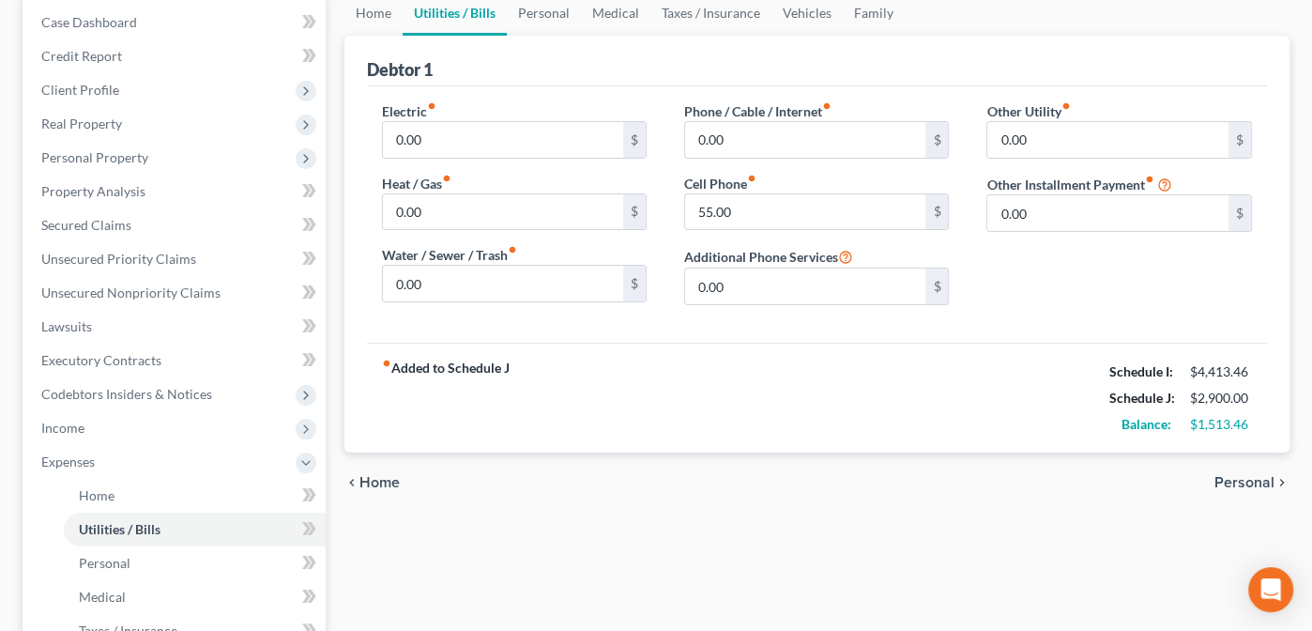
click at [1252, 478] on span "Personal" at bounding box center [1244, 482] width 60 height 15
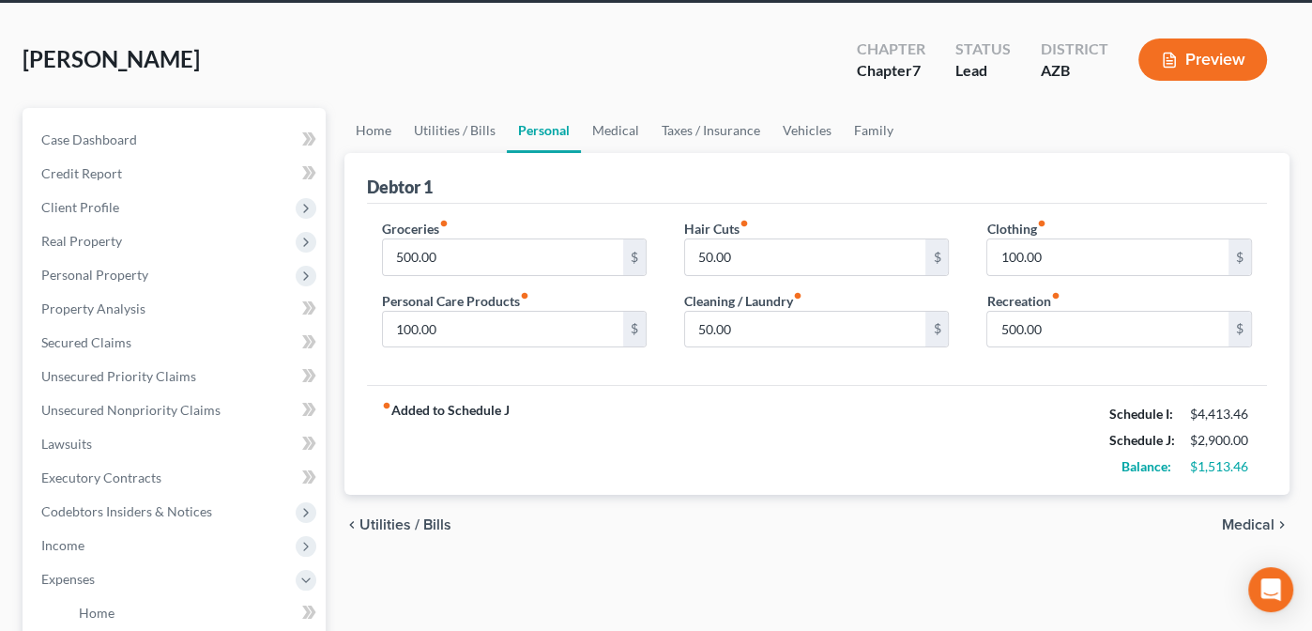
scroll to position [94, 0]
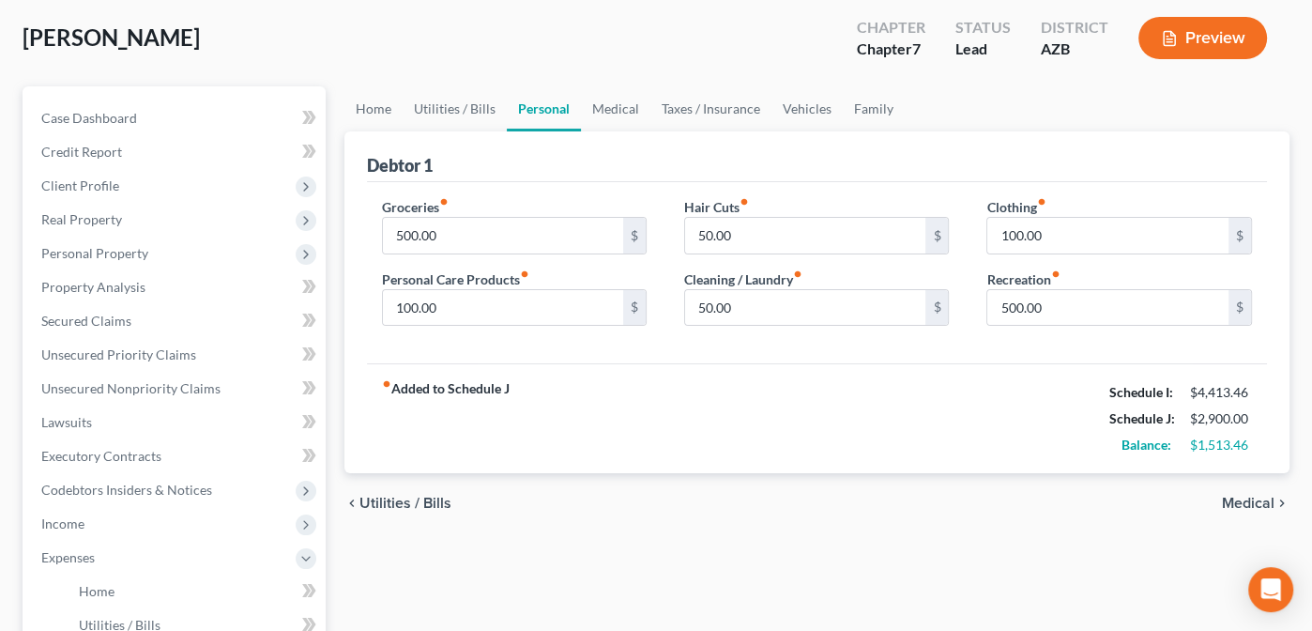
click at [1245, 500] on span "Medical" at bounding box center [1248, 503] width 53 height 15
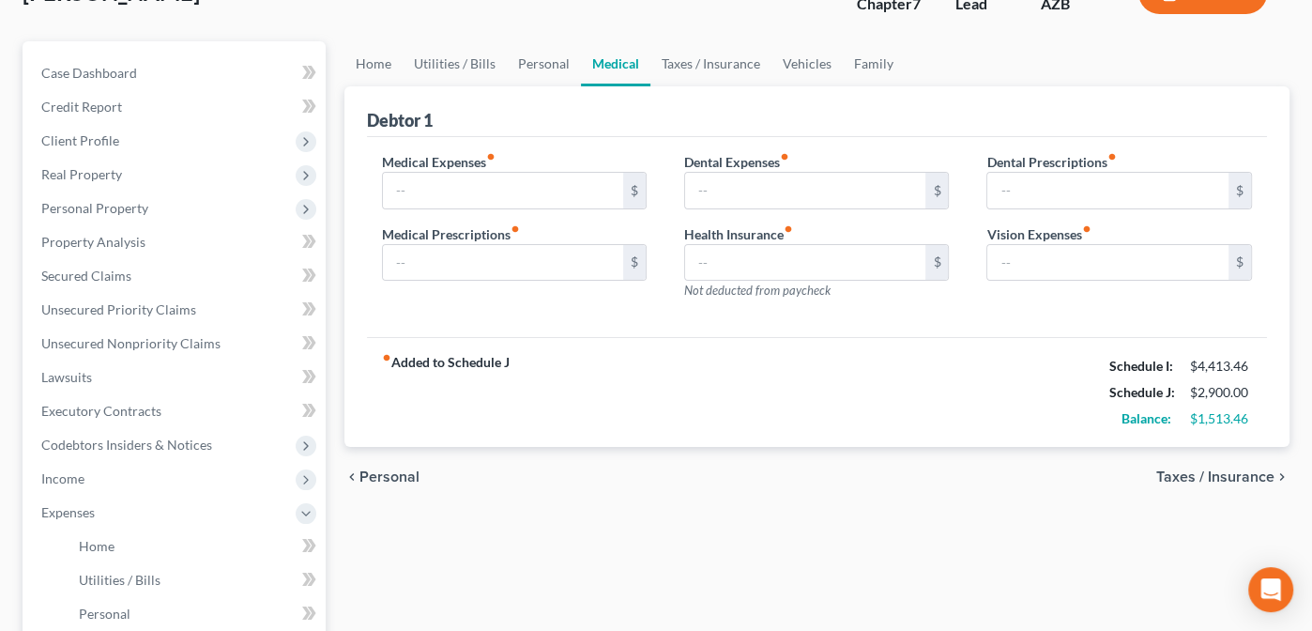
scroll to position [141, 0]
click at [1194, 467] on span "Taxes / Insurance" at bounding box center [1215, 474] width 118 height 15
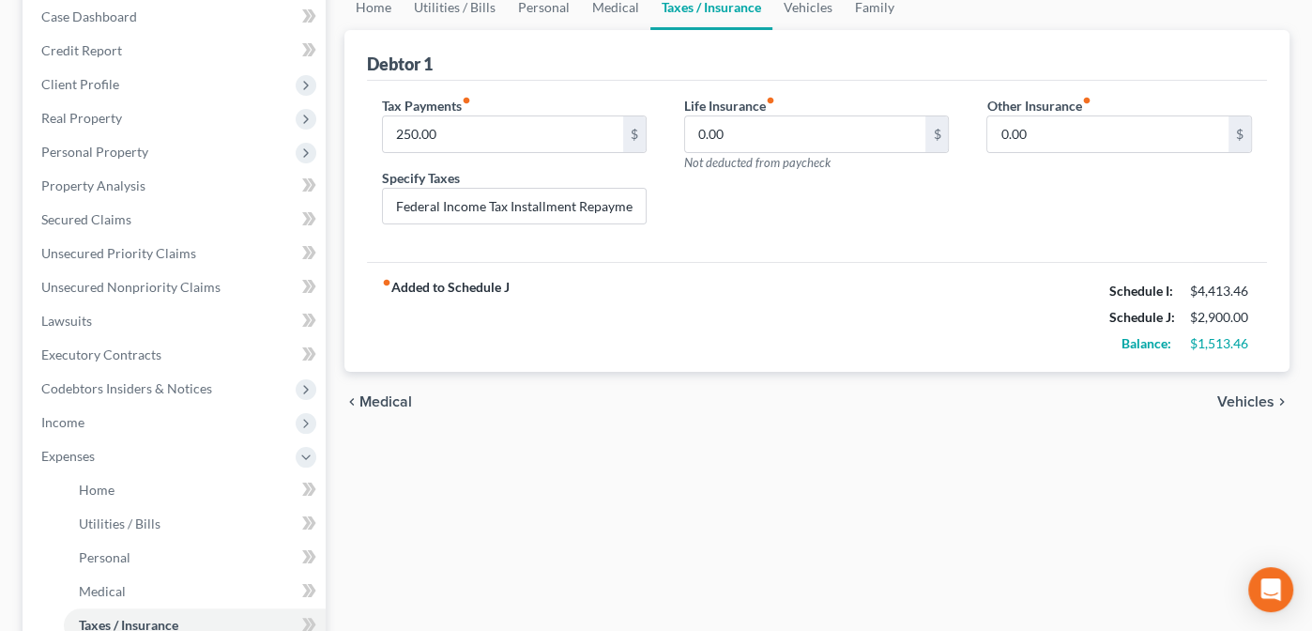
scroll to position [190, 0]
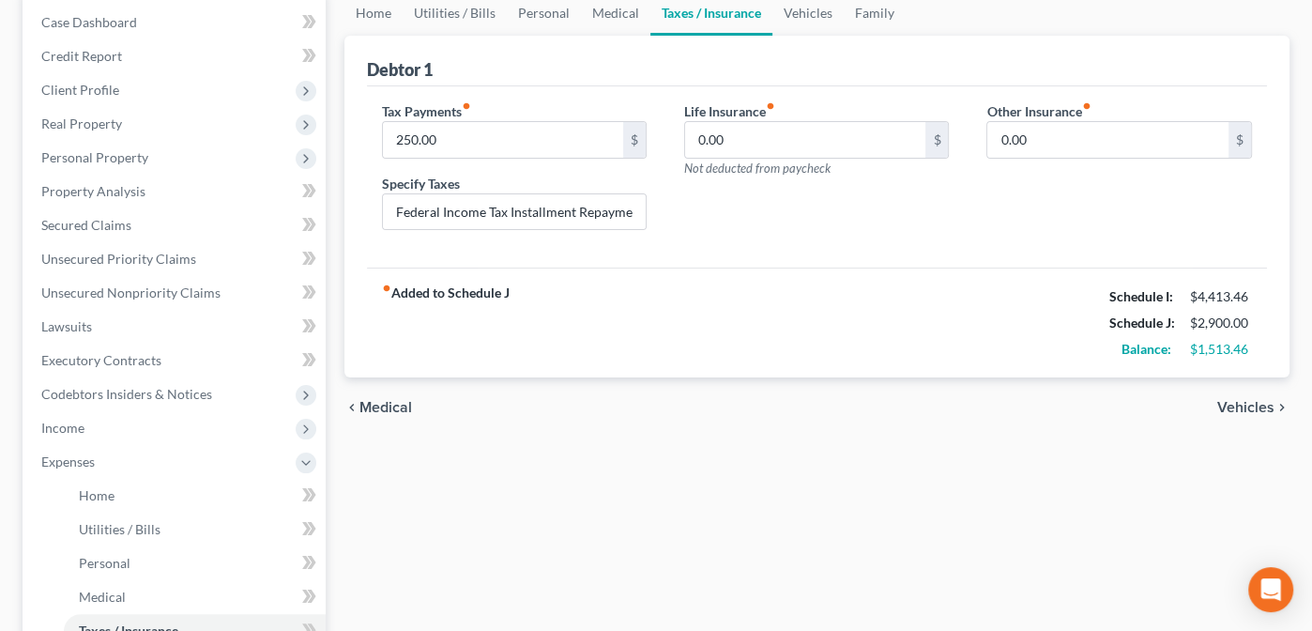
click at [1244, 400] on span "Vehicles" at bounding box center [1245, 407] width 57 height 15
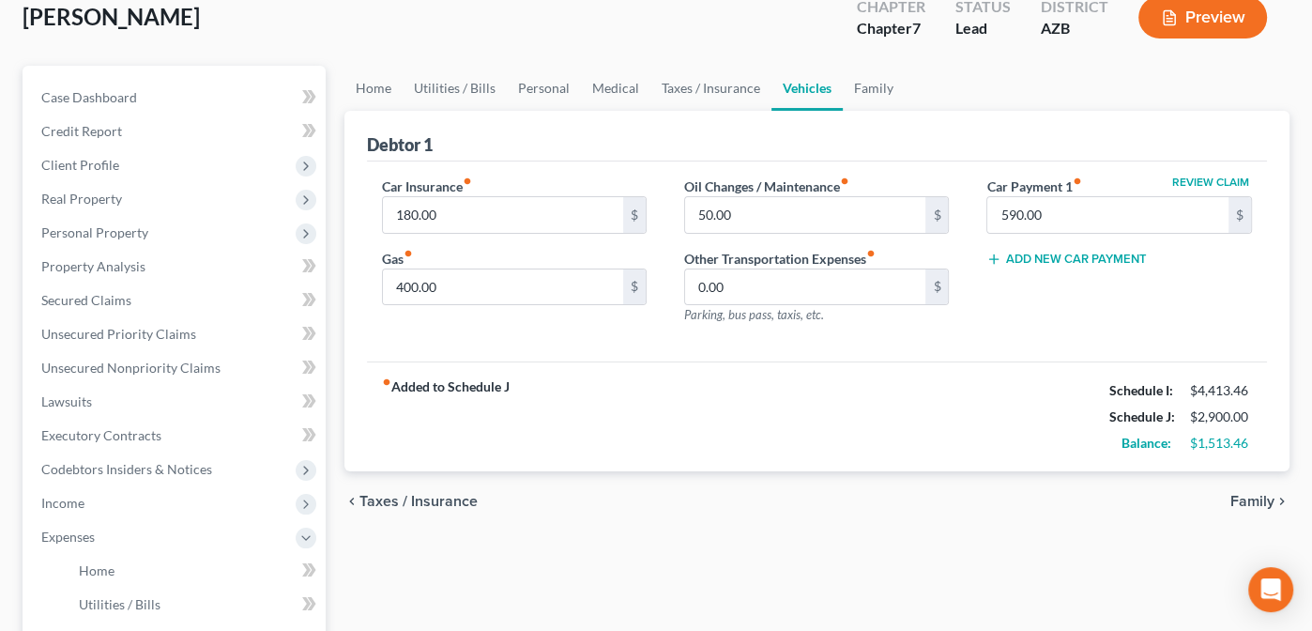
scroll to position [118, 0]
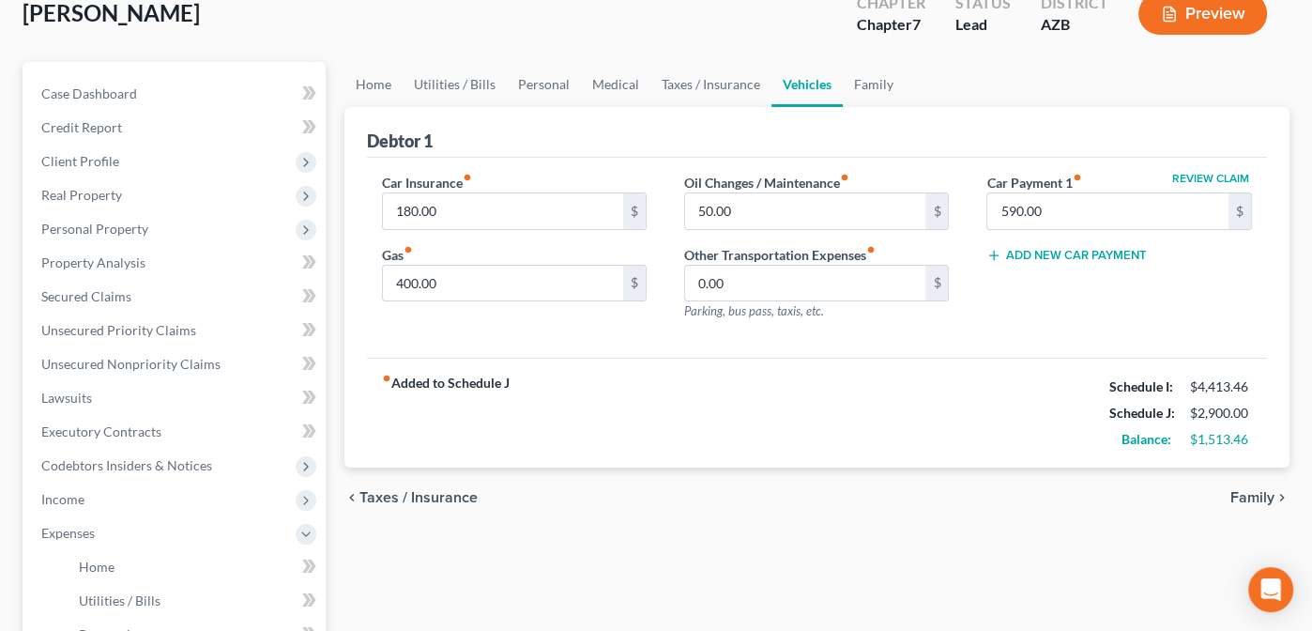
click at [1251, 493] on span "Family" at bounding box center [1252, 497] width 44 height 15
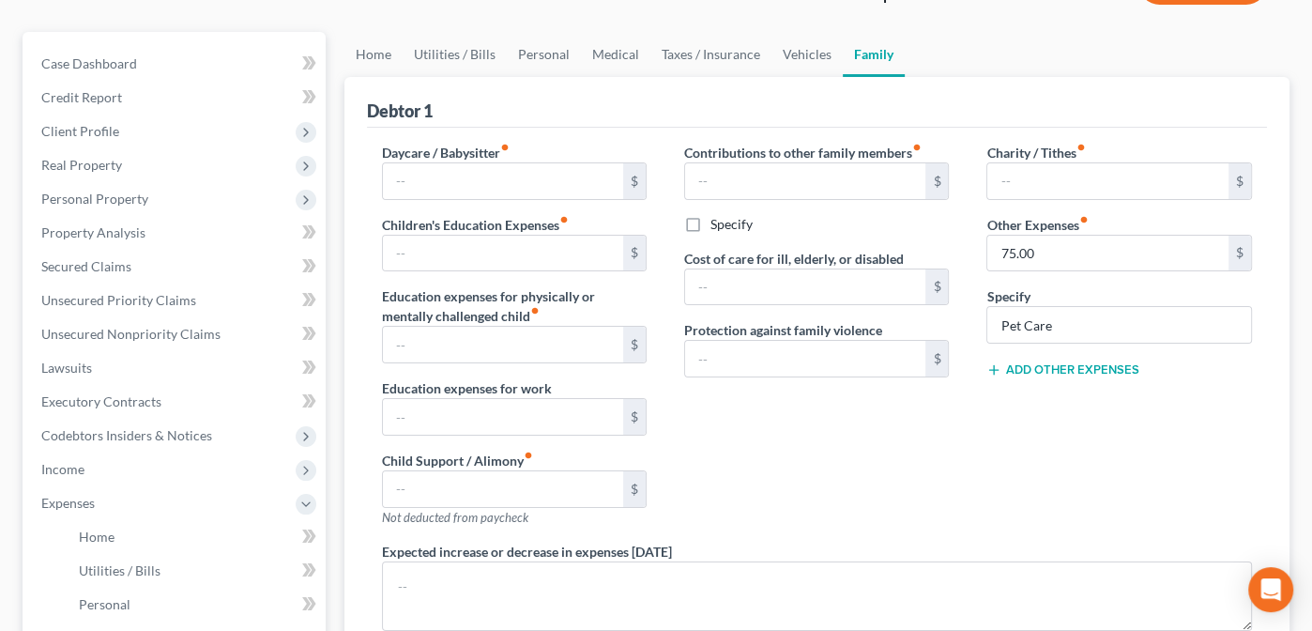
scroll to position [161, 0]
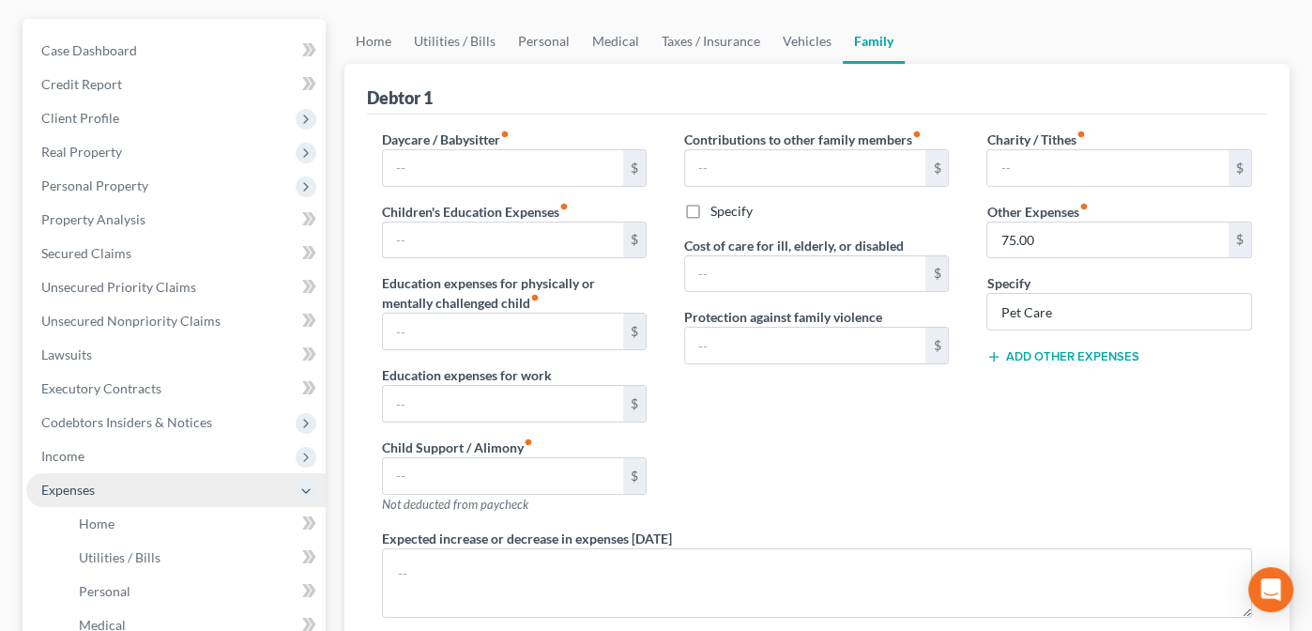
click at [67, 494] on span "Expenses" at bounding box center [67, 489] width 53 height 16
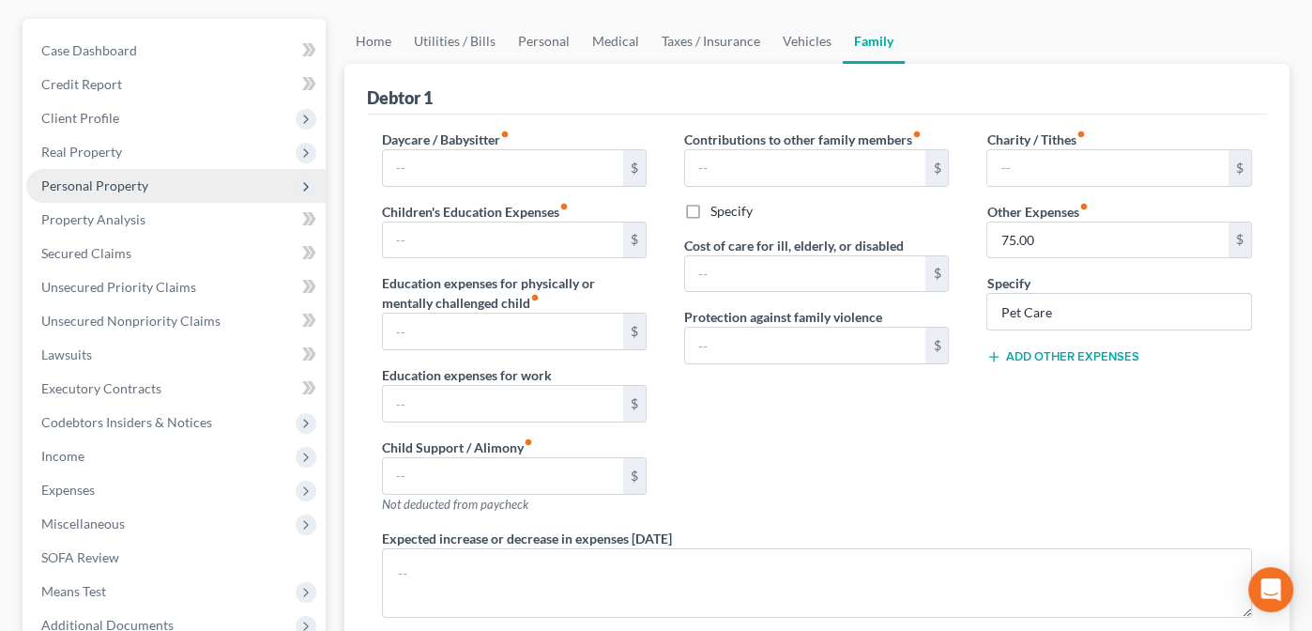
click at [65, 180] on span "Personal Property" at bounding box center [94, 185] width 107 height 16
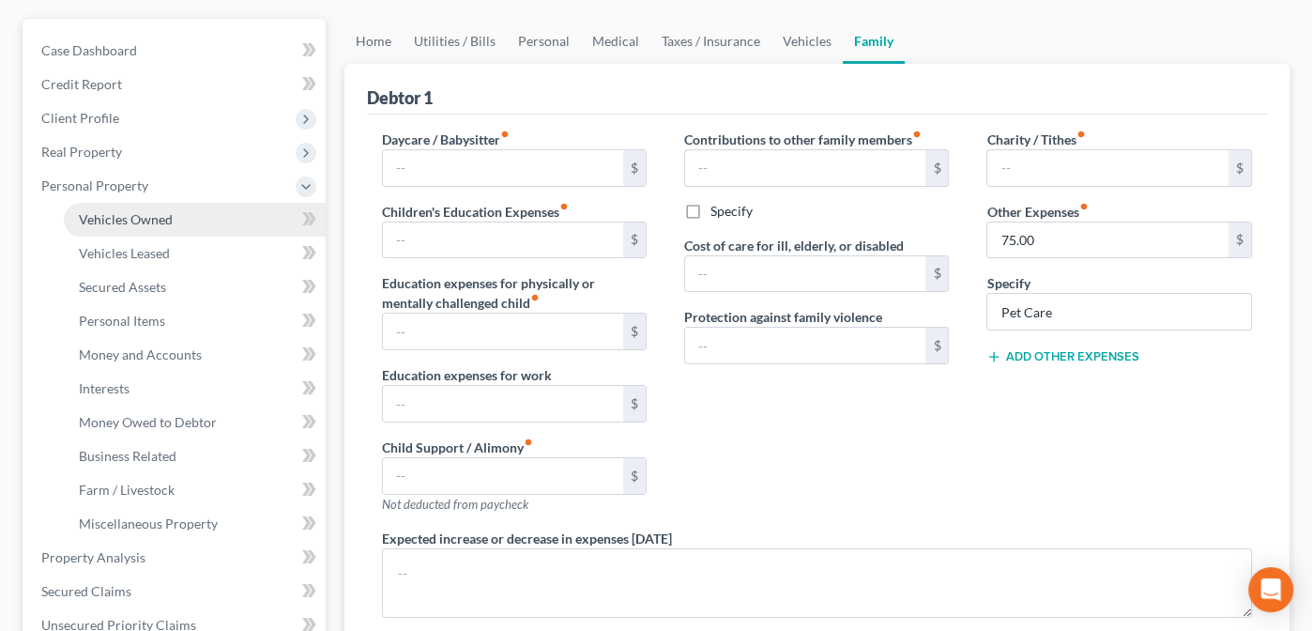
click at [119, 215] on span "Vehicles Owned" at bounding box center [126, 219] width 94 height 16
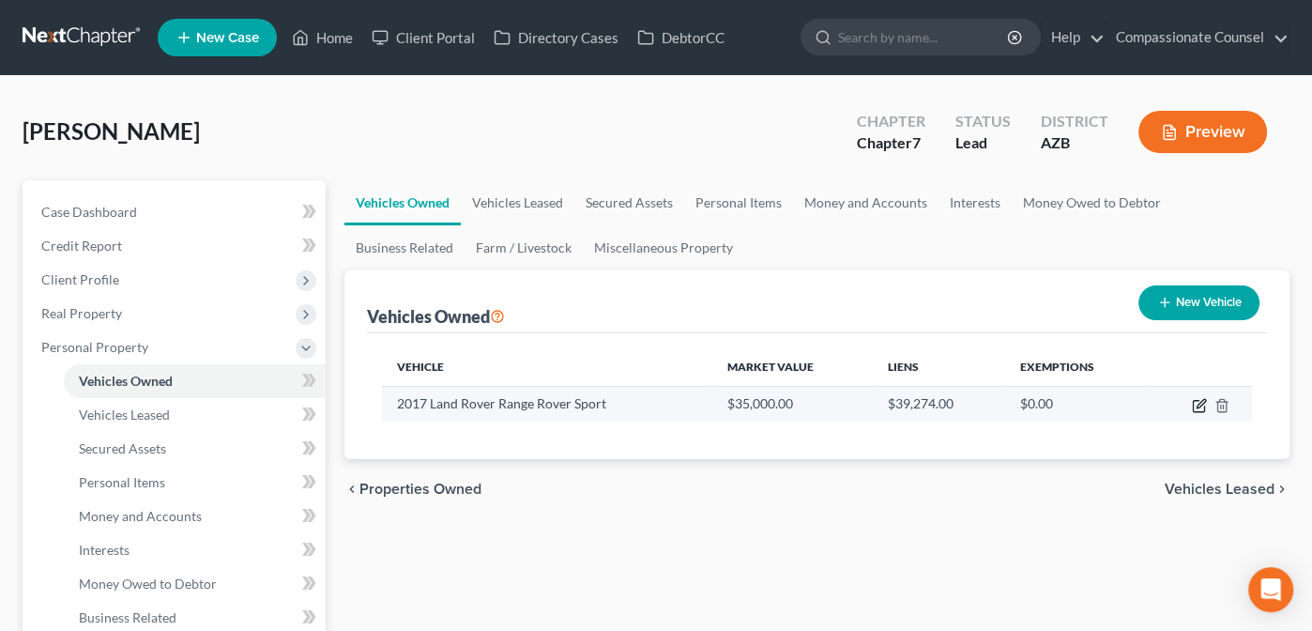
click at [1204, 404] on icon "button" at bounding box center [1198, 406] width 11 height 11
select select "0"
select select "9"
select select "0"
select select "1"
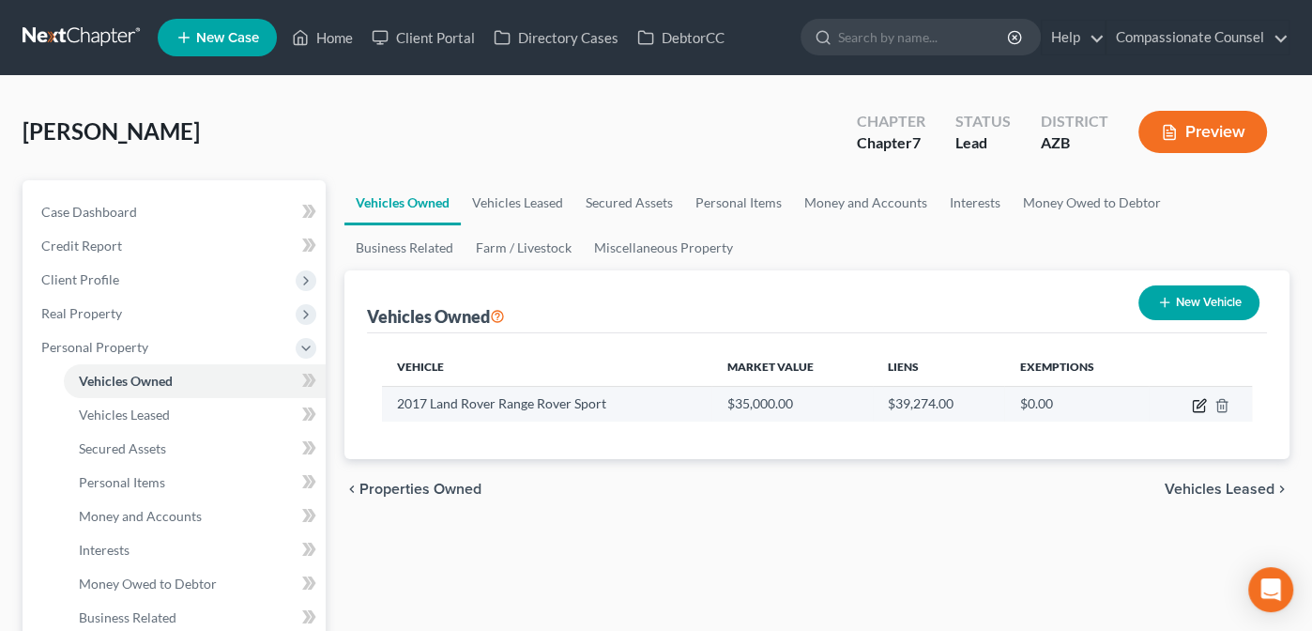
select select "0"
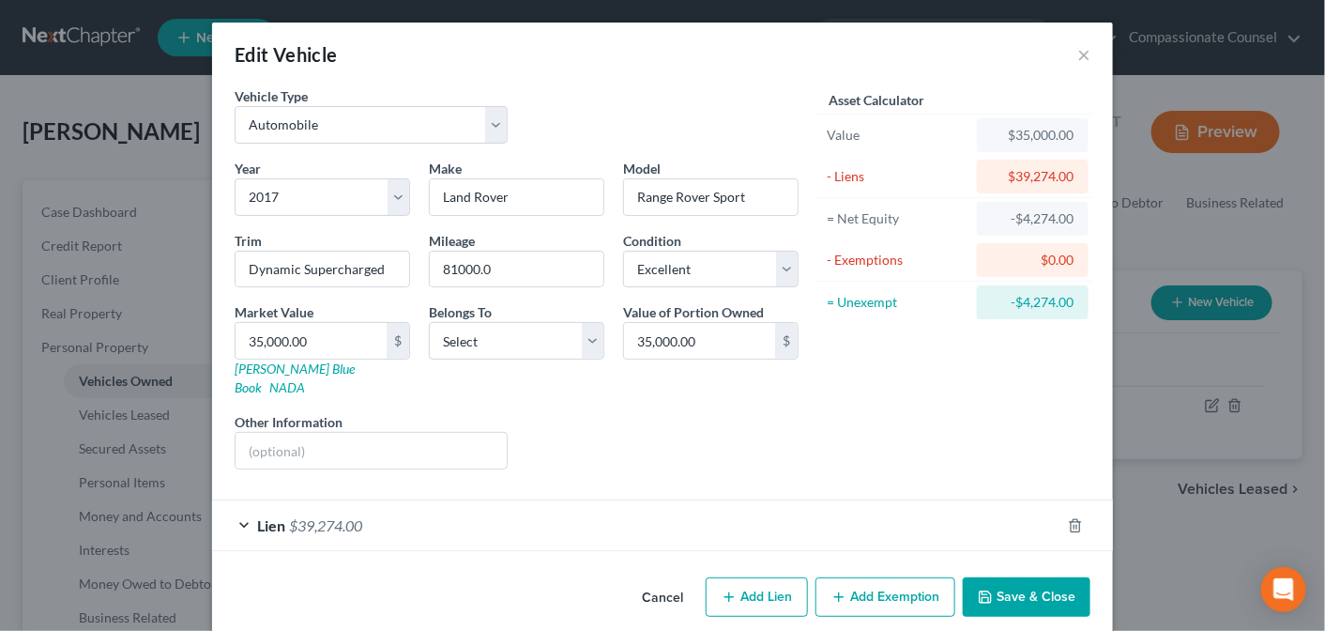
click at [237, 500] on div "Lien $39,274.00" at bounding box center [636, 525] width 848 height 50
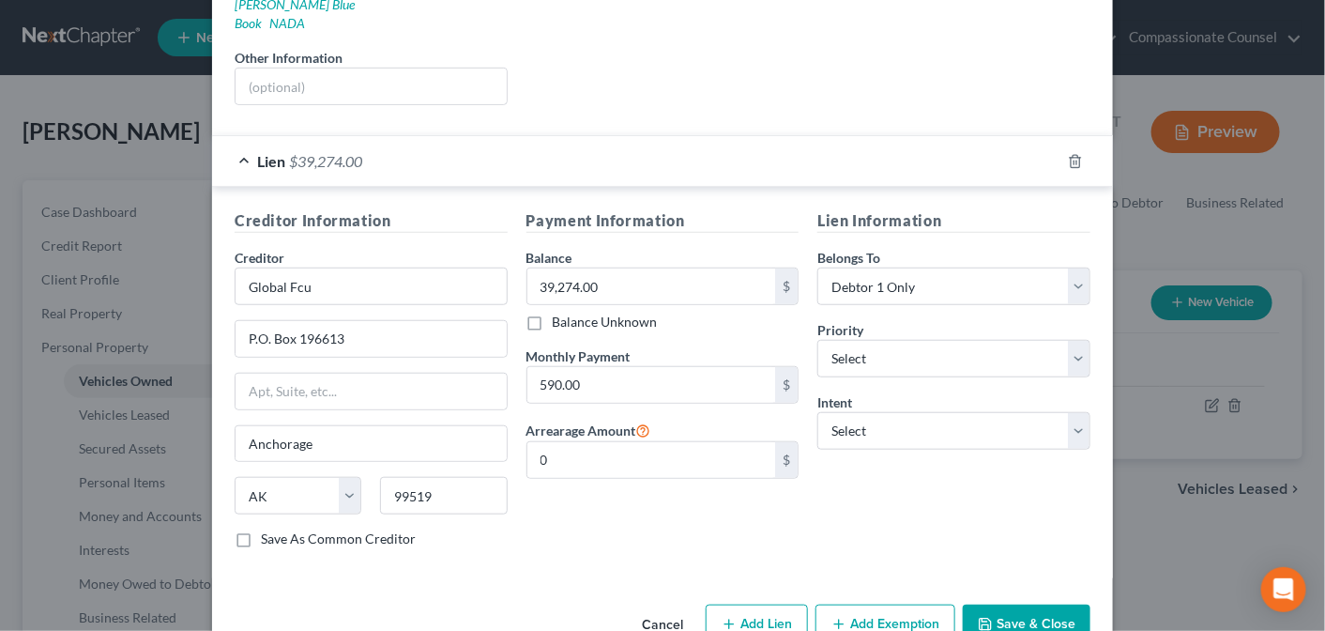
scroll to position [366, 0]
click at [1075, 410] on select "Select Surrender Redeem Reaffirm Avoid Other" at bounding box center [953, 429] width 273 height 38
select select "2"
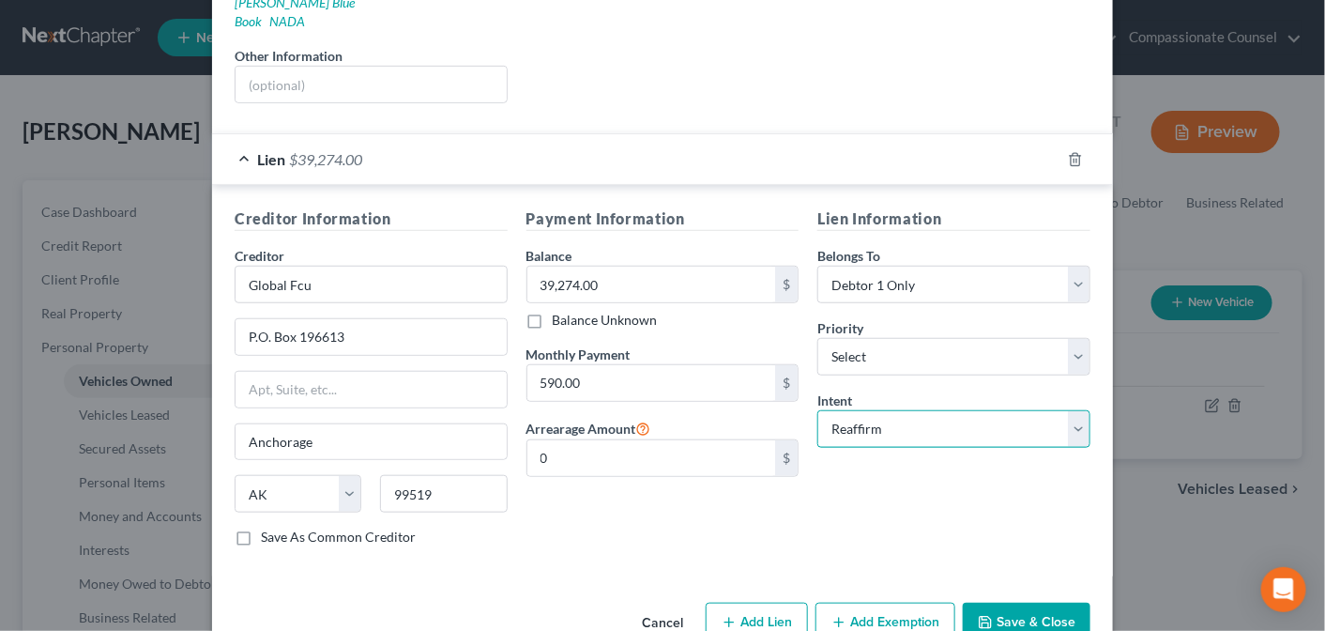
click at [817, 410] on select "Select Surrender Redeem Reaffirm Avoid Other" at bounding box center [953, 429] width 273 height 38
click at [1028, 603] on button "Save & Close" at bounding box center [1027, 622] width 128 height 39
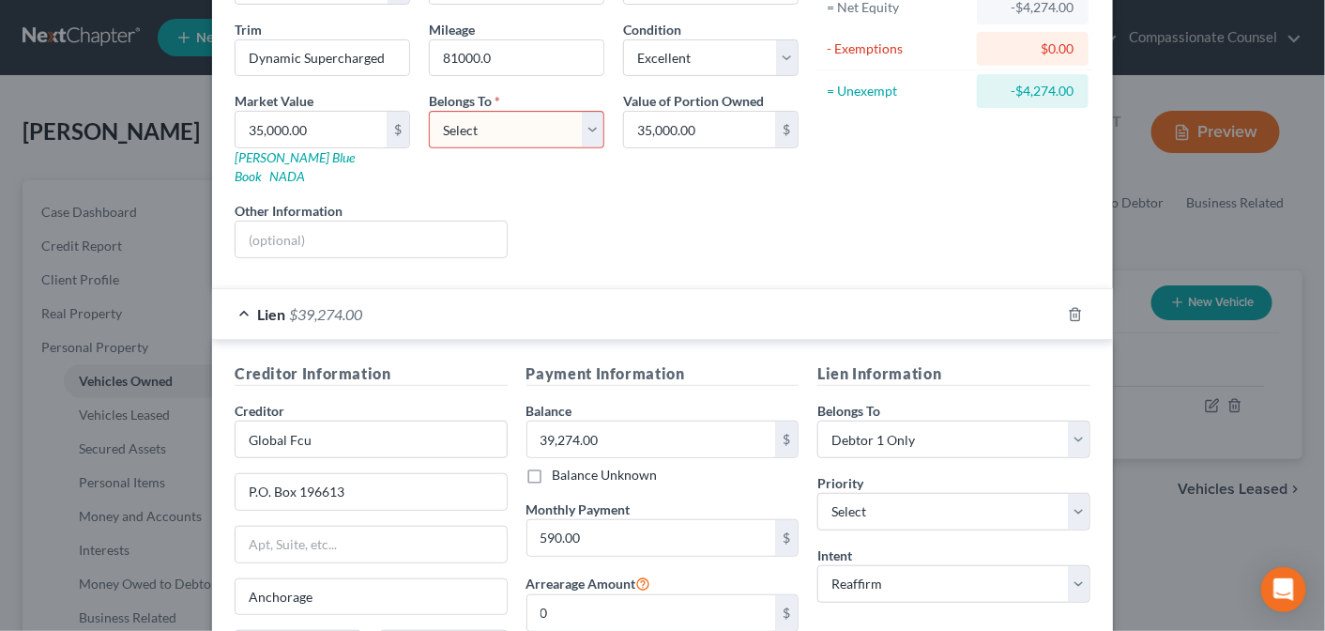
scroll to position [87, 0]
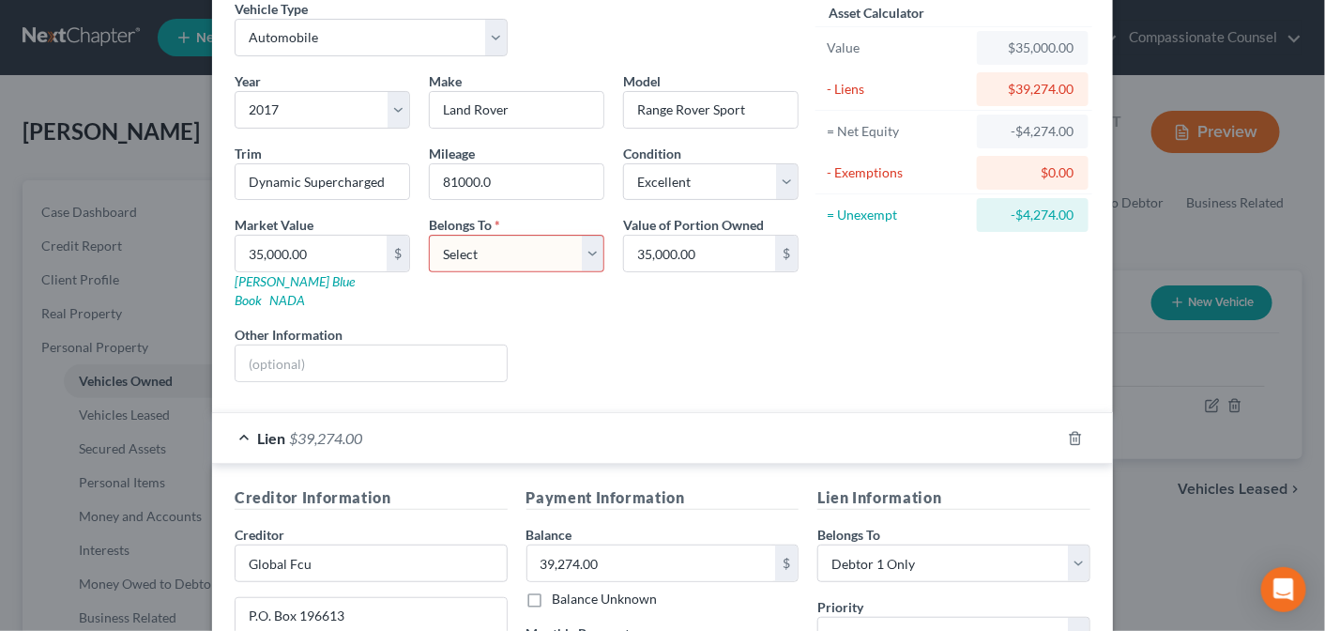
click at [582, 251] on select "Select Debtor 1 Only Debtor 2 Only Debtor 1 And Debtor 2 Only At Least One Of T…" at bounding box center [517, 254] width 176 height 38
select select "0"
click at [429, 235] on select "Select Debtor 1 Only Debtor 2 Only Debtor 1 And Debtor 2 Only At Least One Of T…" at bounding box center [517, 254] width 176 height 38
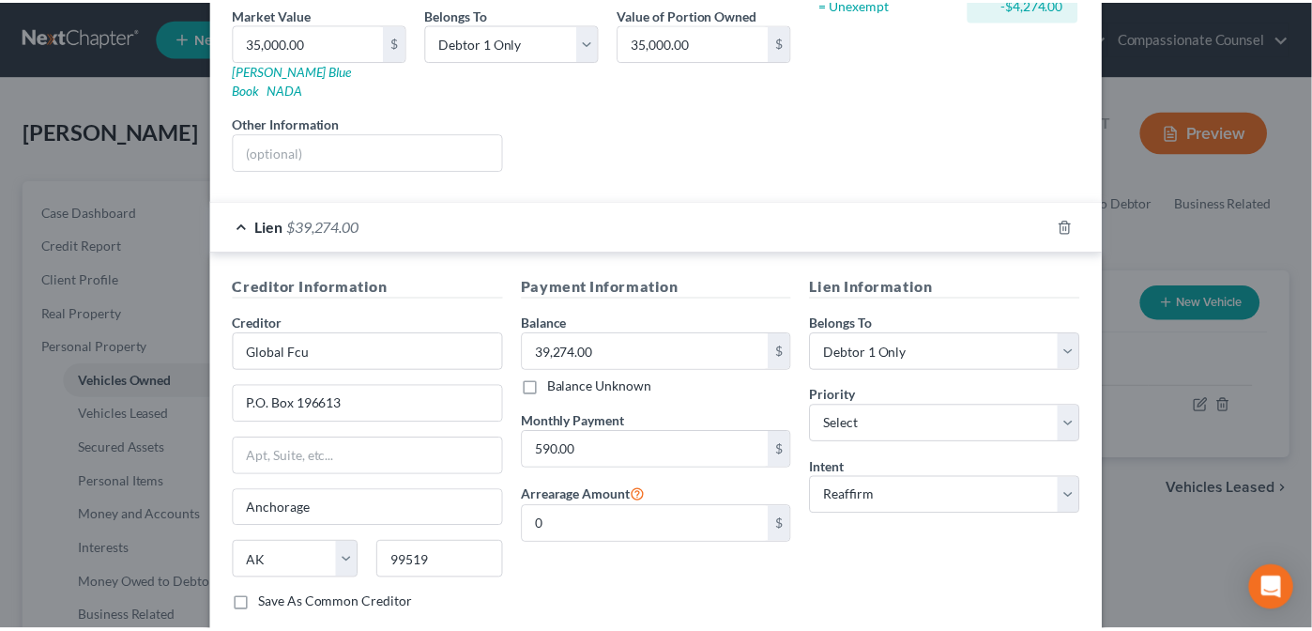
scroll to position [389, 0]
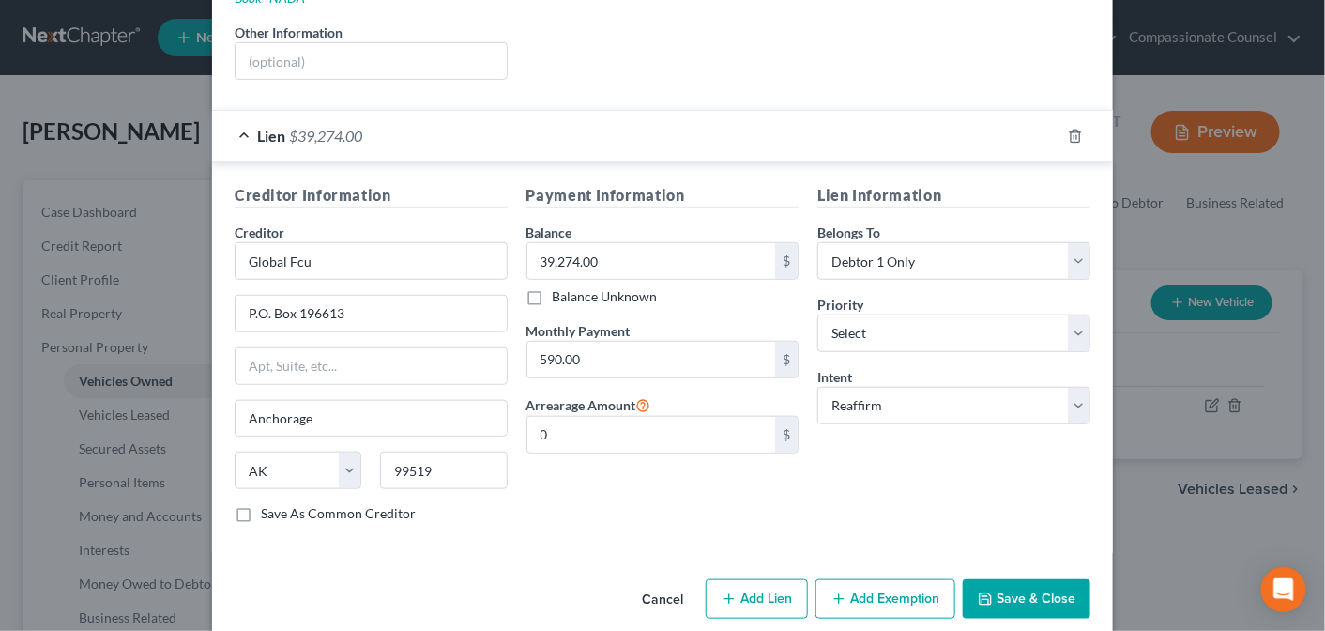
click at [1016, 579] on button "Save & Close" at bounding box center [1027, 598] width 128 height 39
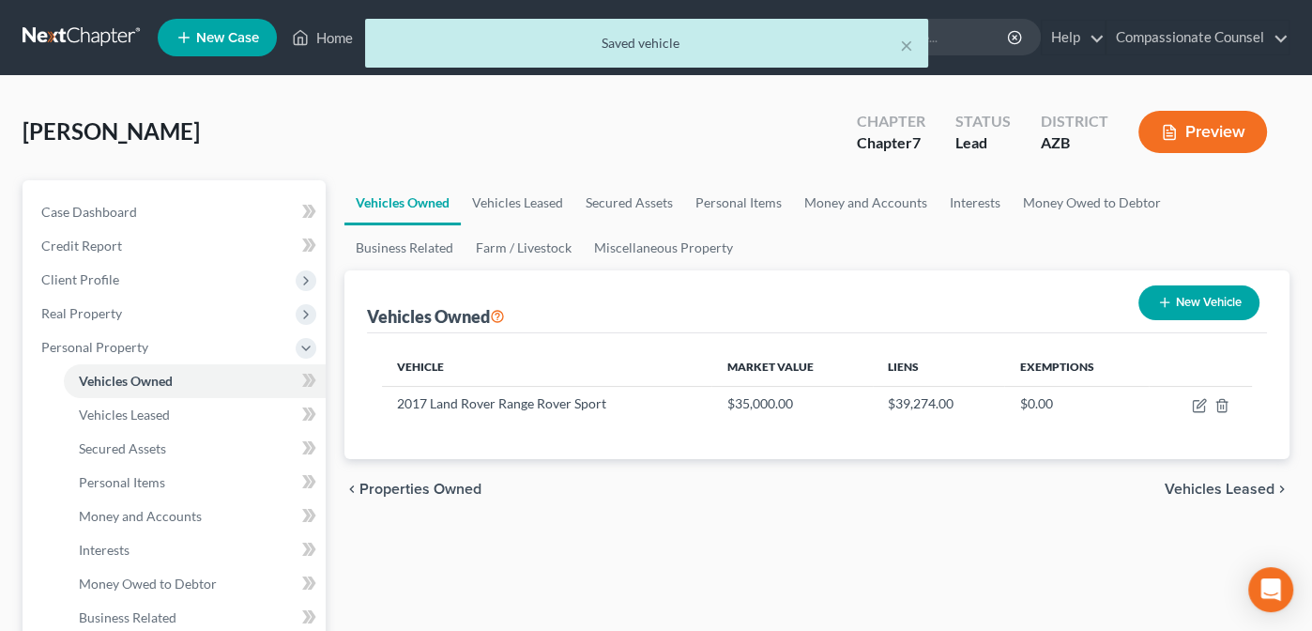
click at [1192, 483] on span "Vehicles Leased" at bounding box center [1220, 488] width 110 height 15
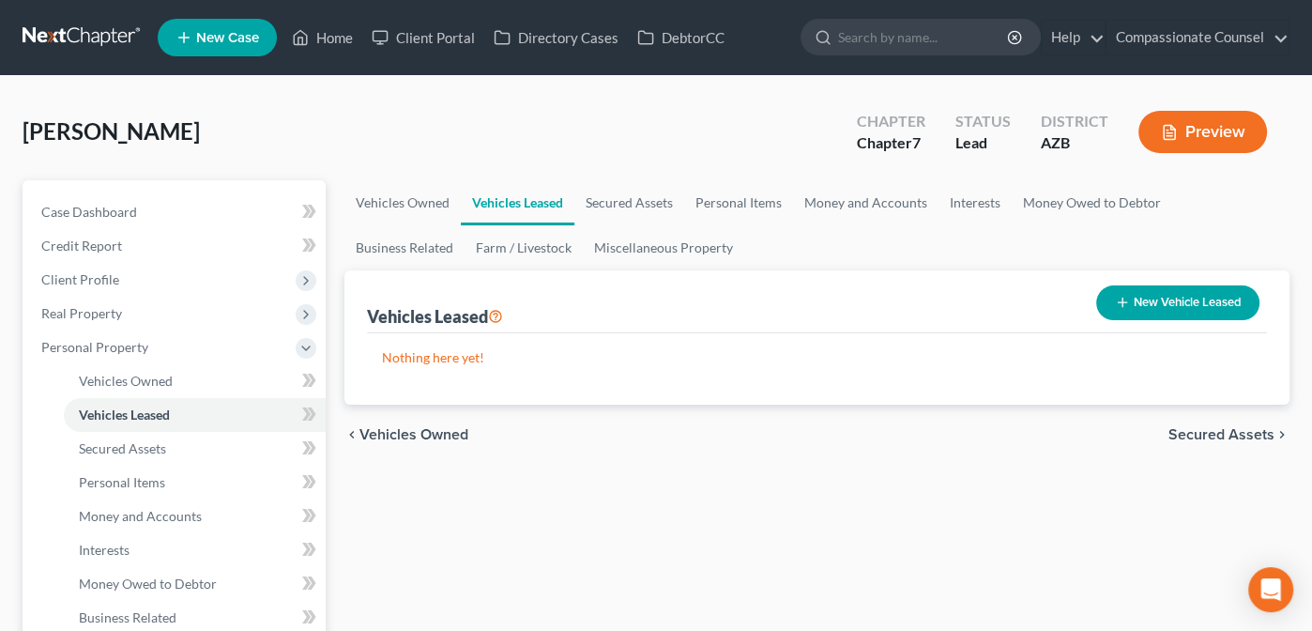
click at [379, 434] on span "Vehicles Owned" at bounding box center [413, 434] width 109 height 15
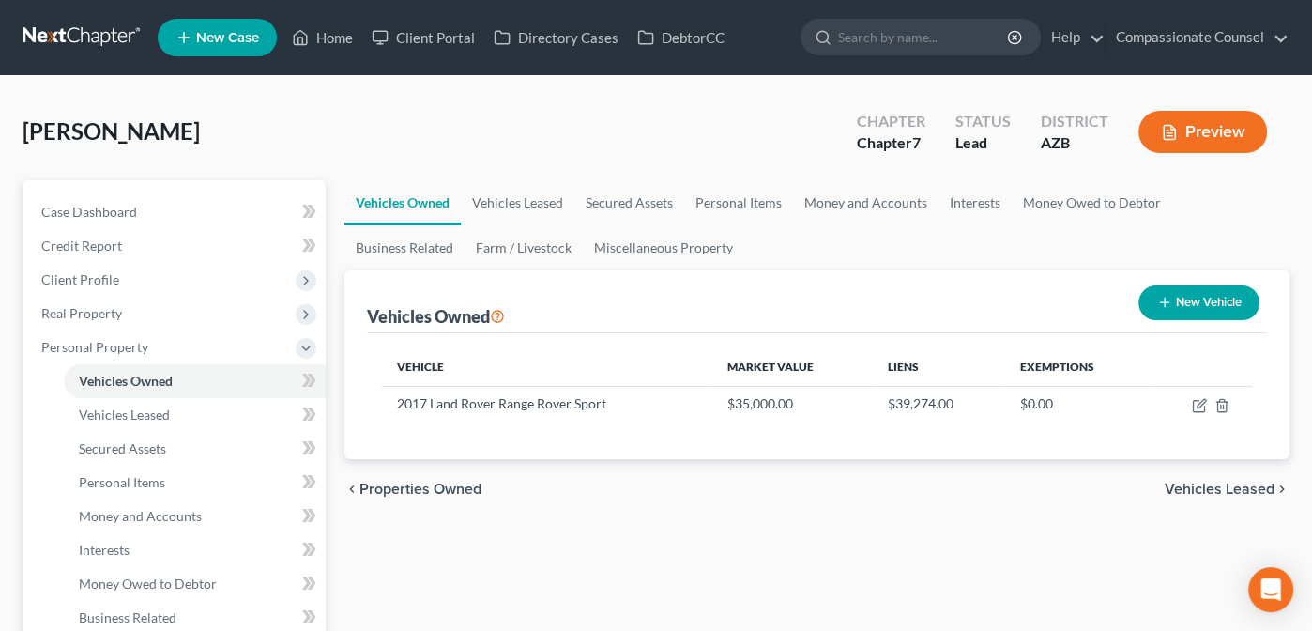
click at [1209, 488] on span "Vehicles Leased" at bounding box center [1220, 488] width 110 height 15
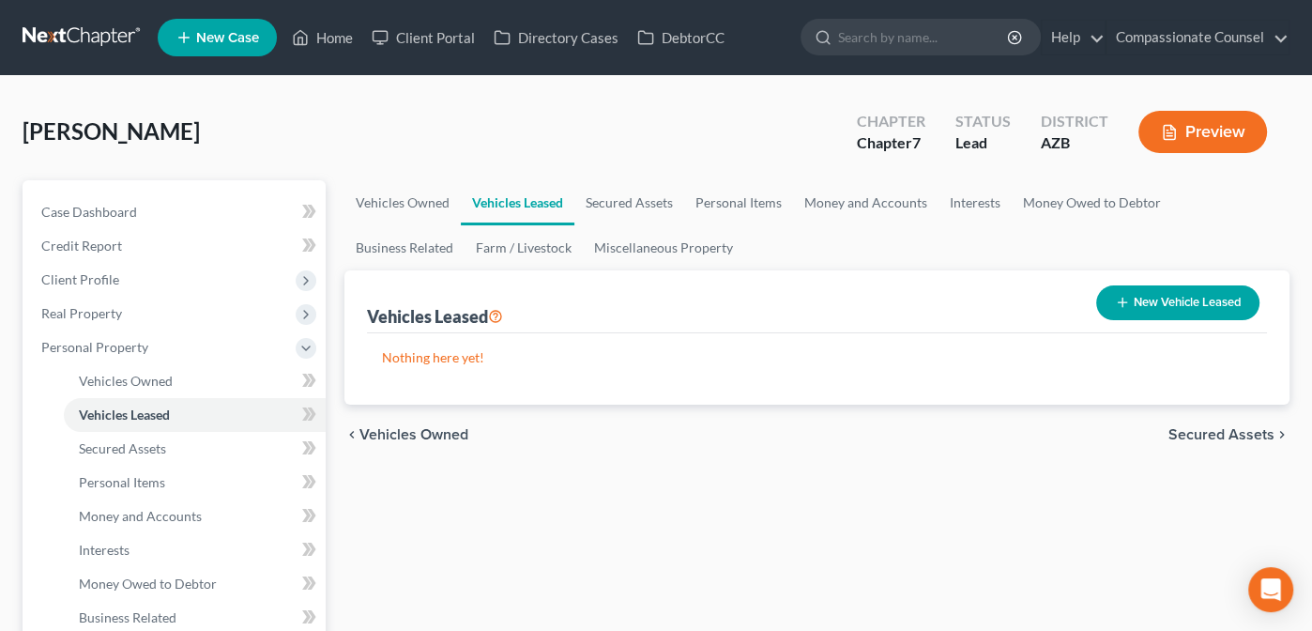
click at [1201, 434] on span "Secured Assets" at bounding box center [1221, 434] width 106 height 15
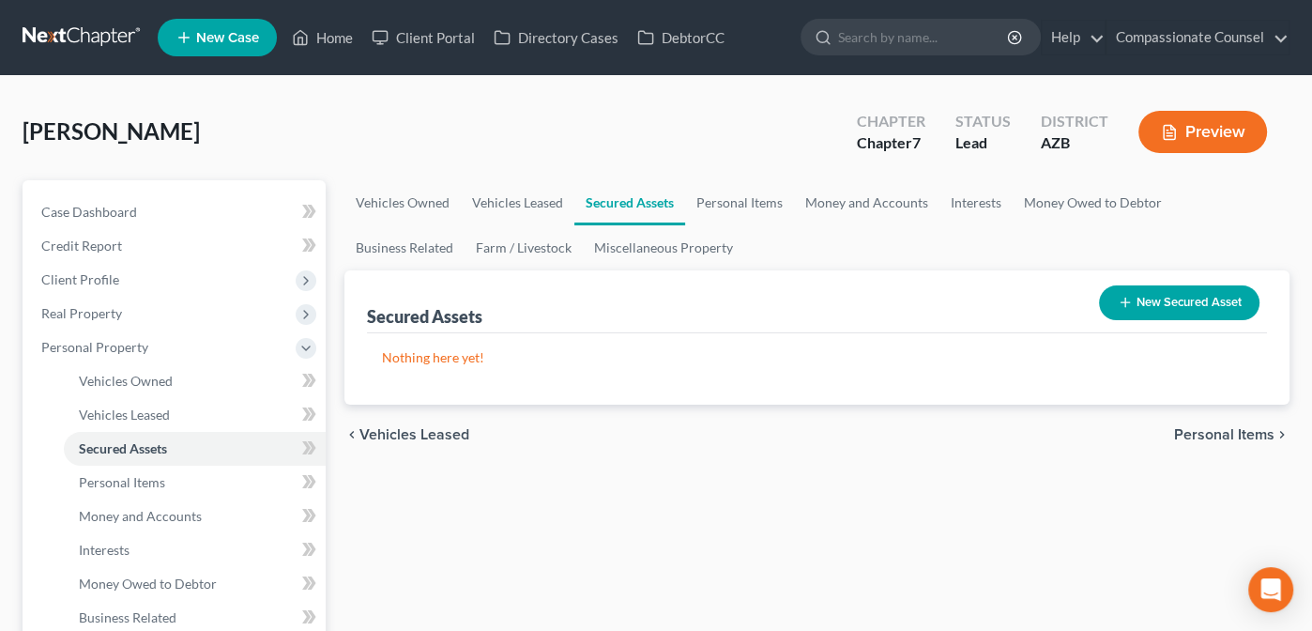
click at [1201, 427] on span "Personal Items" at bounding box center [1224, 434] width 100 height 15
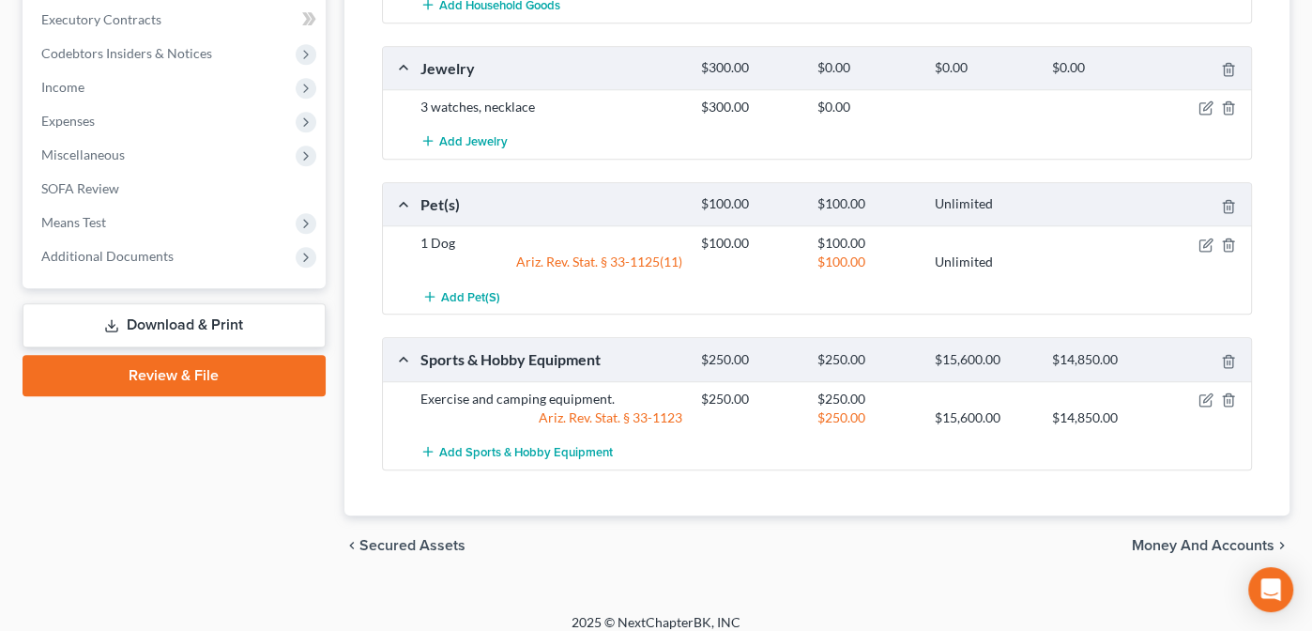
scroll to position [877, 0]
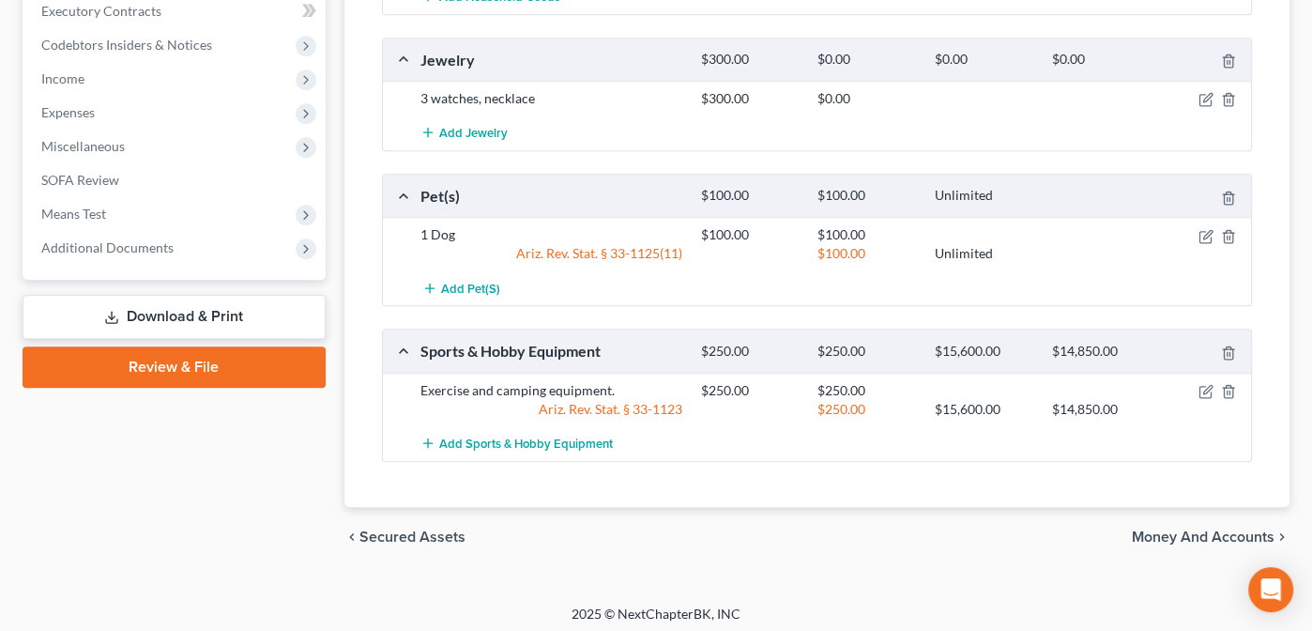
click at [1187, 529] on span "Money and Accounts" at bounding box center [1203, 536] width 143 height 15
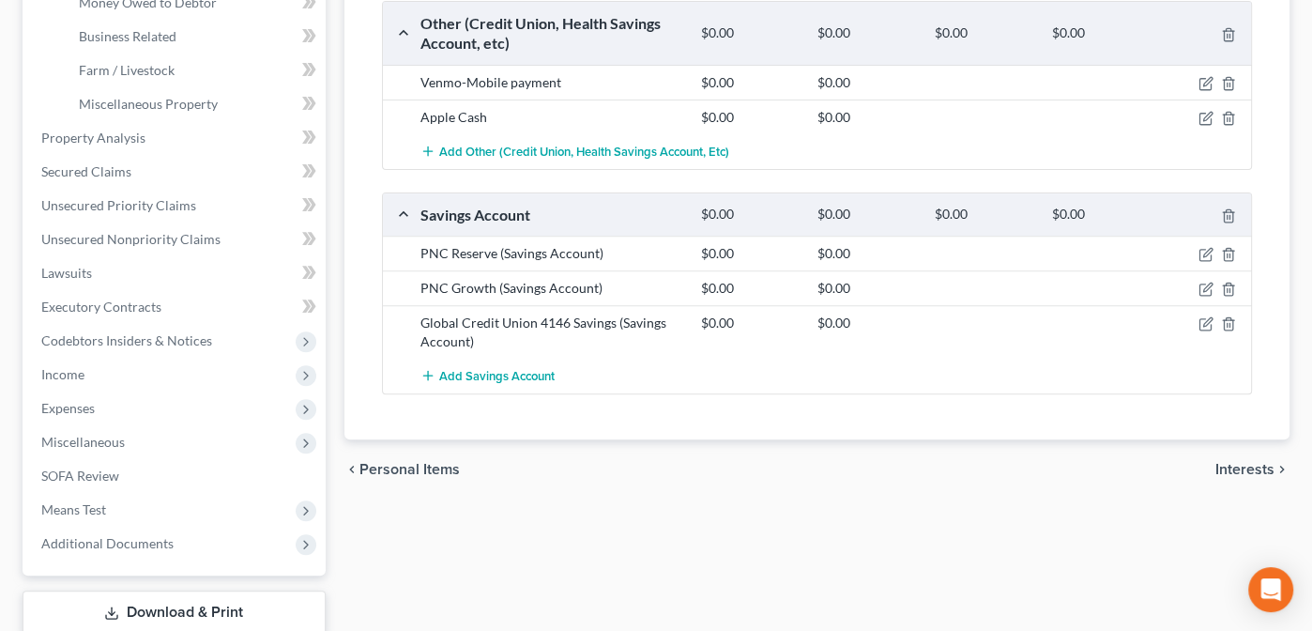
scroll to position [586, 0]
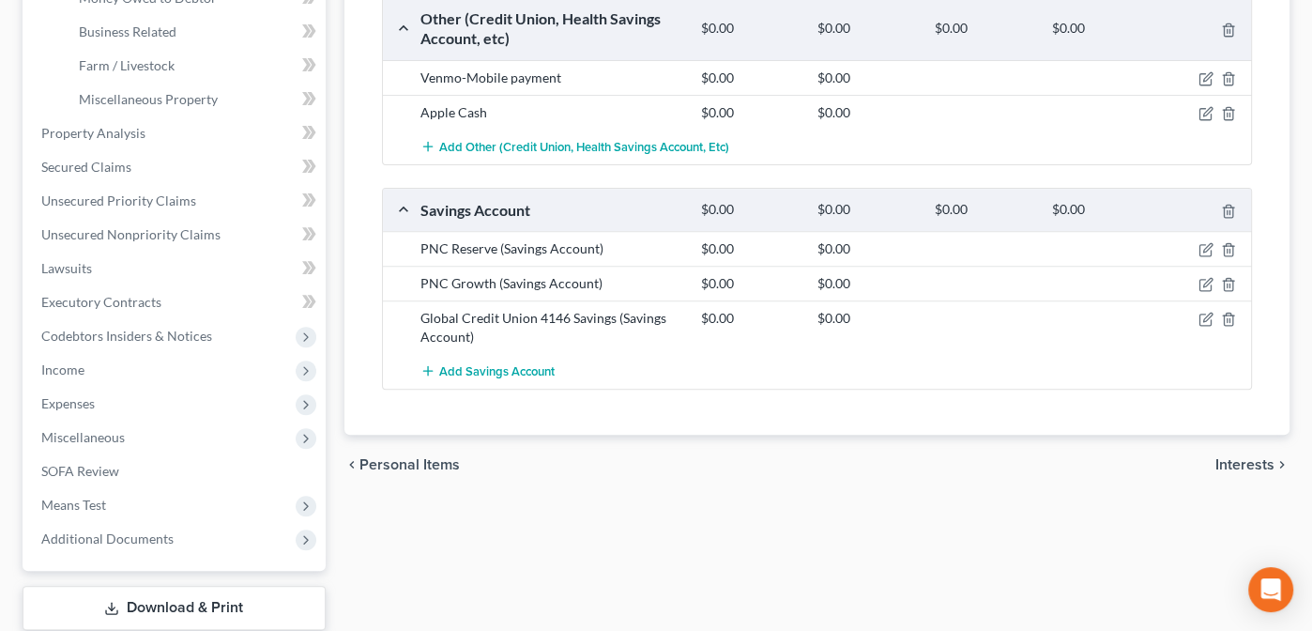
click at [1241, 458] on span "Interests" at bounding box center [1244, 464] width 59 height 15
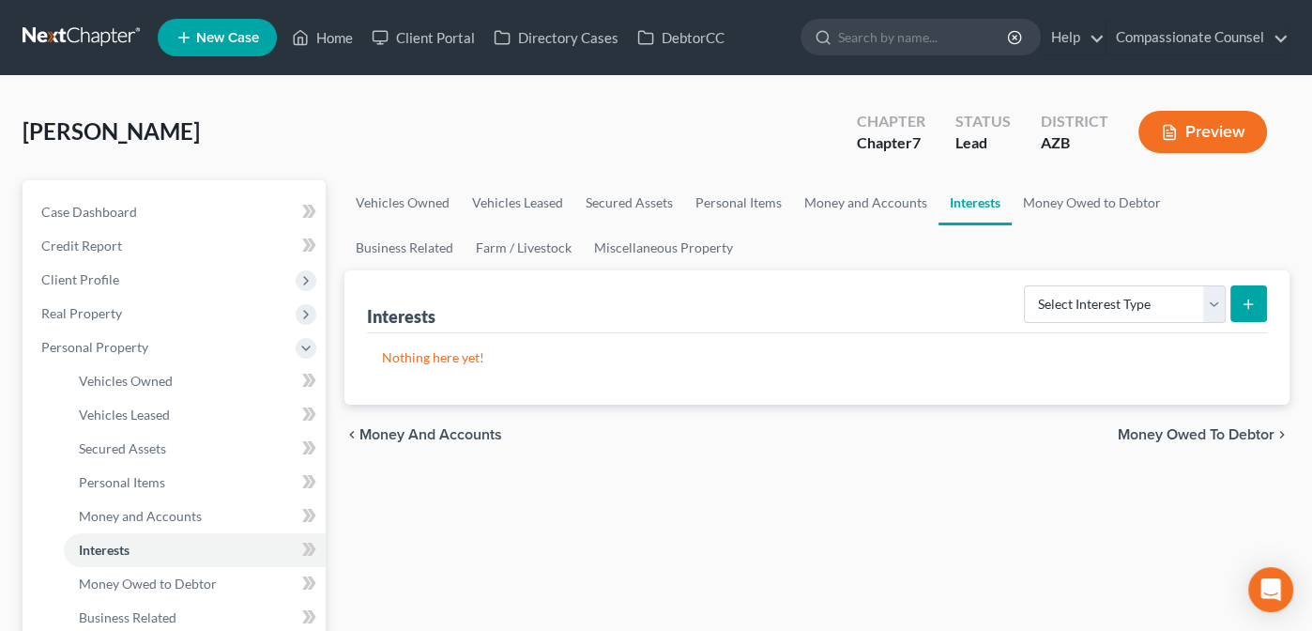
click at [1168, 431] on span "Money Owed to Debtor" at bounding box center [1196, 434] width 157 height 15
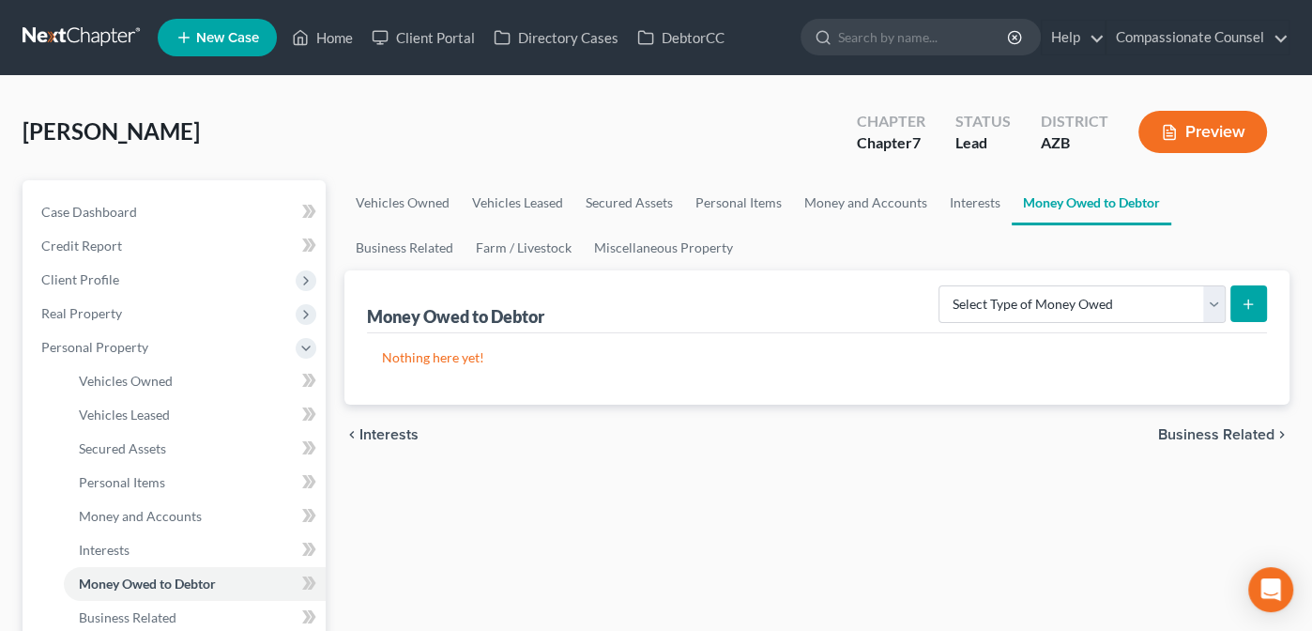
click at [364, 427] on span "Interests" at bounding box center [388, 434] width 59 height 15
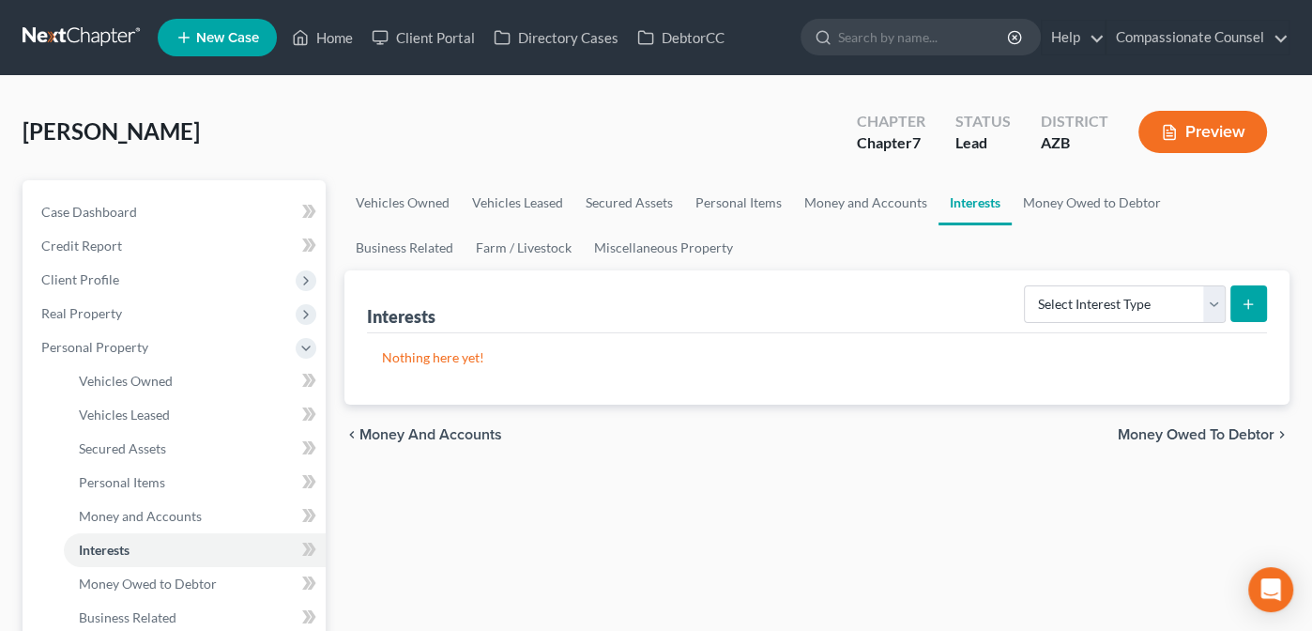
click at [1175, 431] on span "Money Owed to Debtor" at bounding box center [1196, 434] width 157 height 15
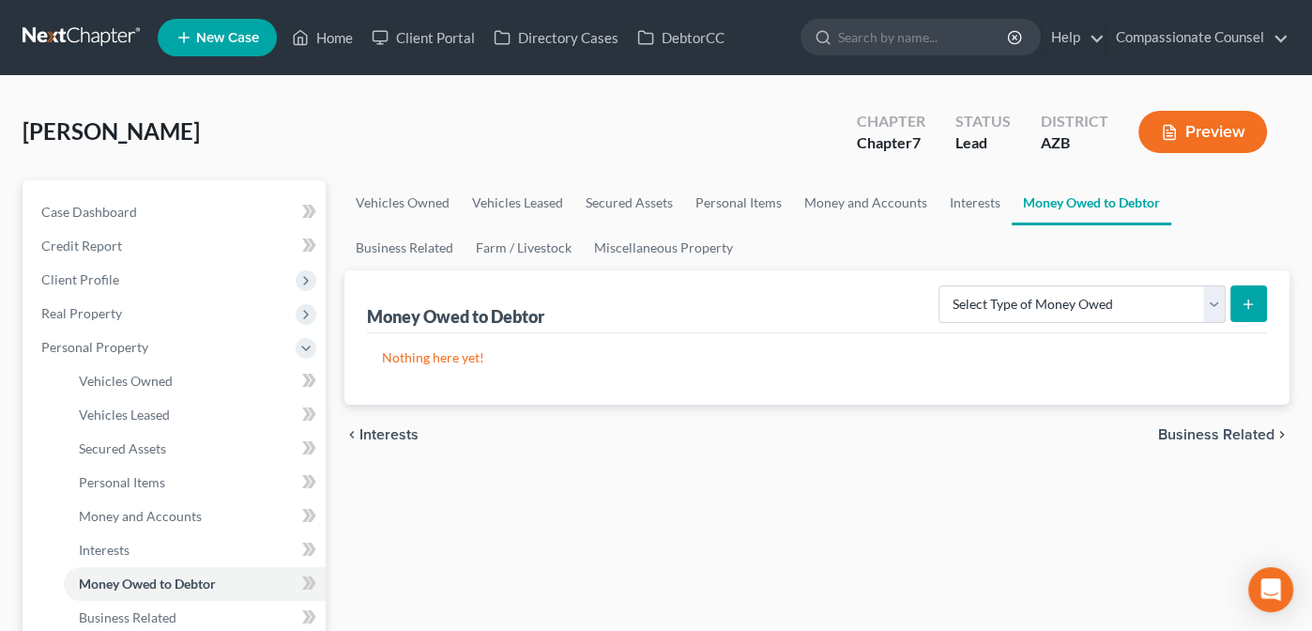
click at [1211, 432] on span "Business Related" at bounding box center [1216, 434] width 116 height 15
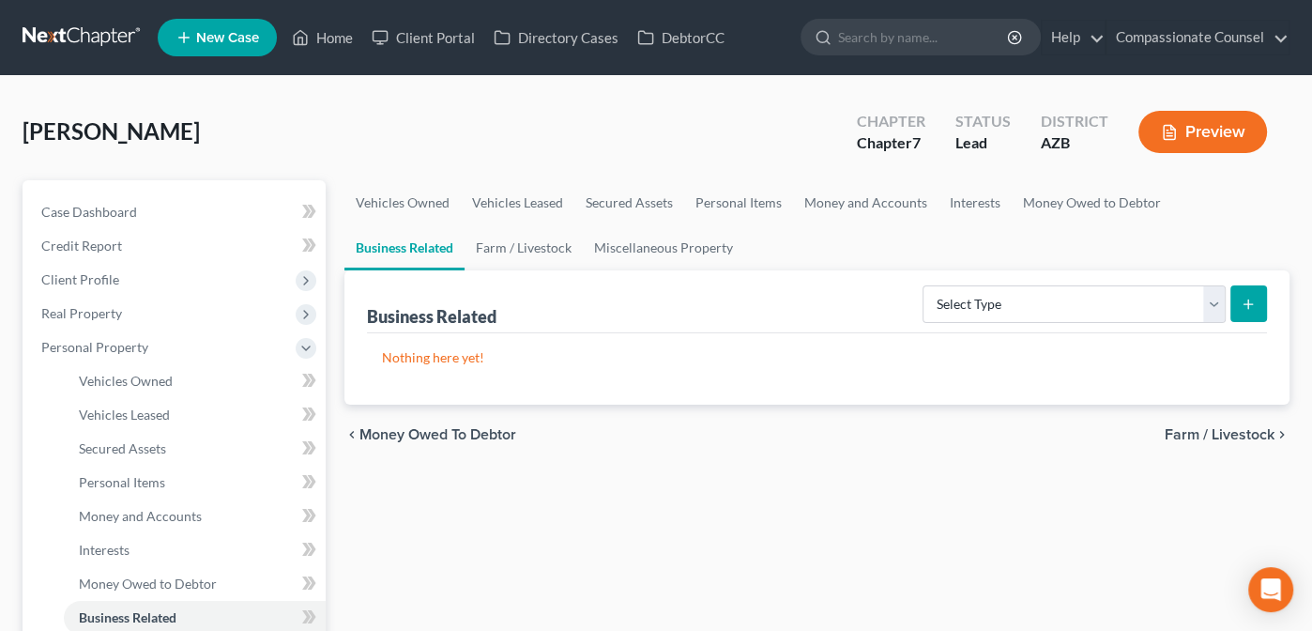
click at [1218, 427] on span "Farm / Livestock" at bounding box center [1220, 434] width 110 height 15
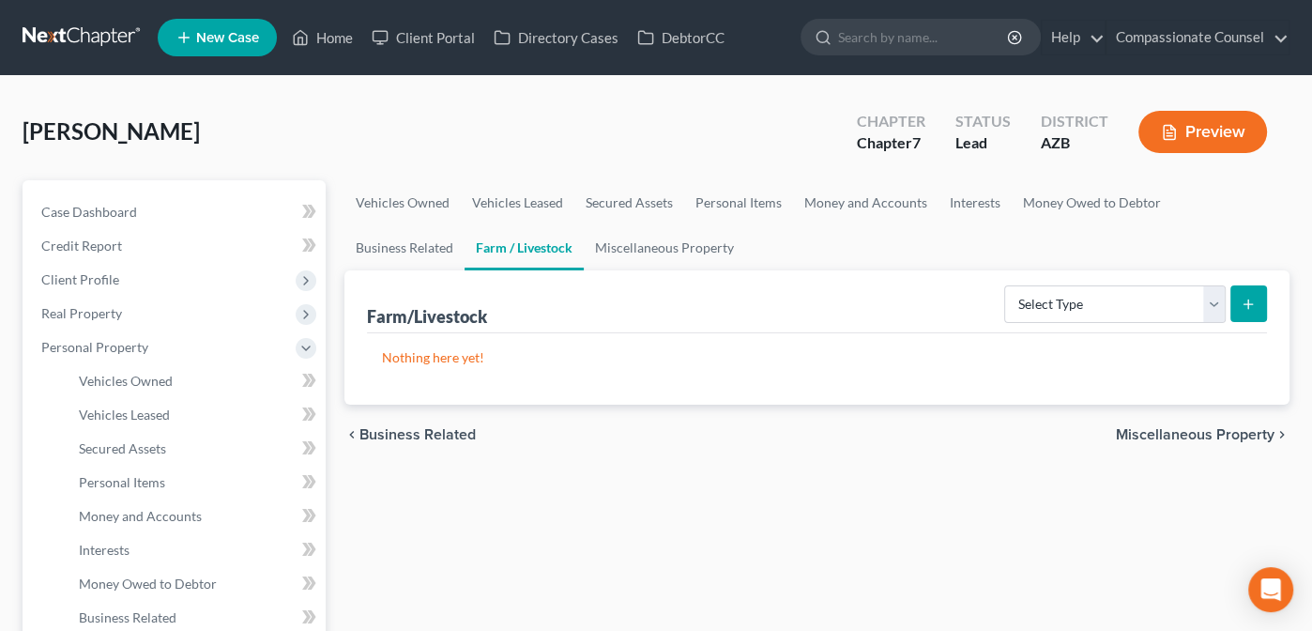
click at [1198, 427] on span "Miscellaneous Property" at bounding box center [1195, 434] width 159 height 15
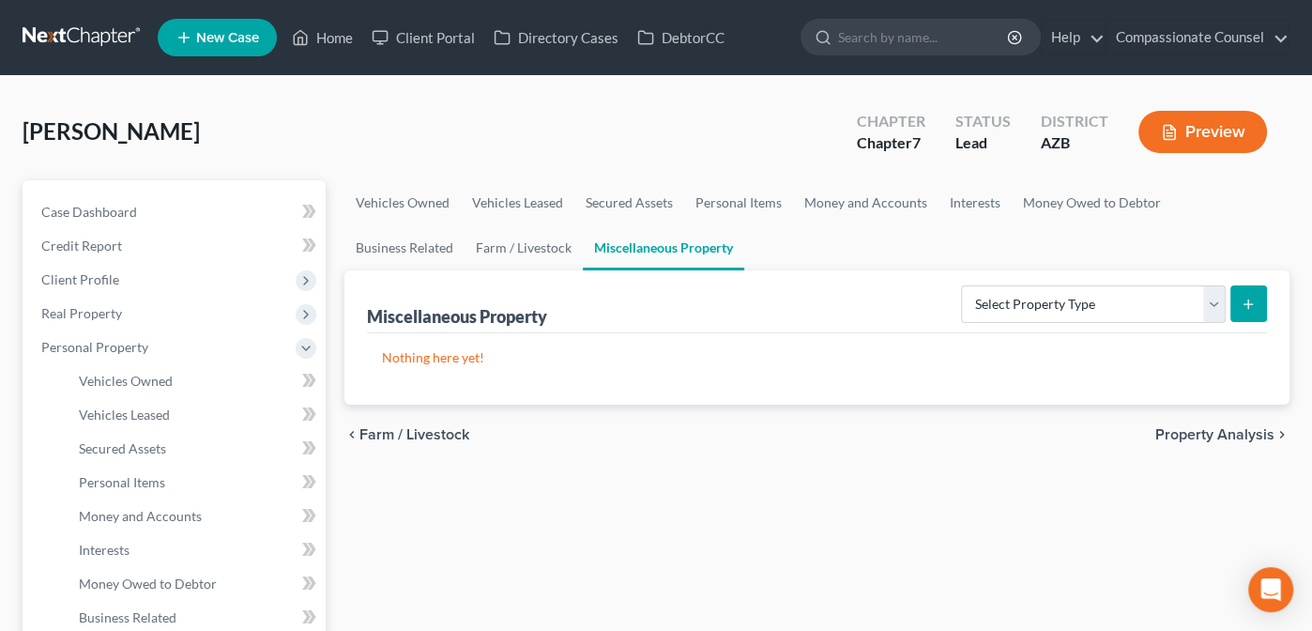
click at [1191, 429] on span "Property Analysis" at bounding box center [1214, 434] width 119 height 15
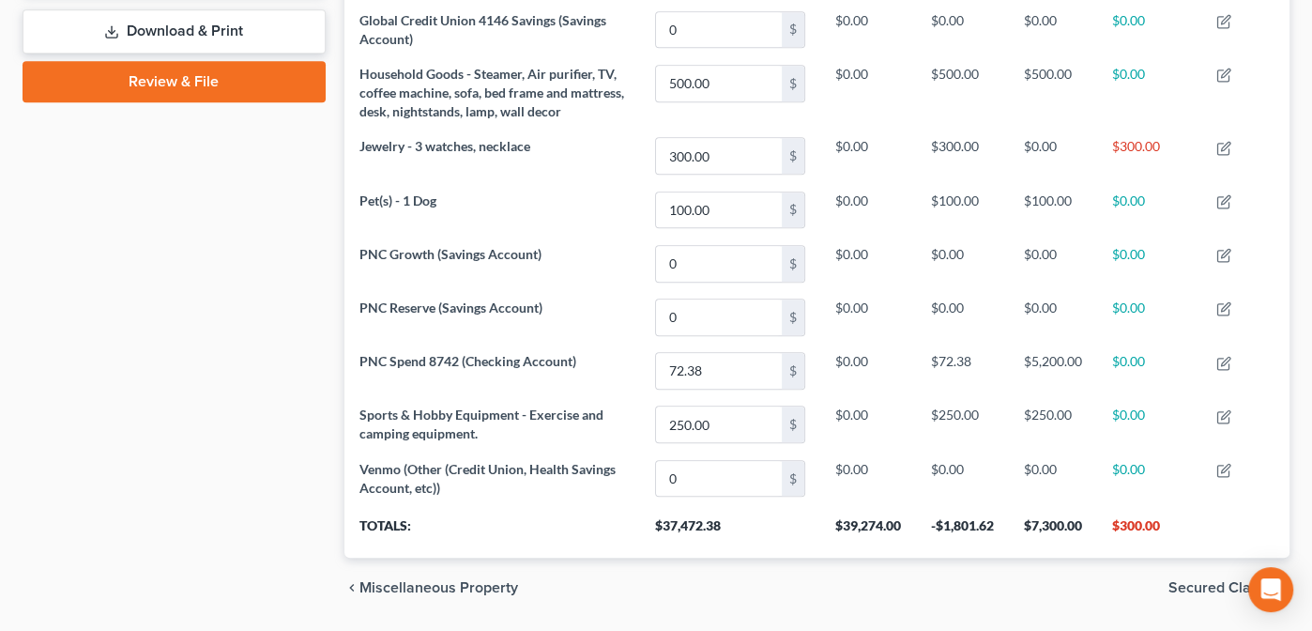
scroll to position [875, 0]
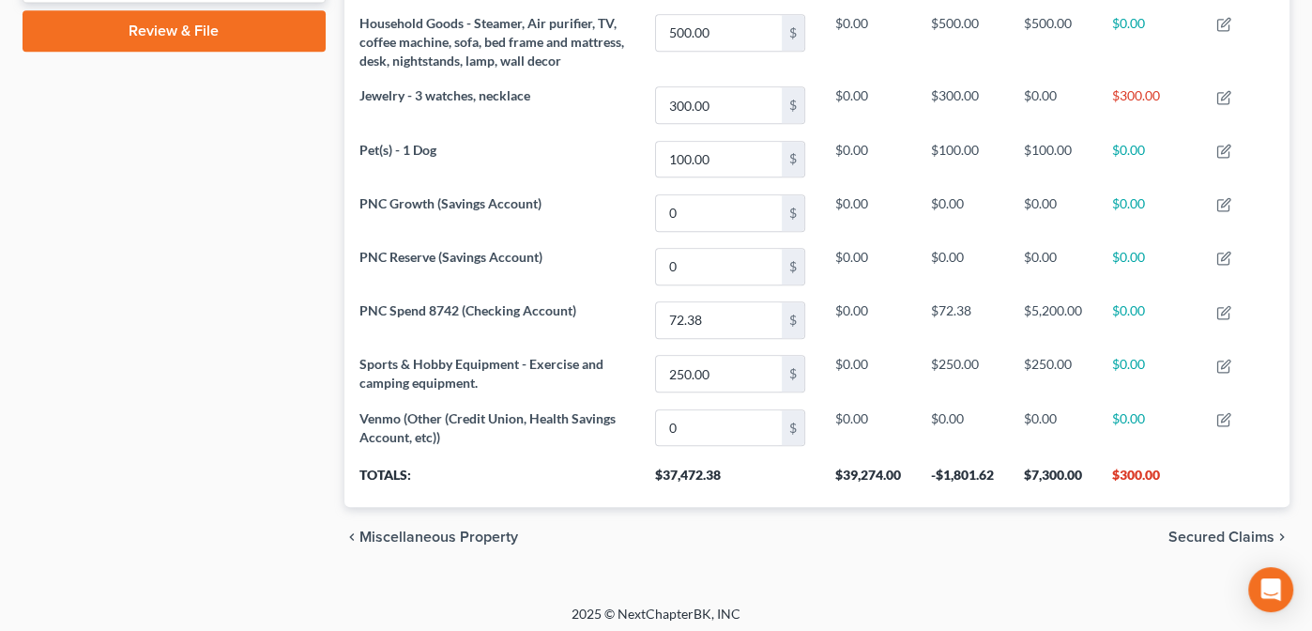
click at [1203, 529] on span "Secured Claims" at bounding box center [1221, 536] width 106 height 15
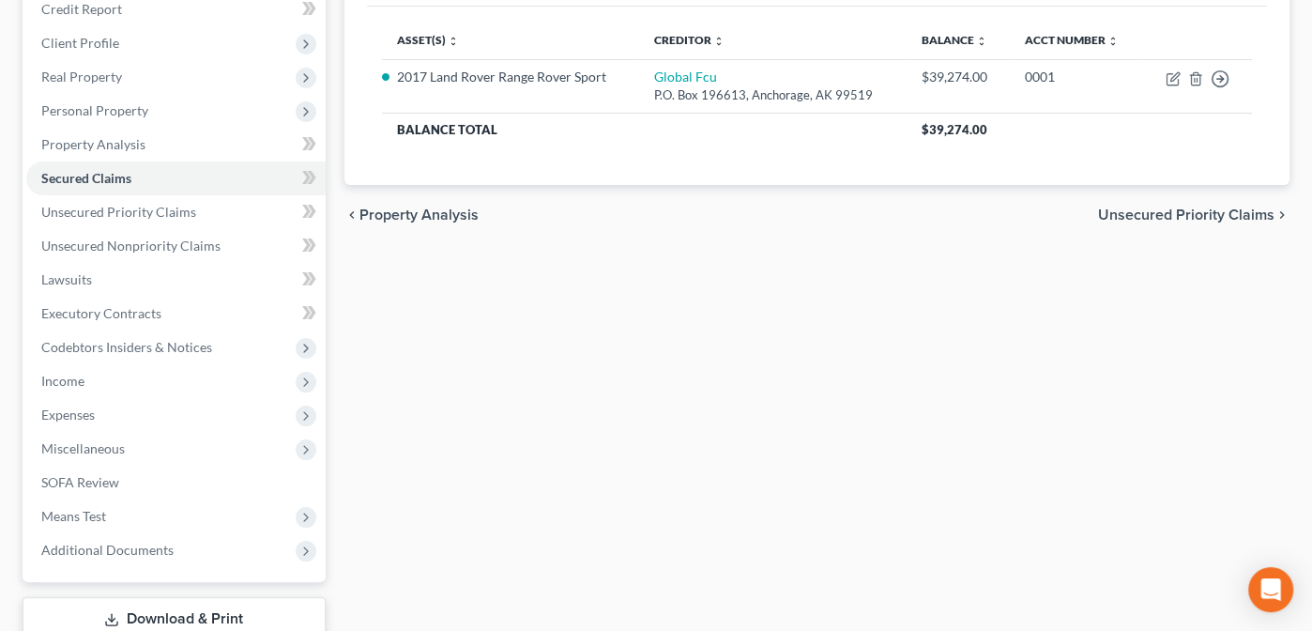
scroll to position [231, 0]
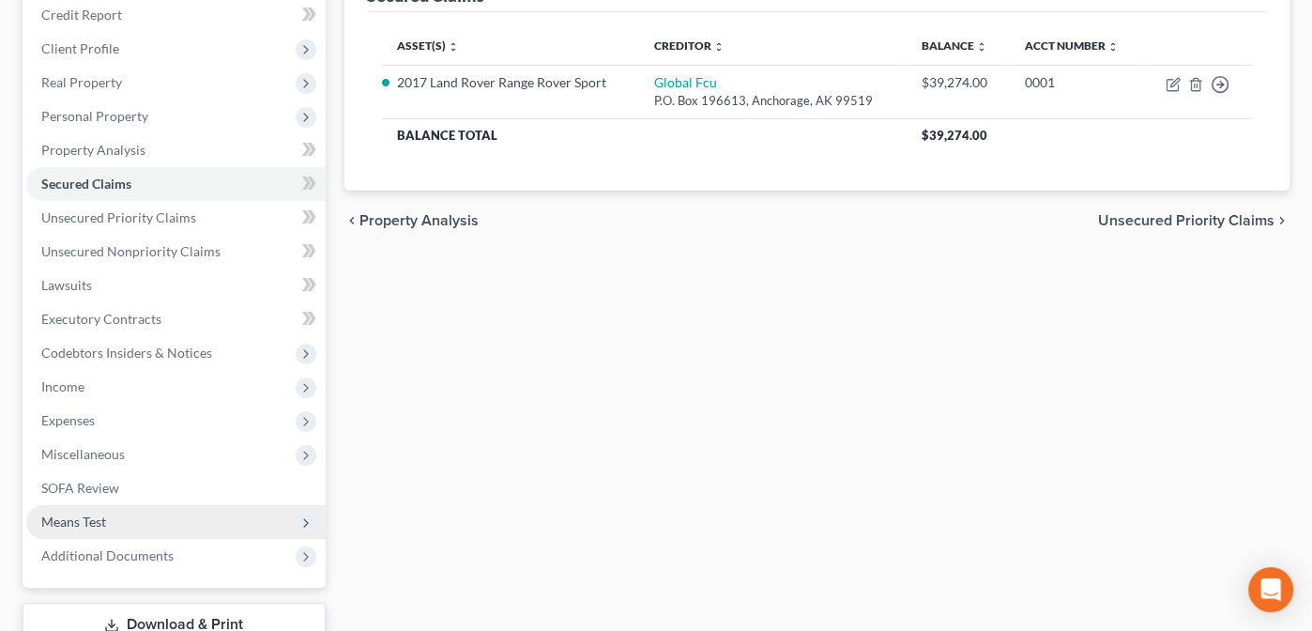
click at [62, 518] on span "Means Test" at bounding box center [73, 521] width 65 height 16
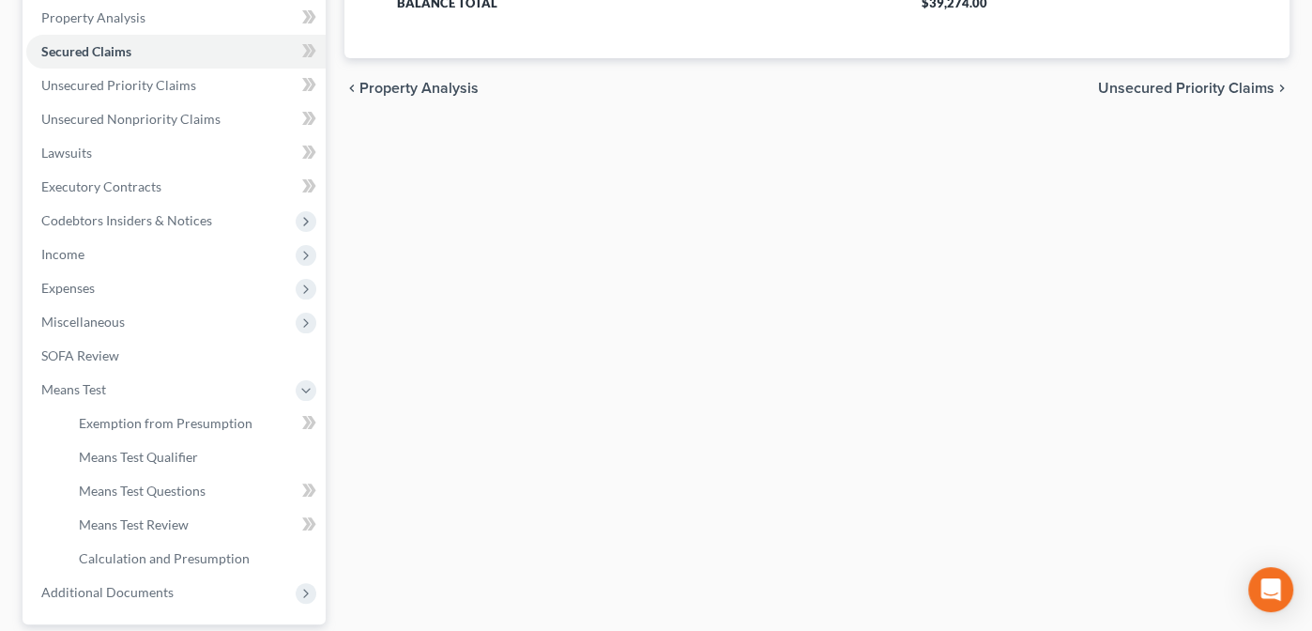
scroll to position [390, 0]
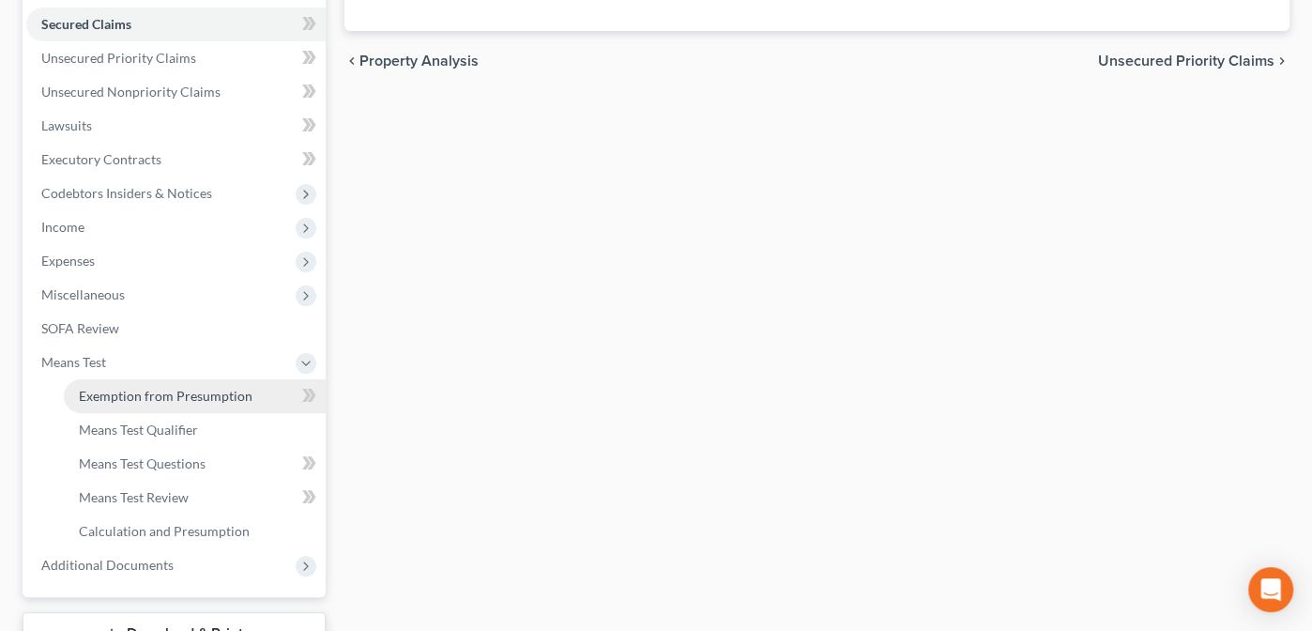
click at [117, 390] on span "Exemption from Presumption" at bounding box center [166, 396] width 174 height 16
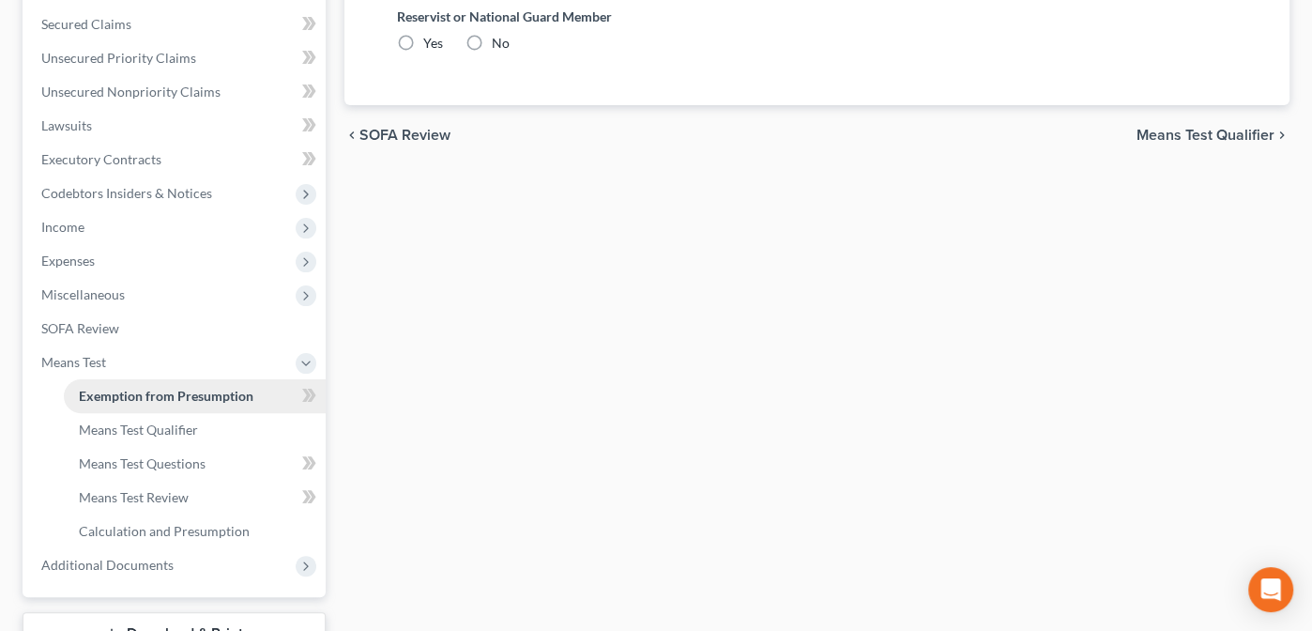
radio input "true"
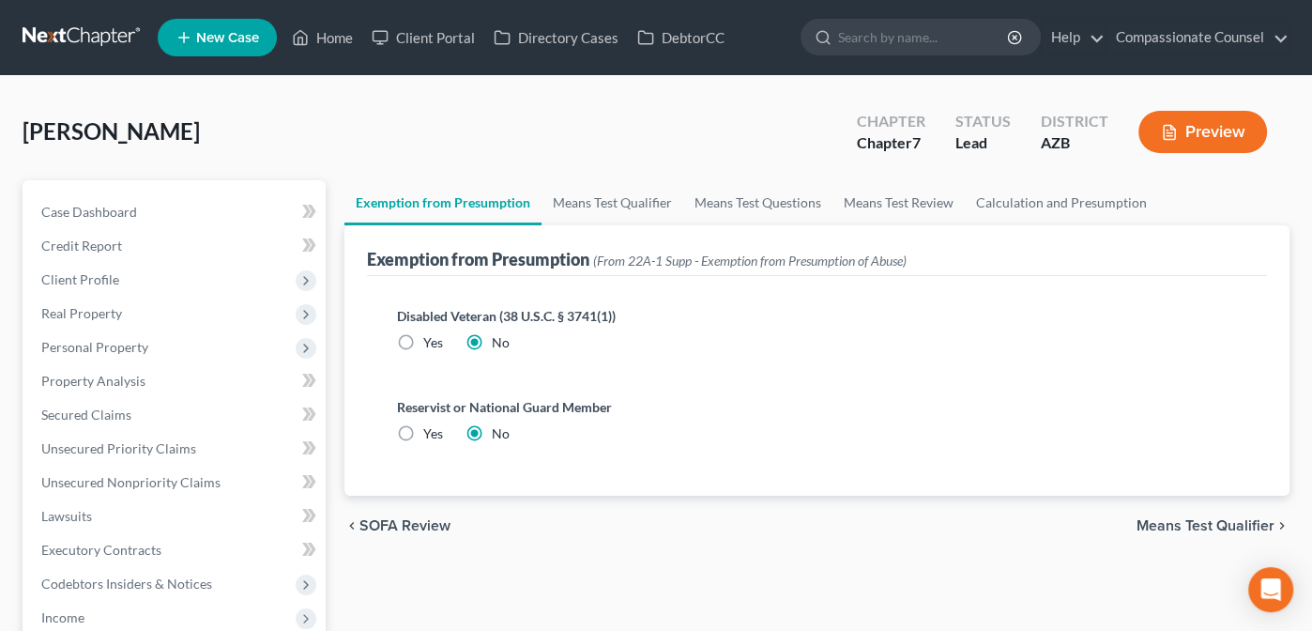
click at [1197, 523] on span "Means Test Qualifier" at bounding box center [1206, 525] width 138 height 15
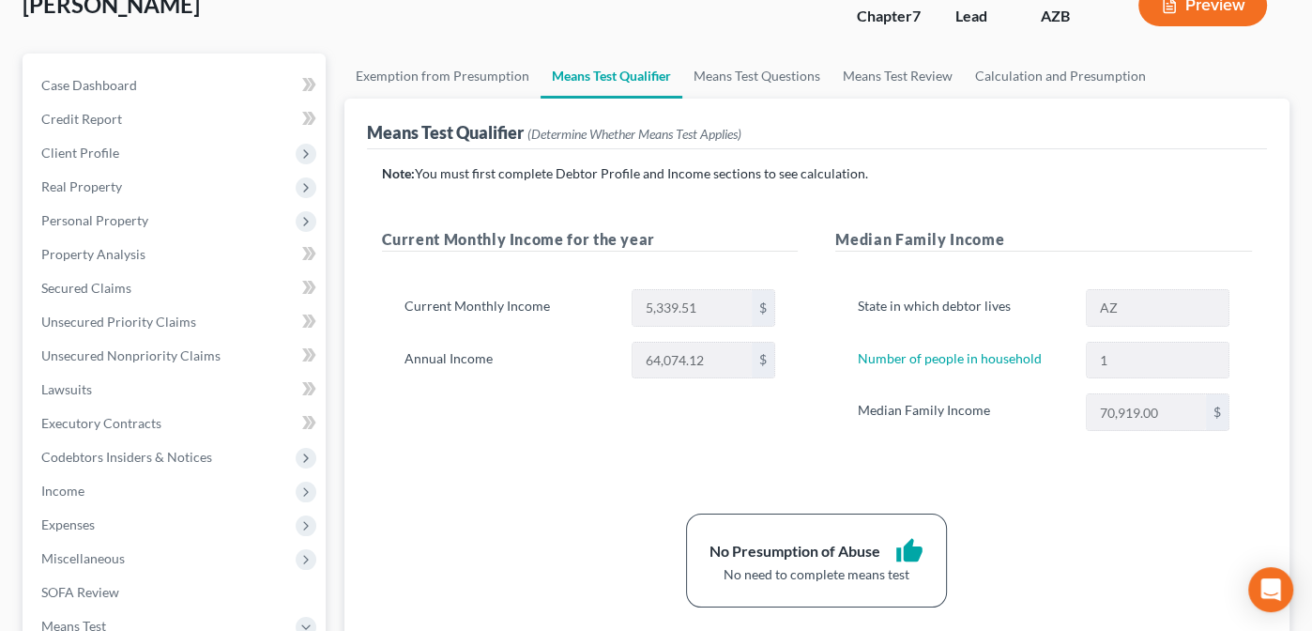
scroll to position [131, 0]
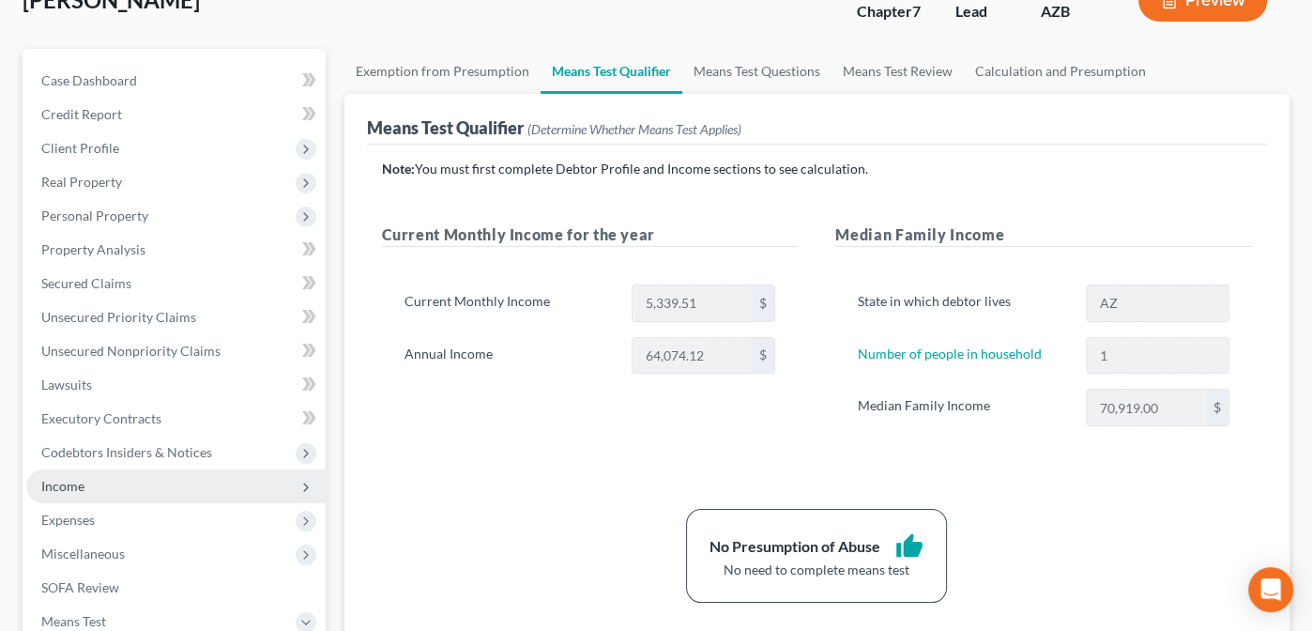
click at [62, 483] on span "Income" at bounding box center [62, 486] width 43 height 16
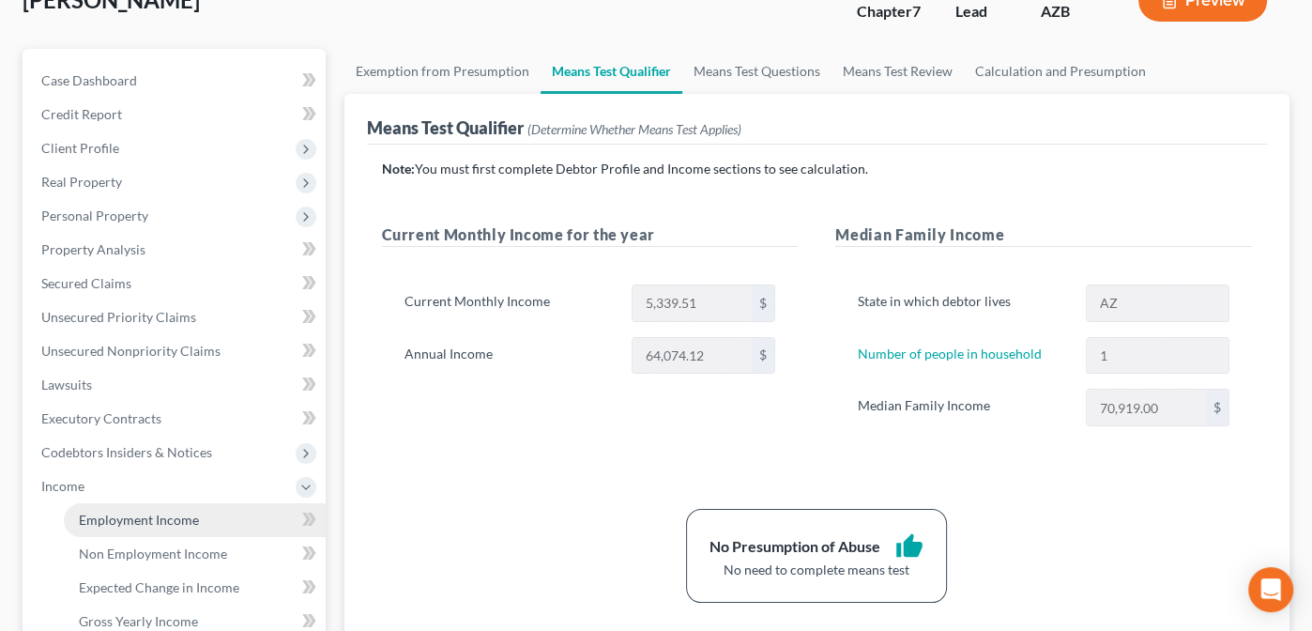
click at [124, 507] on link "Employment Income" at bounding box center [195, 520] width 262 height 34
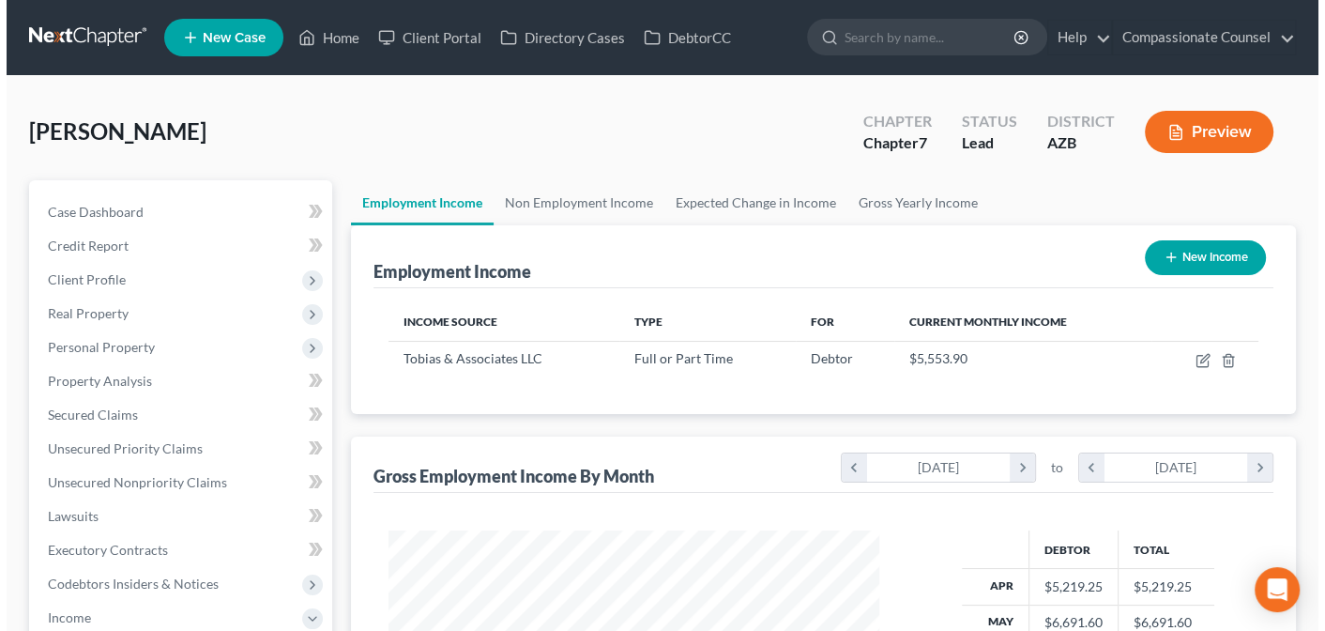
scroll to position [334, 529]
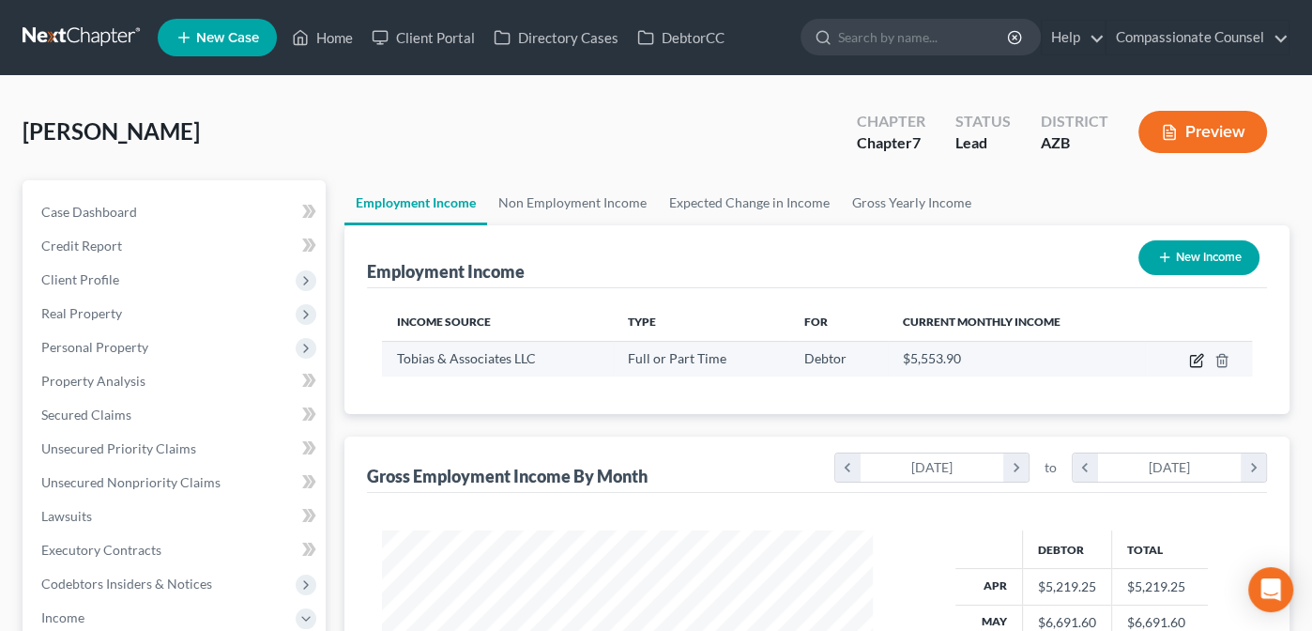
click at [1194, 356] on icon "button" at bounding box center [1195, 361] width 11 height 11
select select "0"
select select "3"
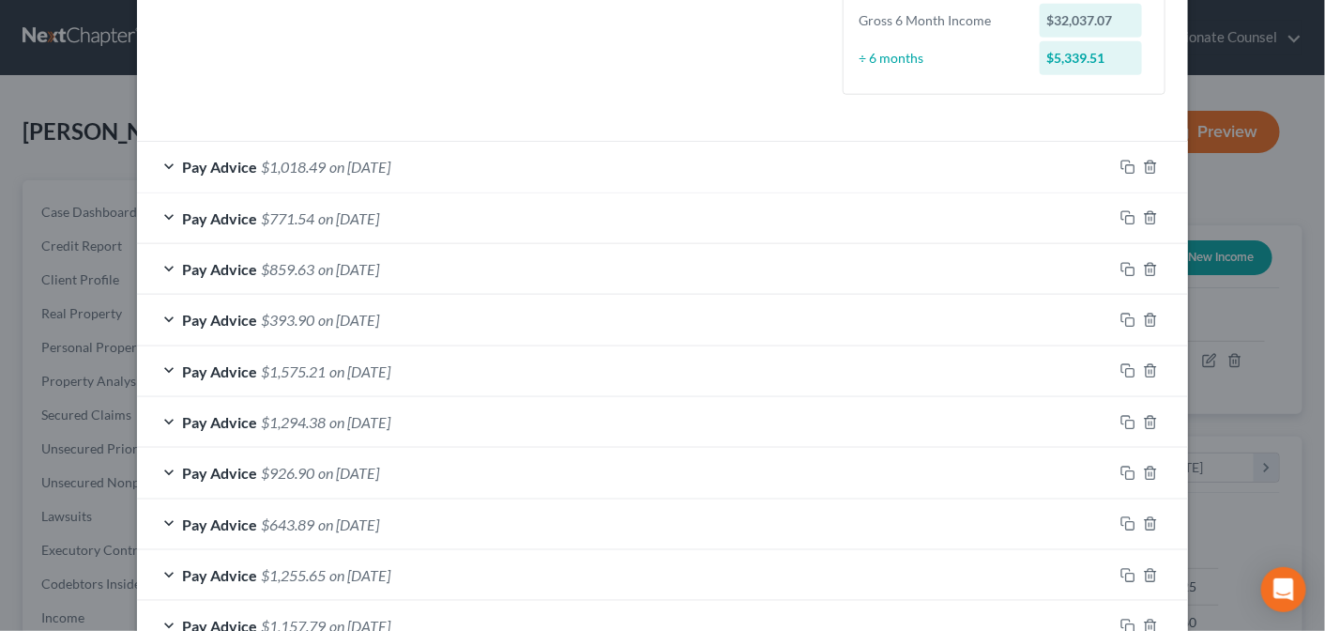
scroll to position [503, 0]
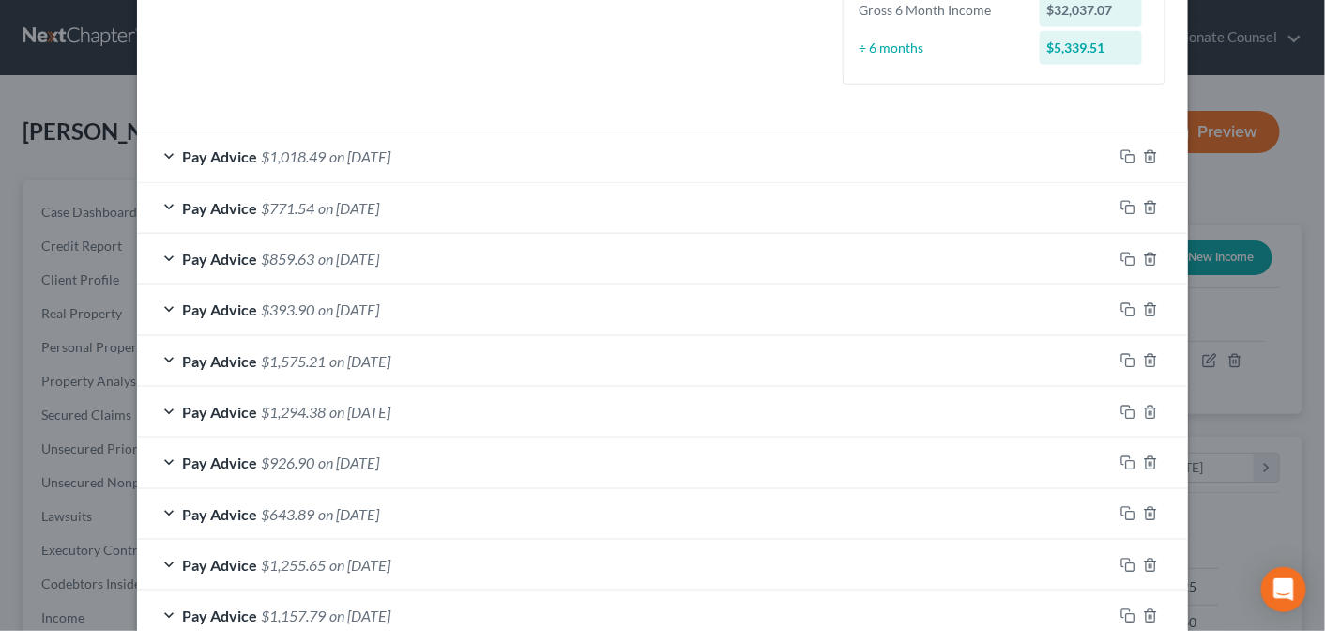
click at [162, 150] on div "Pay Advice $1,018.49 on [DATE]" at bounding box center [625, 156] width 976 height 50
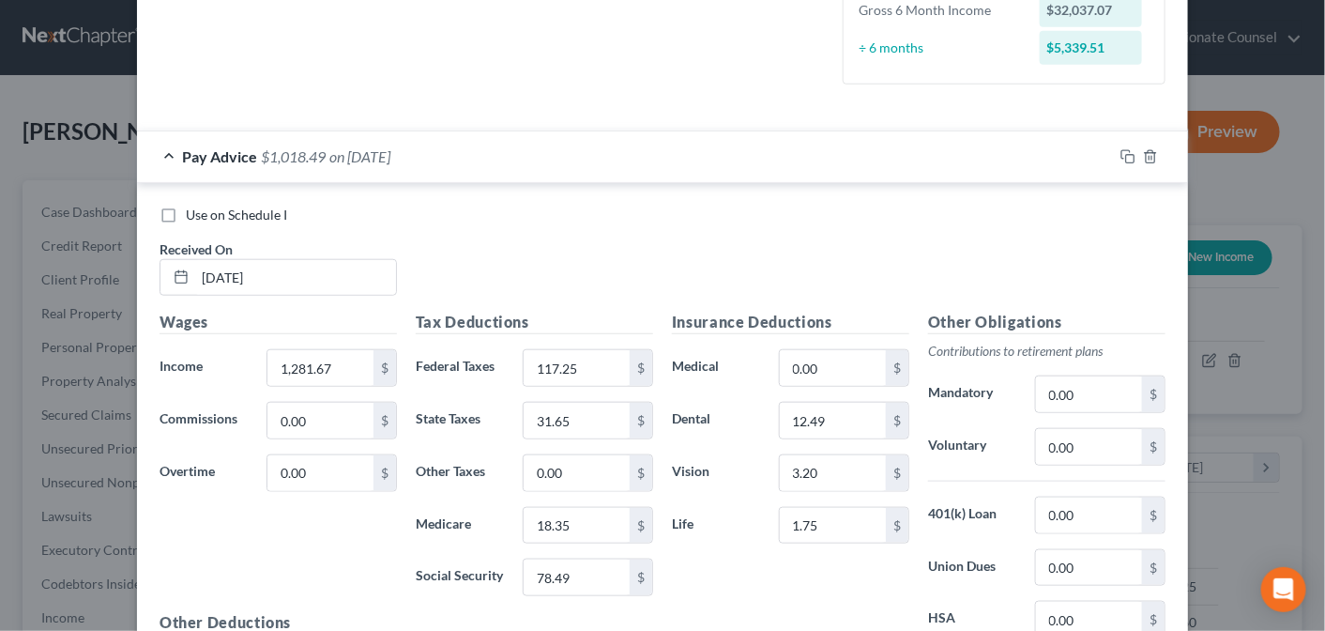
click at [160, 156] on div "Pay Advice $1,018.49 on [DATE]" at bounding box center [625, 156] width 976 height 50
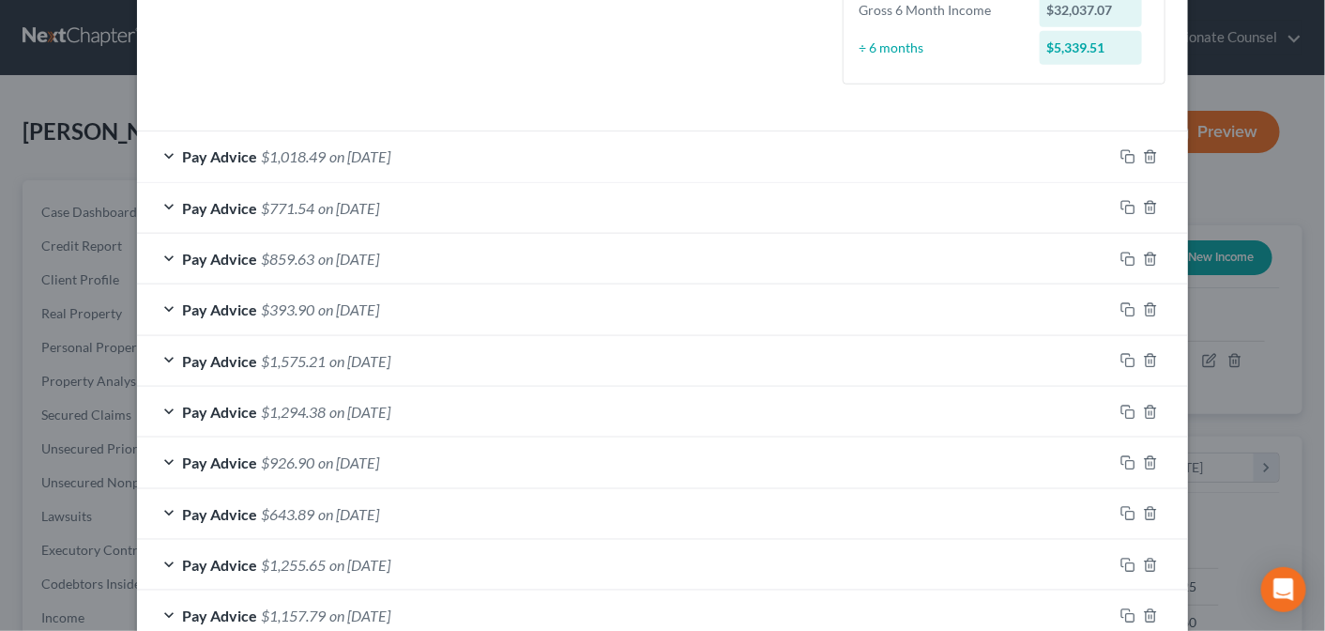
click at [159, 150] on div "Pay Advice $1,018.49 on [DATE]" at bounding box center [625, 156] width 976 height 50
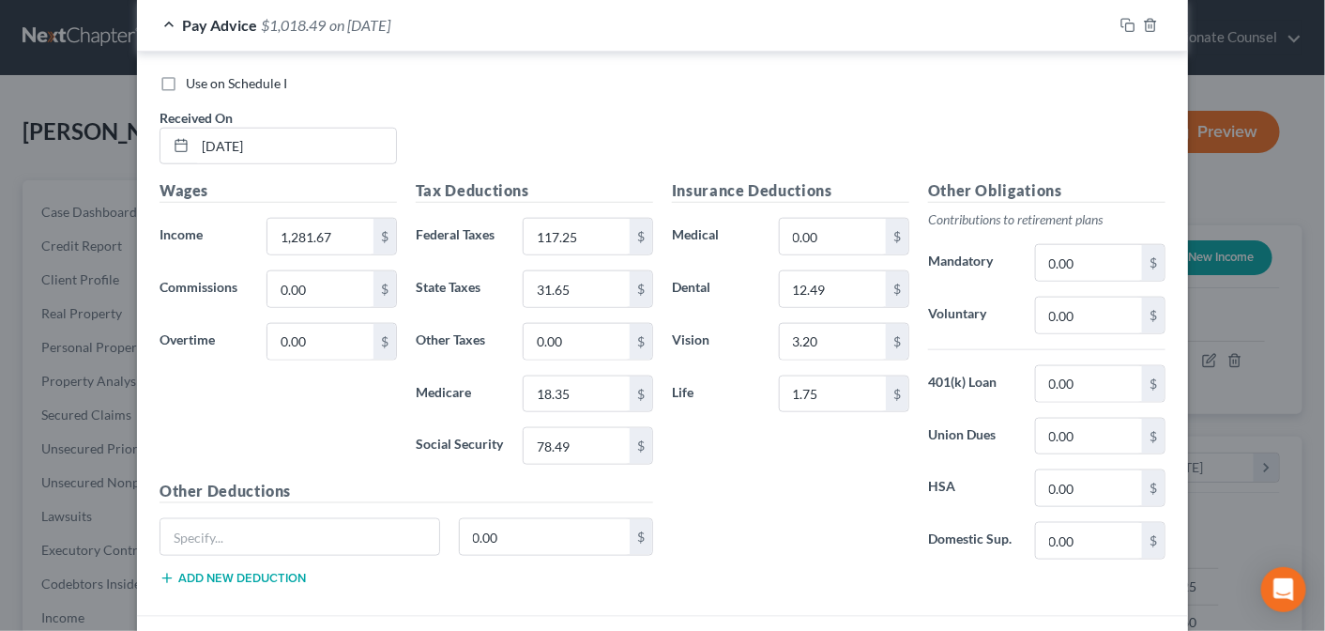
scroll to position [565, 0]
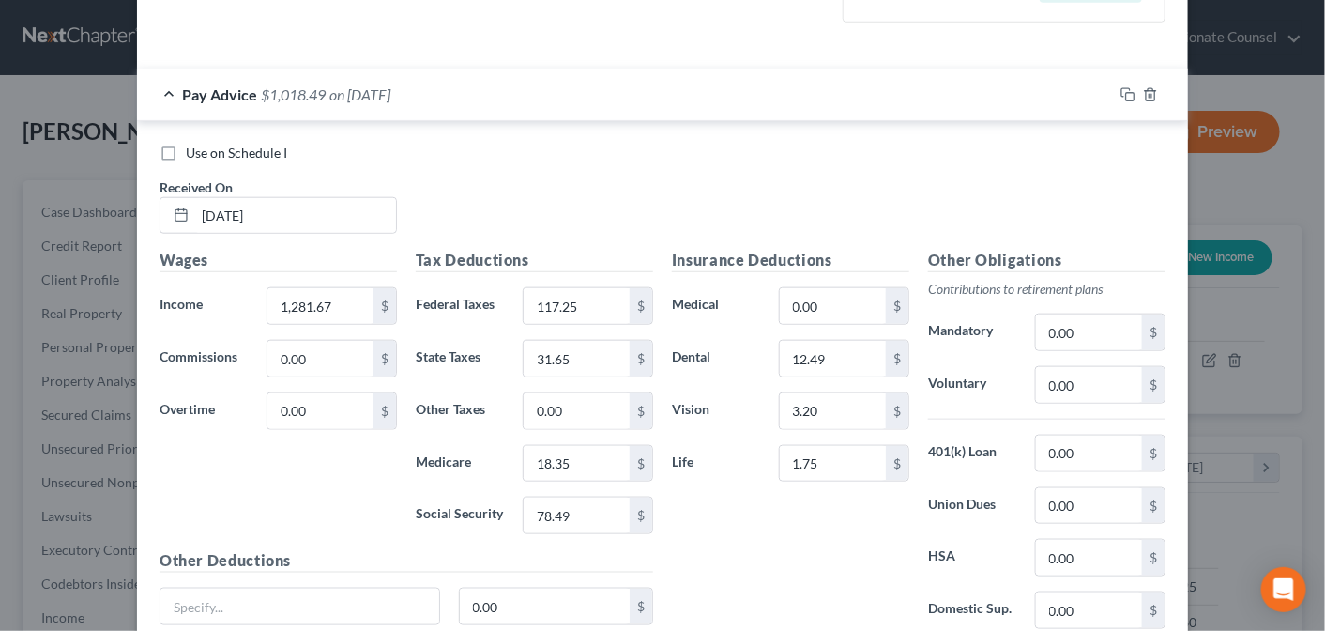
click at [159, 89] on div "Pay Advice $1,018.49 on [DATE]" at bounding box center [625, 94] width 976 height 50
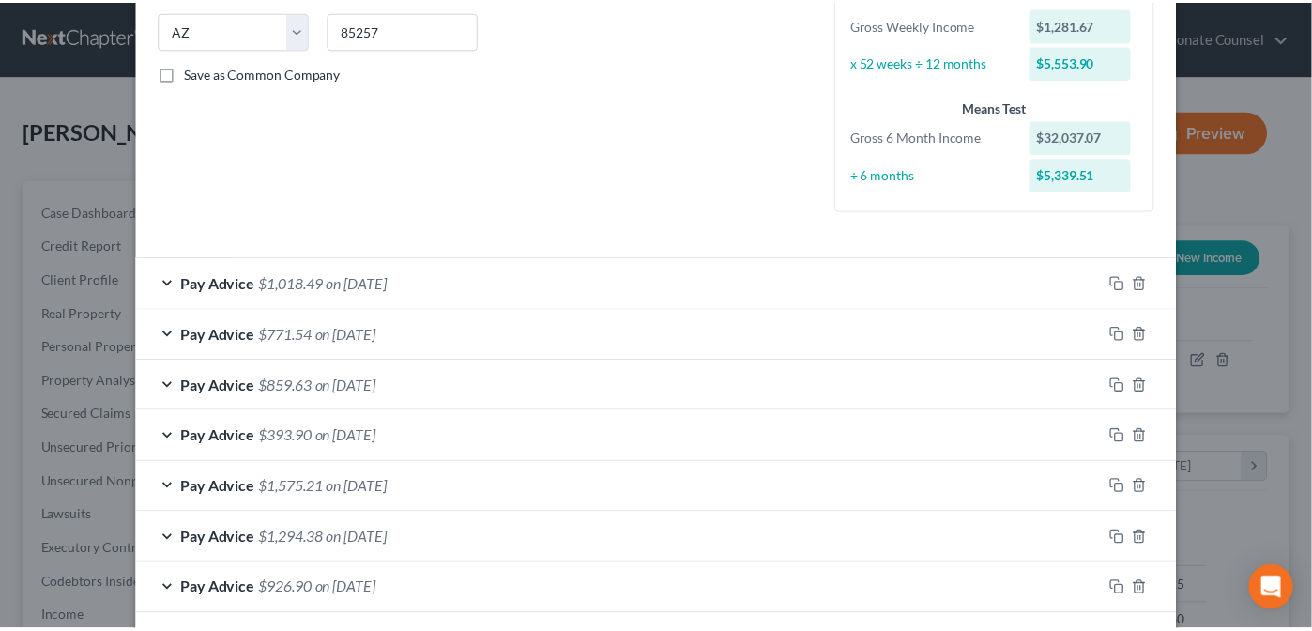
scroll to position [0, 0]
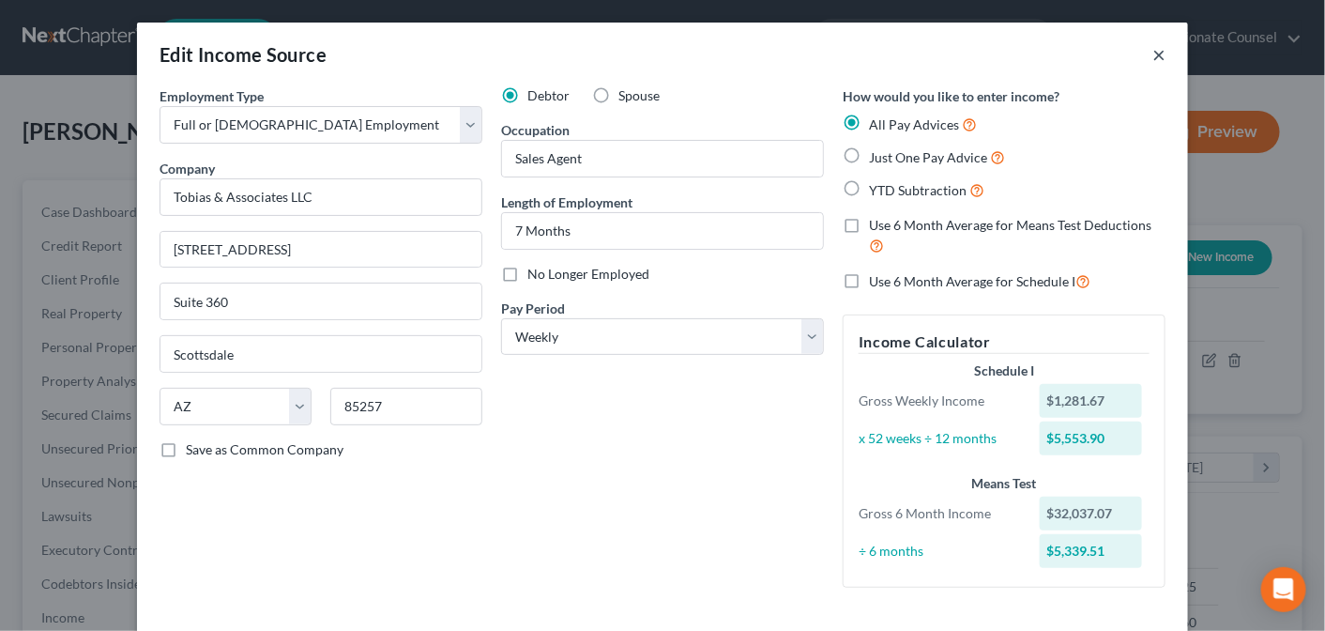
drag, startPoint x: 1150, startPoint y: 53, endPoint x: 255, endPoint y: 440, distance: 974.8
click at [1152, 53] on button "×" at bounding box center [1158, 54] width 13 height 23
click at [1153, 55] on button "×" at bounding box center [1158, 54] width 13 height 23
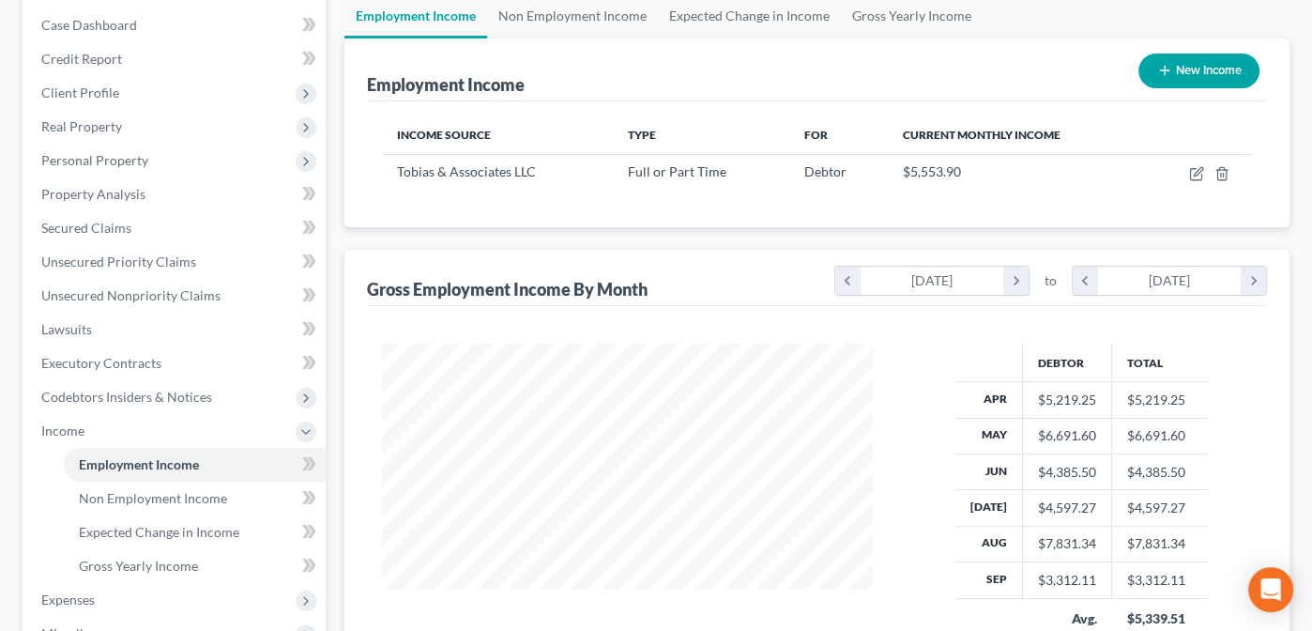
scroll to position [185, 0]
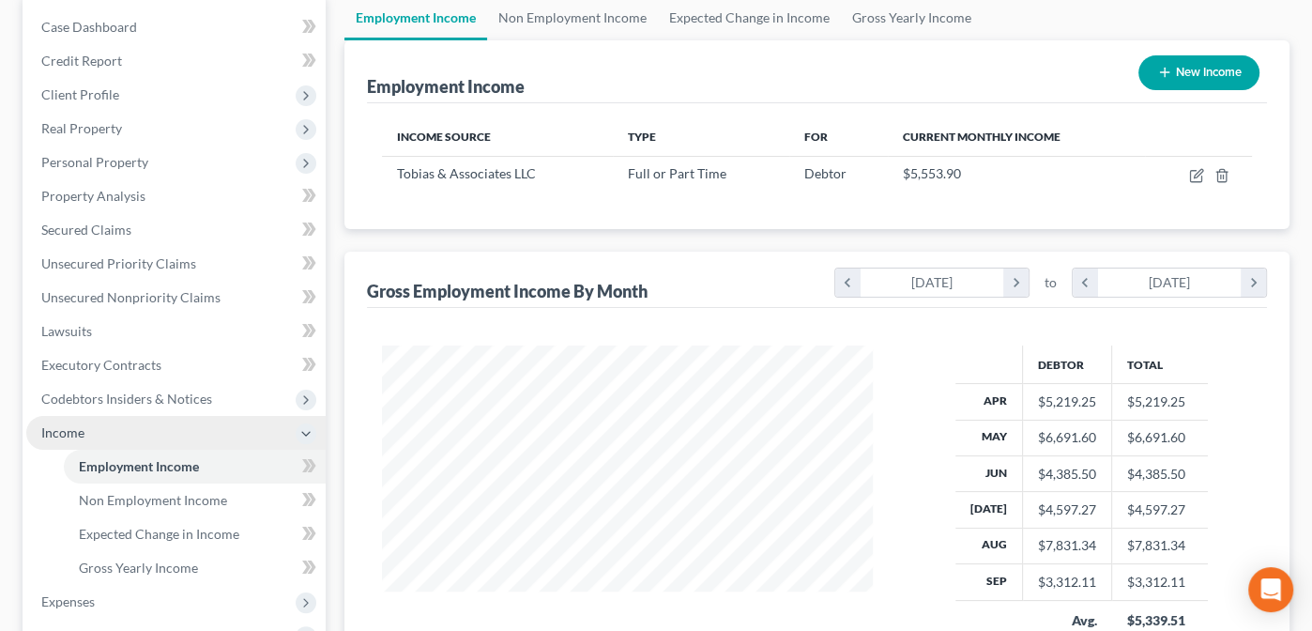
click at [67, 430] on span "Income" at bounding box center [62, 432] width 43 height 16
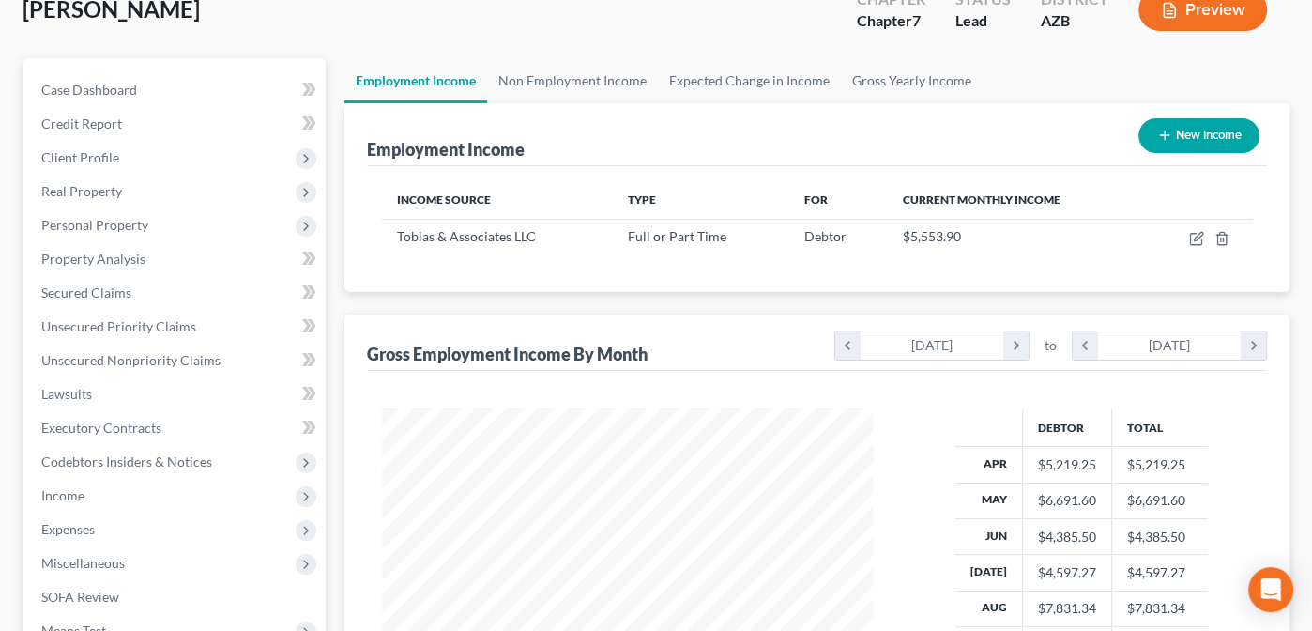
scroll to position [0, 0]
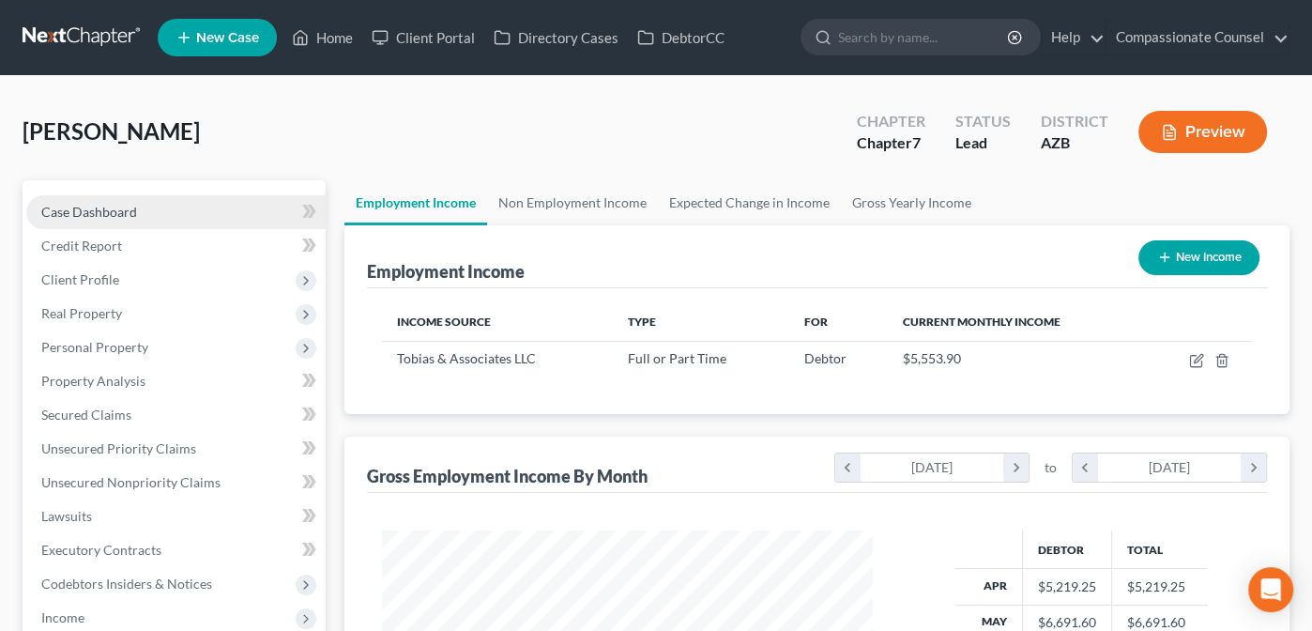
click at [75, 209] on span "Case Dashboard" at bounding box center [89, 212] width 96 height 16
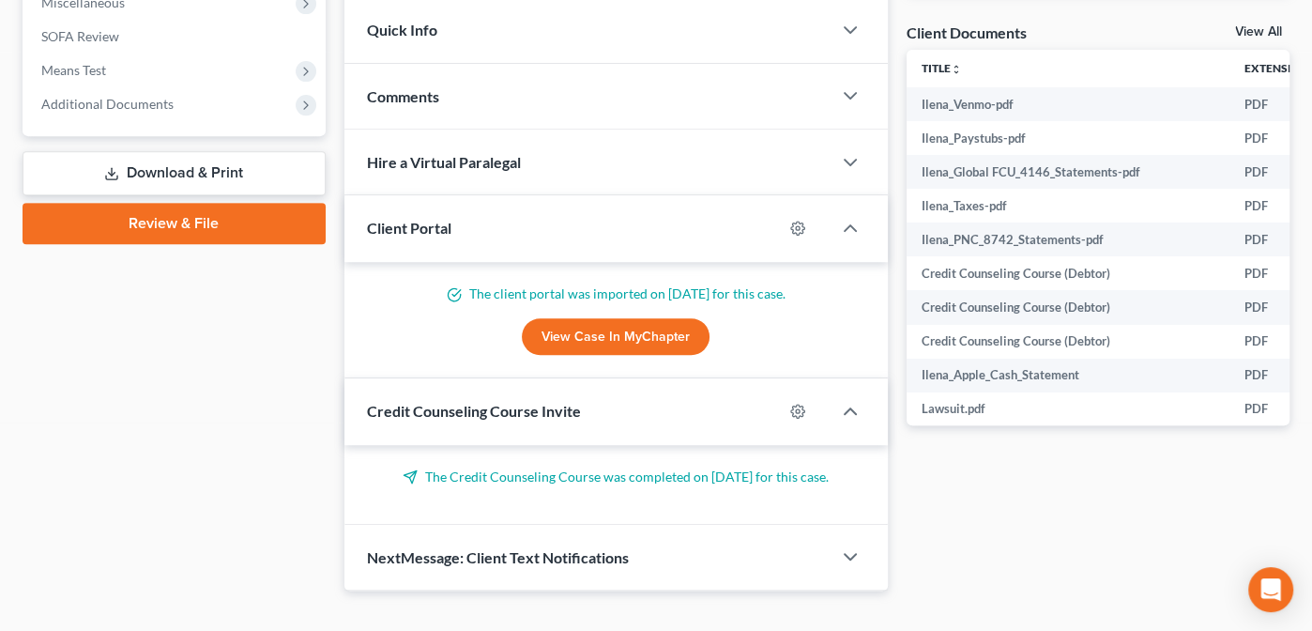
scroll to position [678, 0]
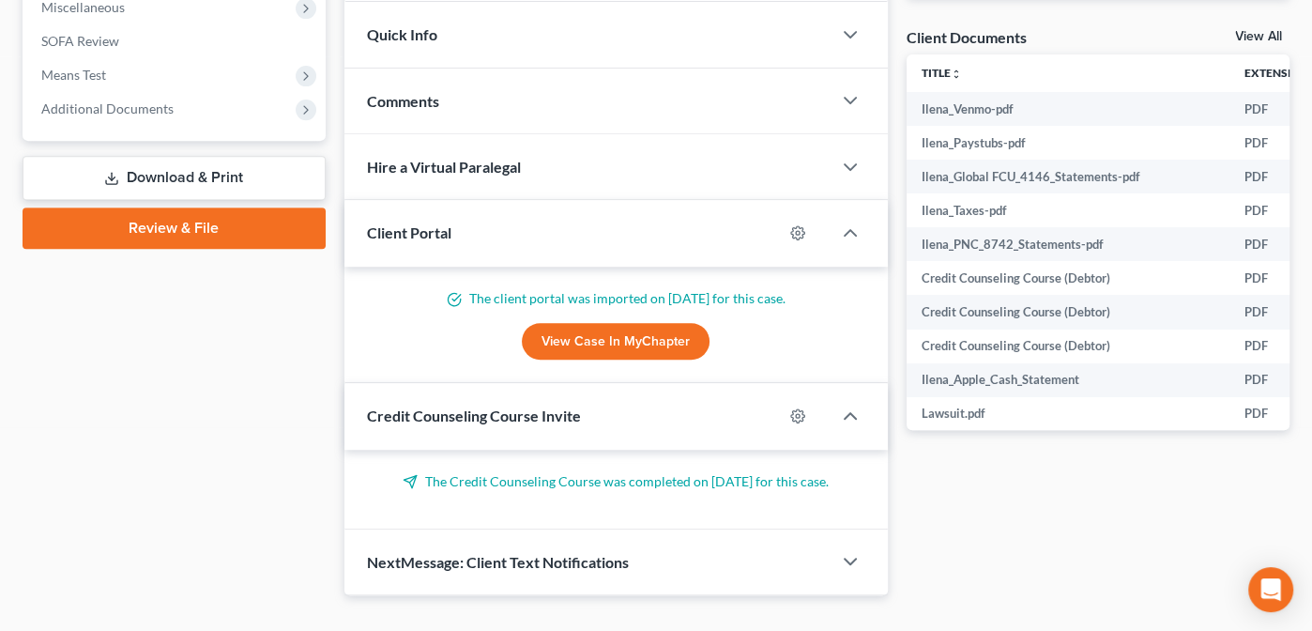
click at [1258, 31] on link "View All" at bounding box center [1258, 36] width 47 height 13
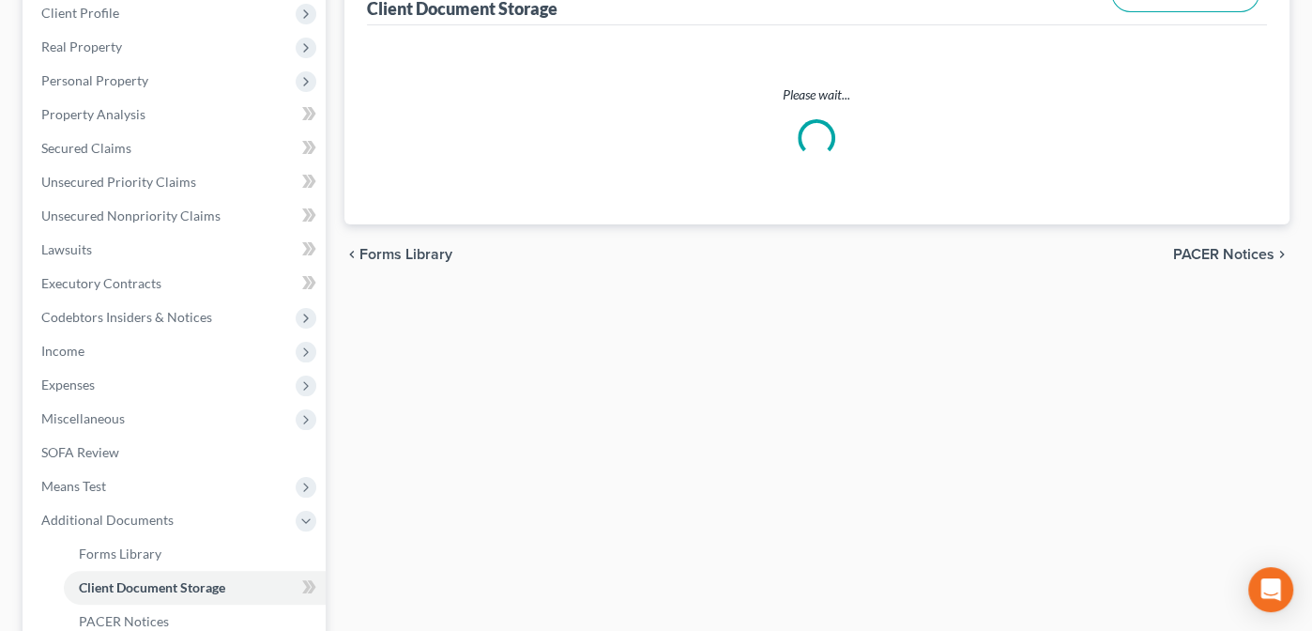
scroll to position [72, 0]
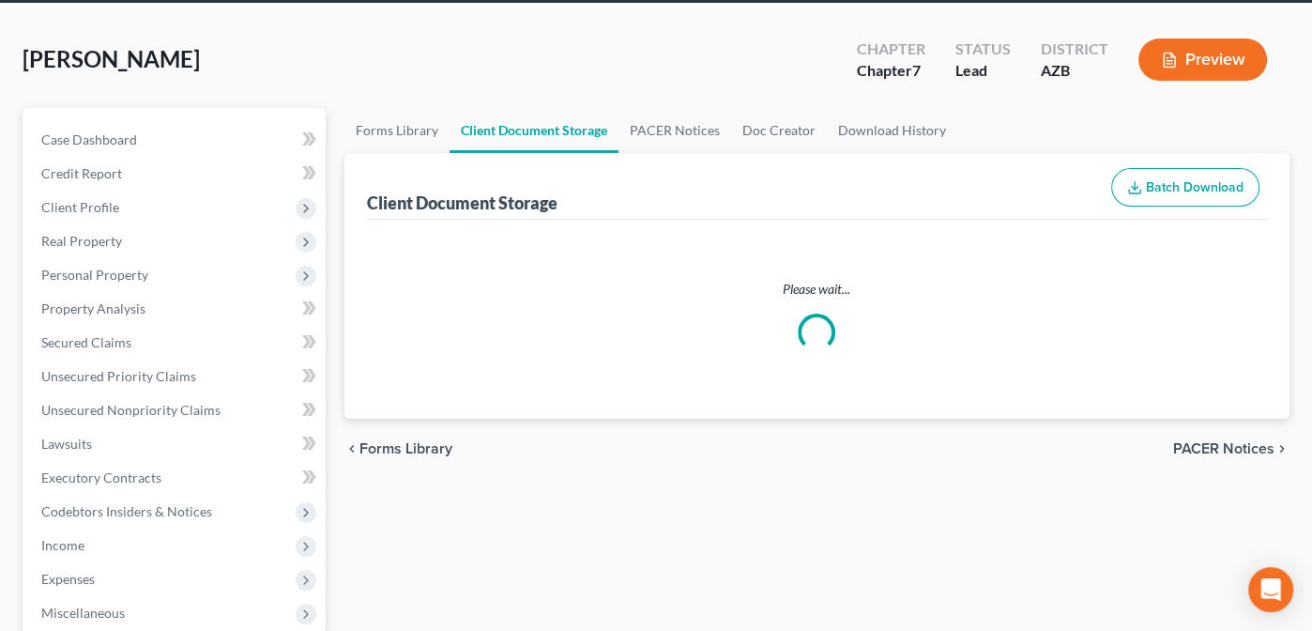
select select "14"
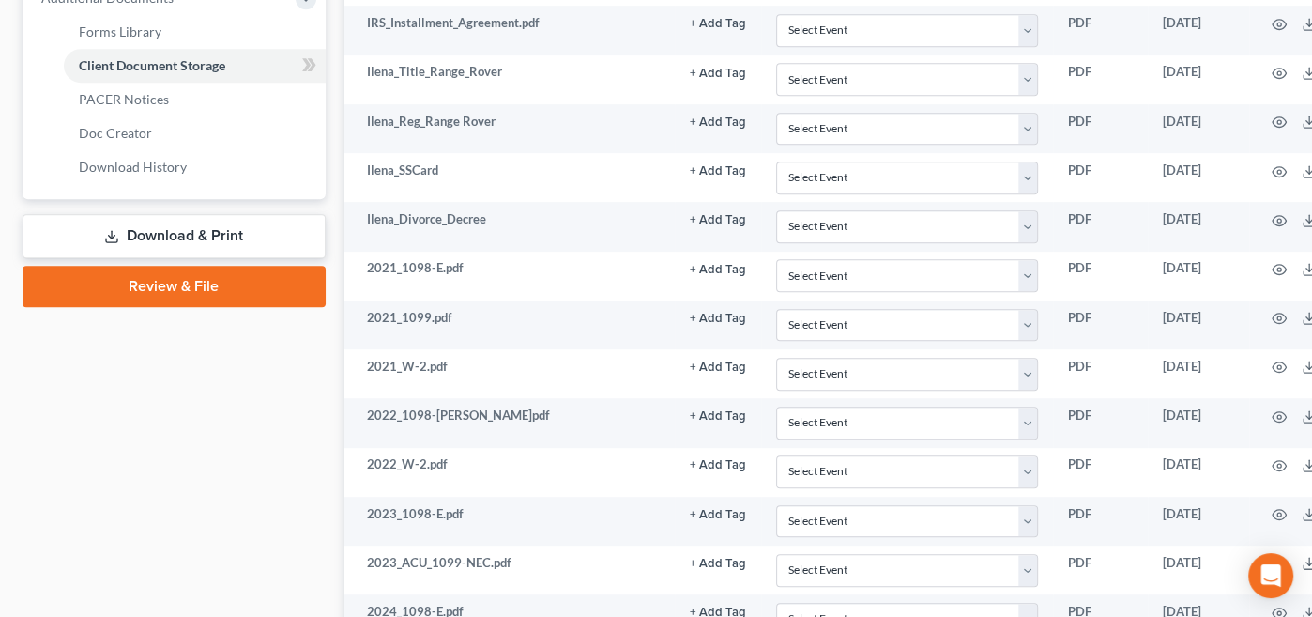
scroll to position [778, 0]
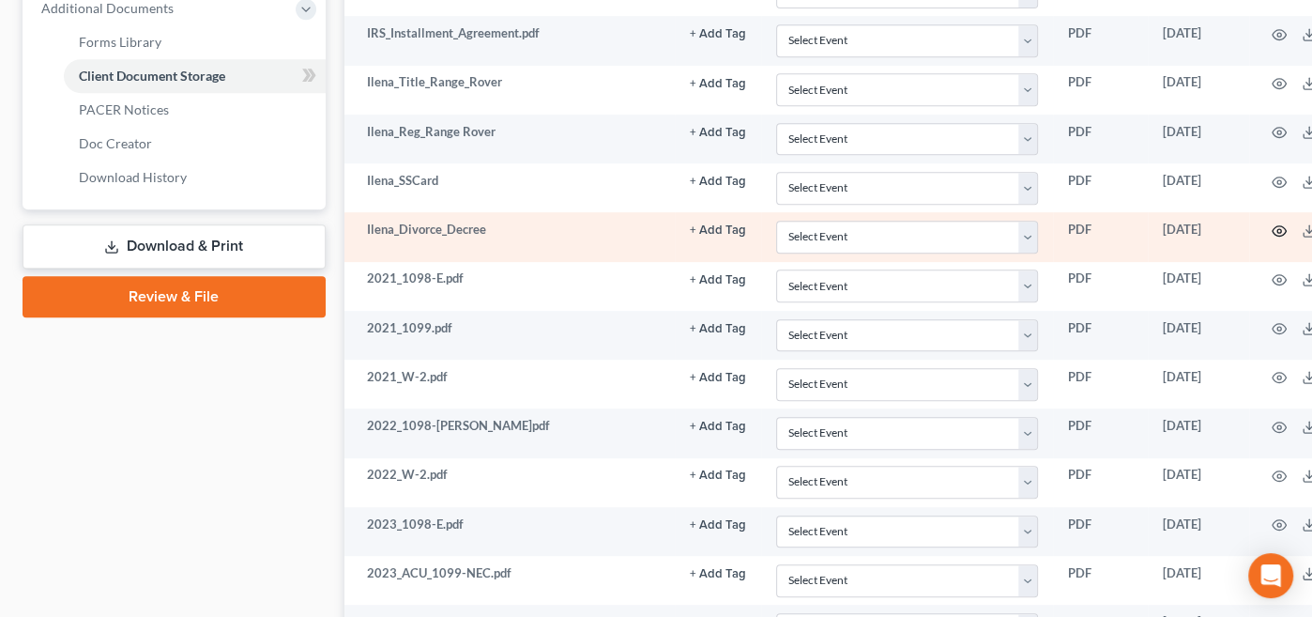
click at [1272, 223] on icon "button" at bounding box center [1279, 230] width 15 height 15
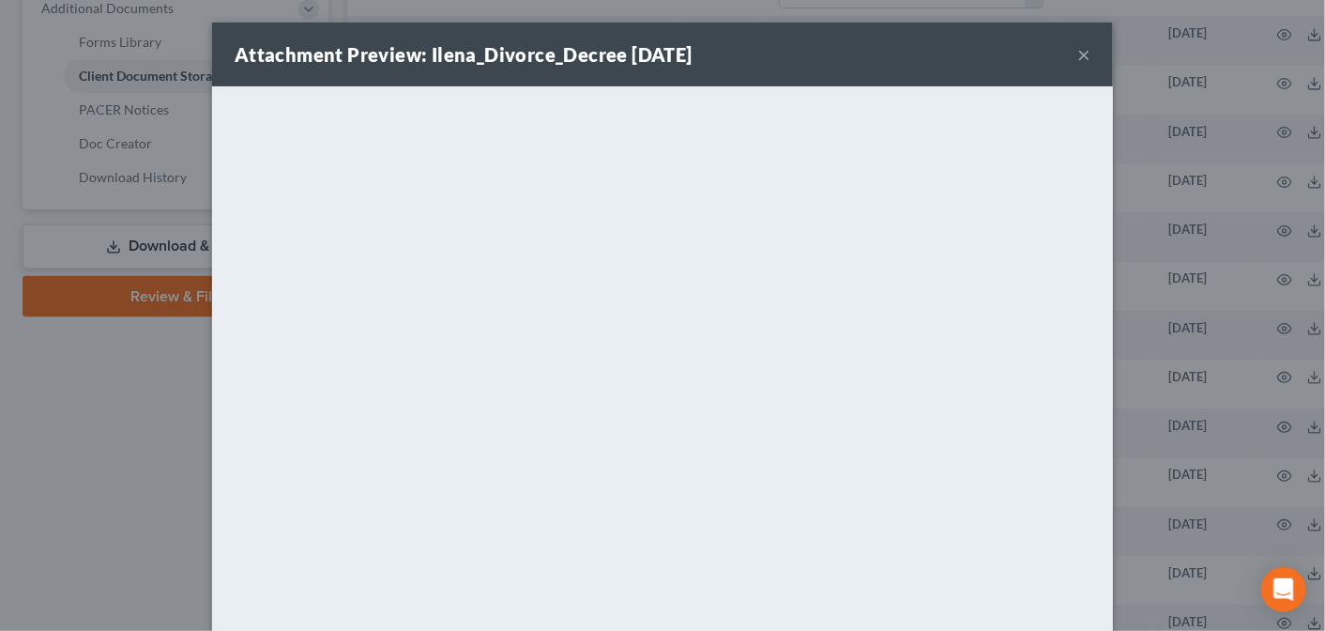
click at [1077, 54] on button "×" at bounding box center [1083, 54] width 13 height 23
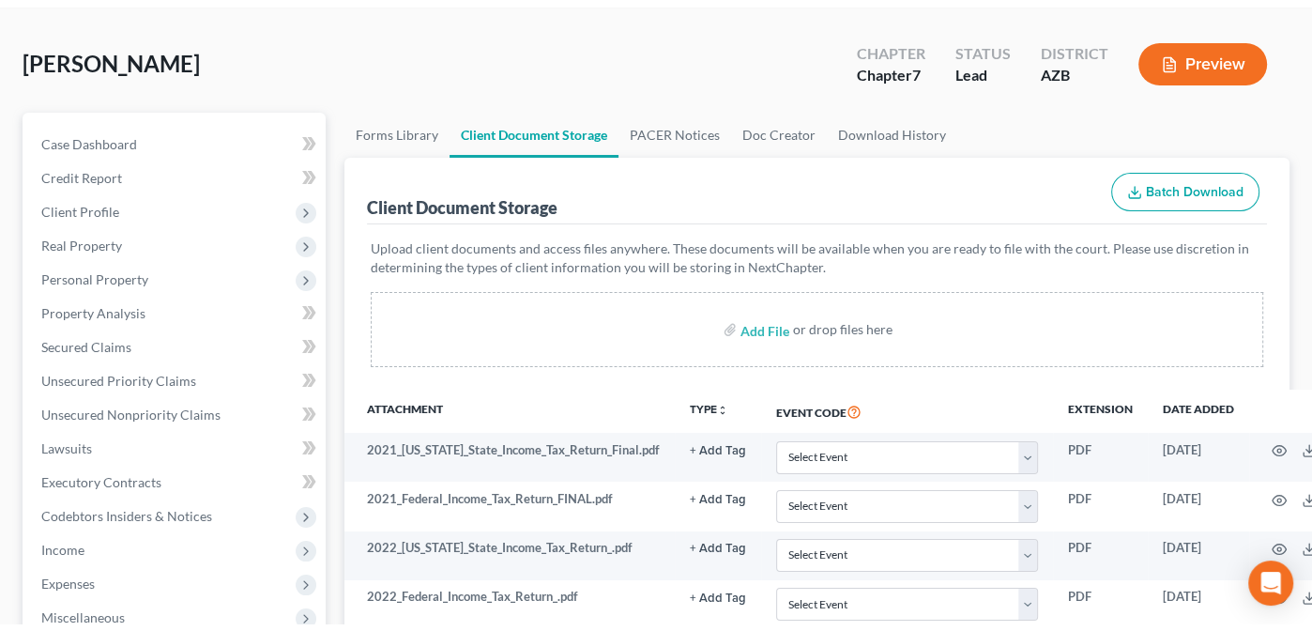
scroll to position [0, 0]
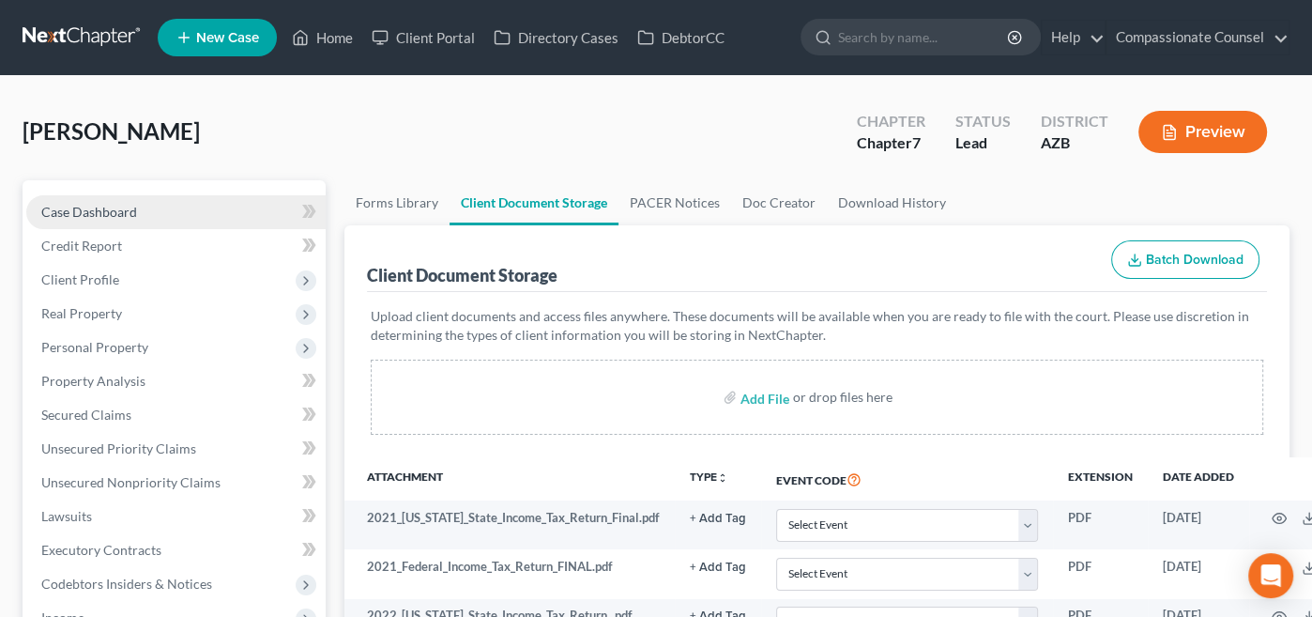
click at [85, 209] on span "Case Dashboard" at bounding box center [89, 212] width 96 height 16
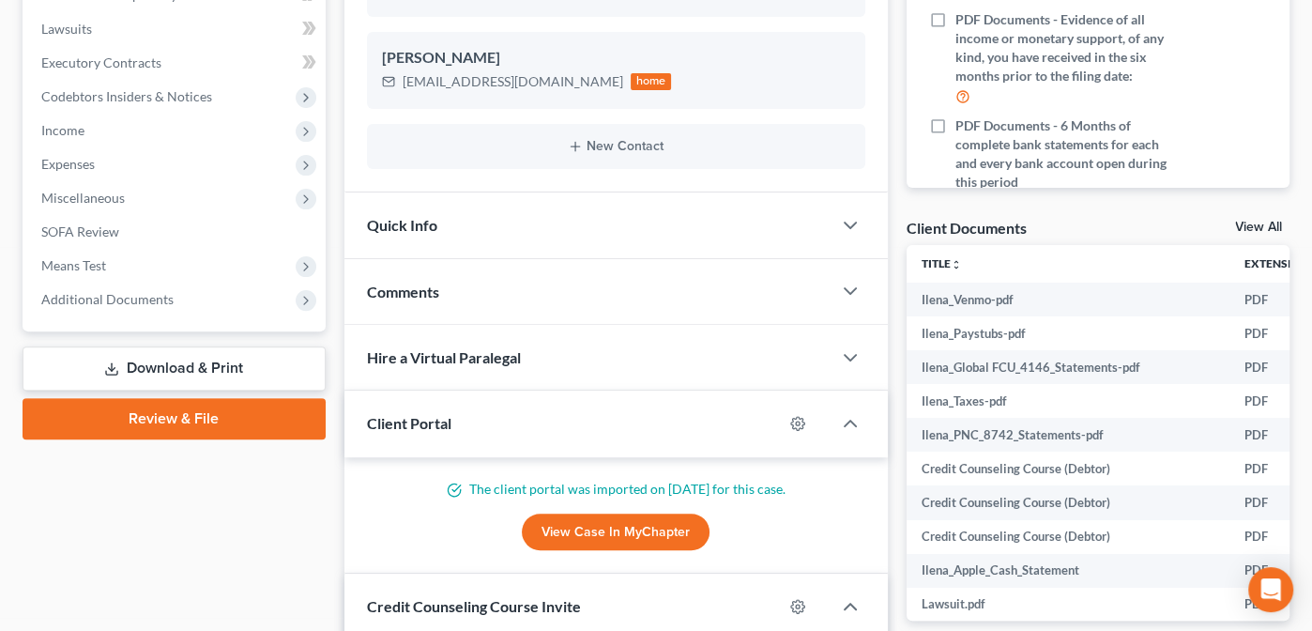
scroll to position [517, 0]
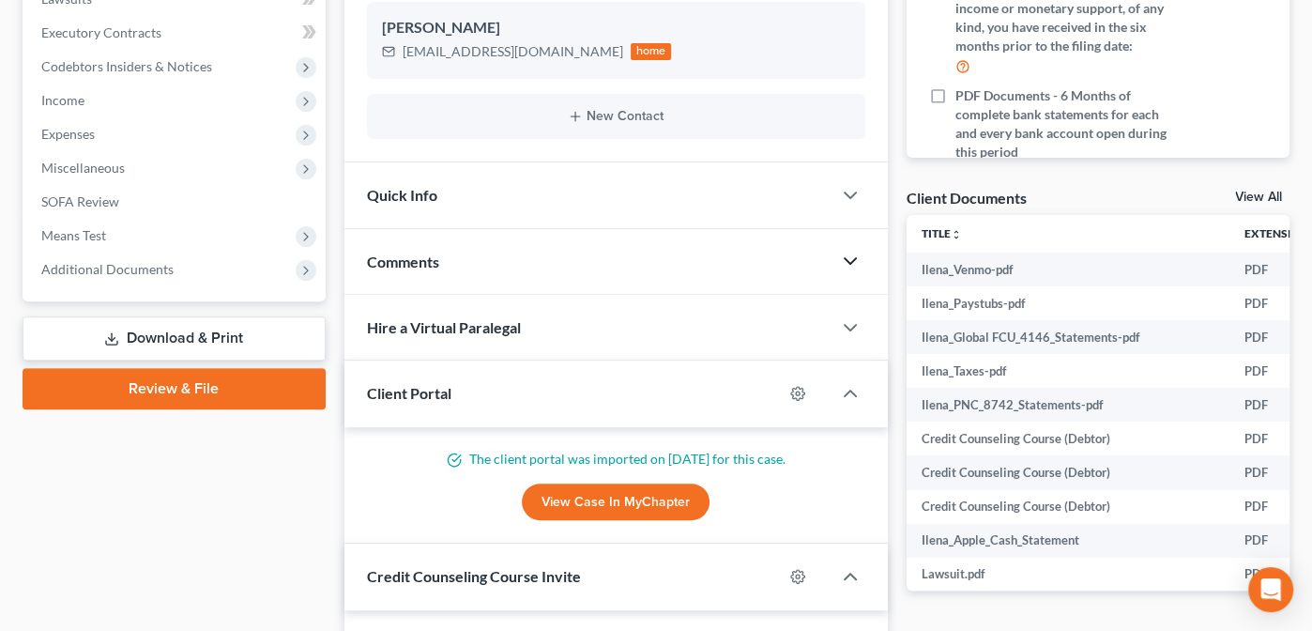
click at [852, 258] on polyline "button" at bounding box center [850, 261] width 11 height 6
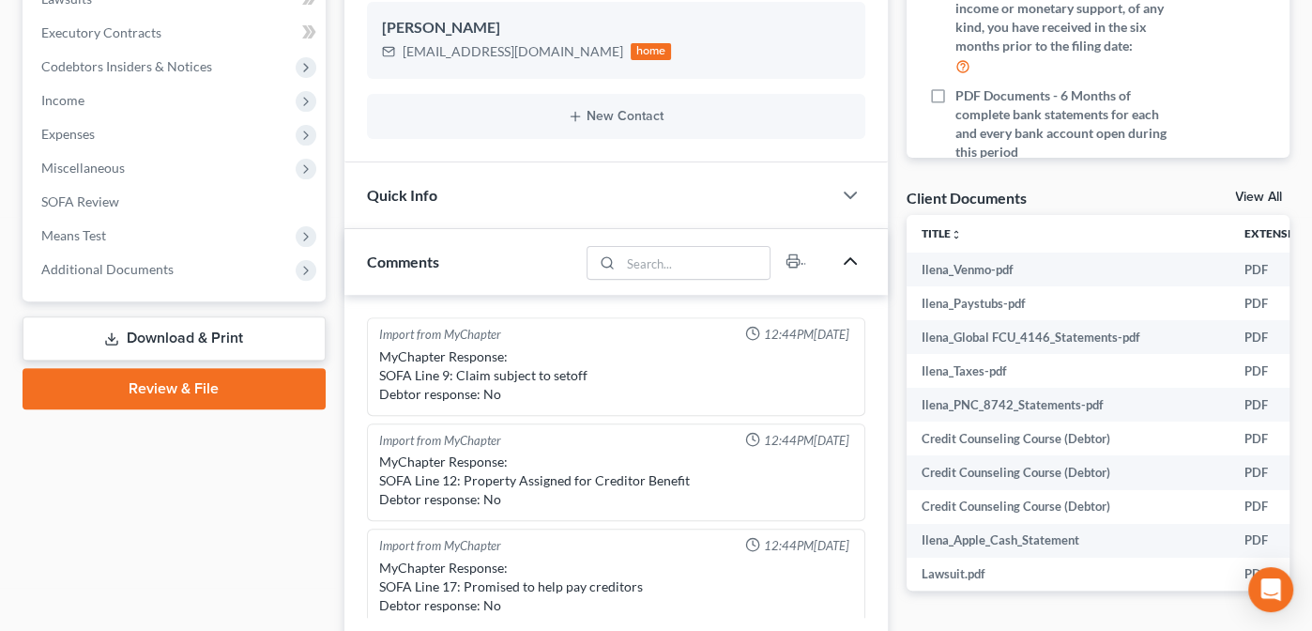
click at [852, 257] on icon "button" at bounding box center [850, 261] width 23 height 23
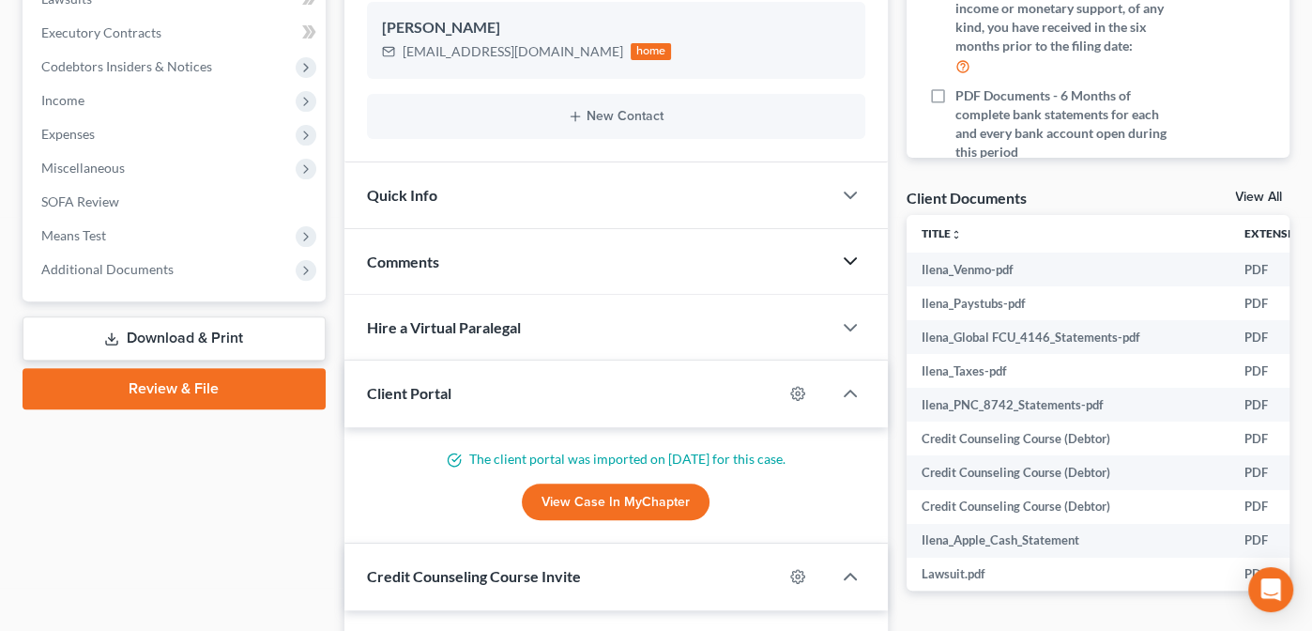
click at [852, 258] on polyline "button" at bounding box center [850, 261] width 11 height 6
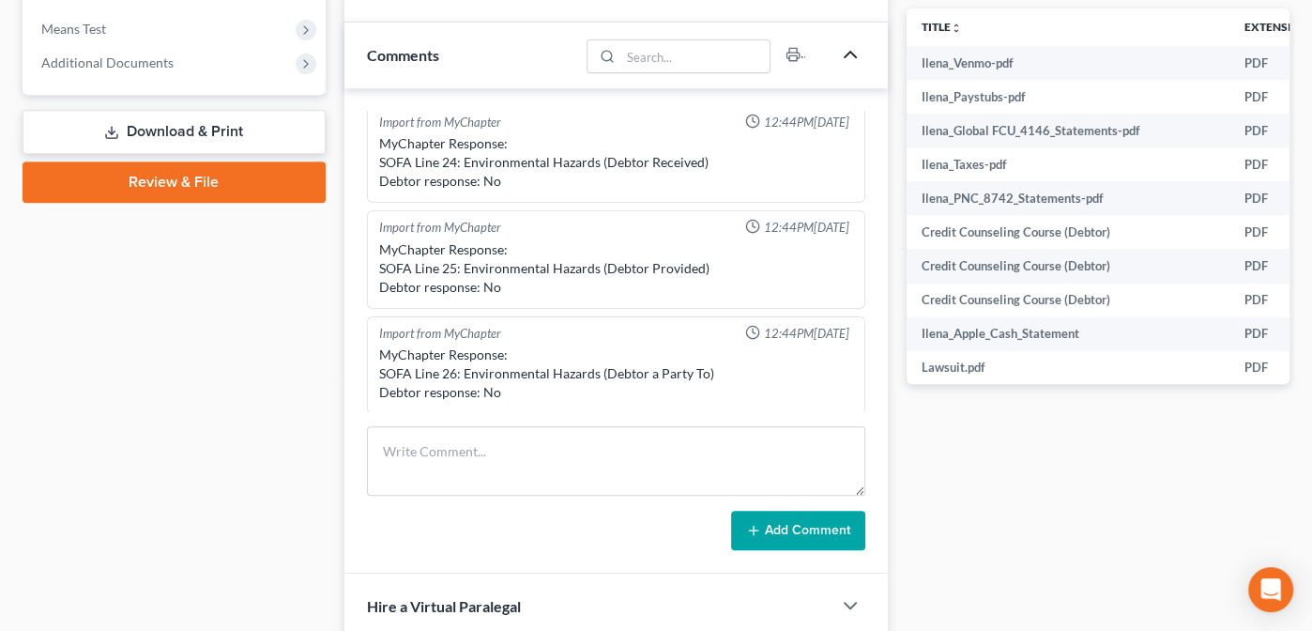
scroll to position [726, 0]
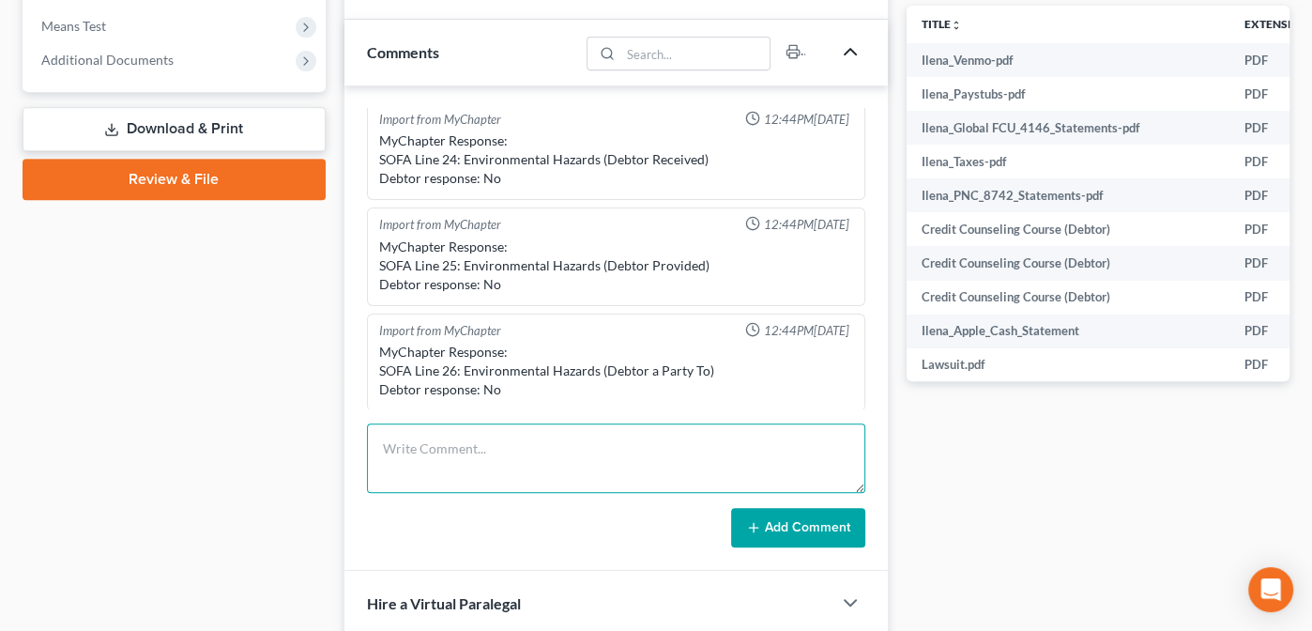
click at [389, 434] on textarea at bounding box center [616, 457] width 498 height 69
paste textarea "He has three watches and a gold chain. He paid around $6000 for each of the wat…"
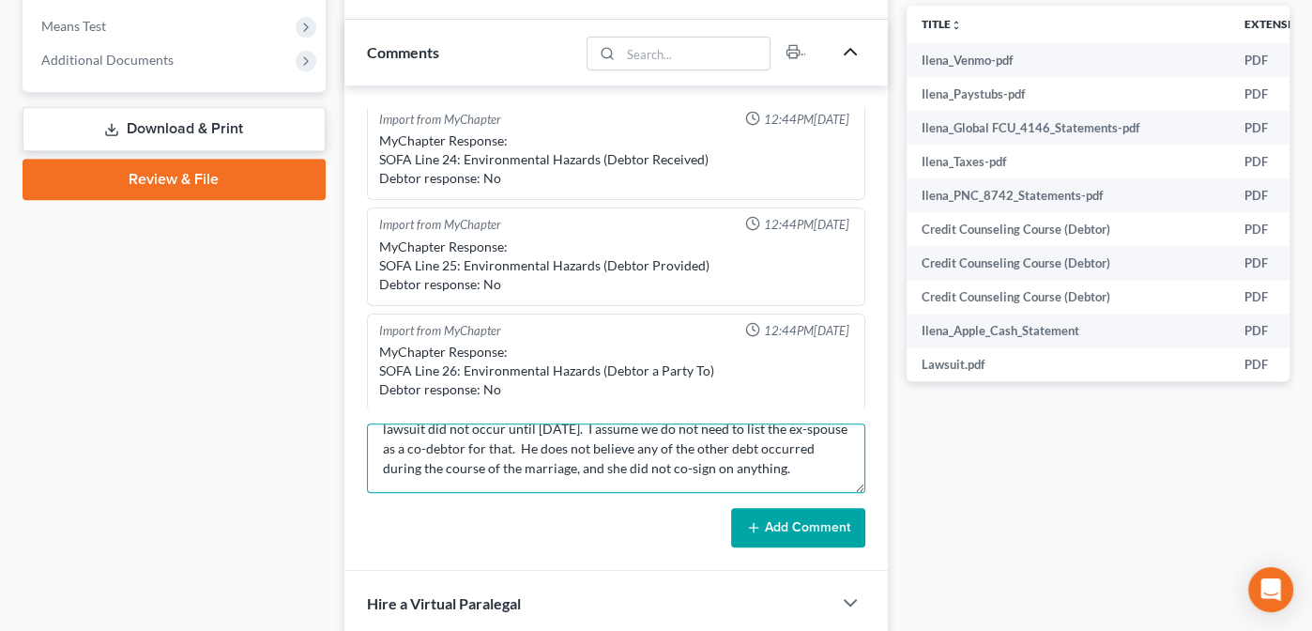
scroll to position [0, 0]
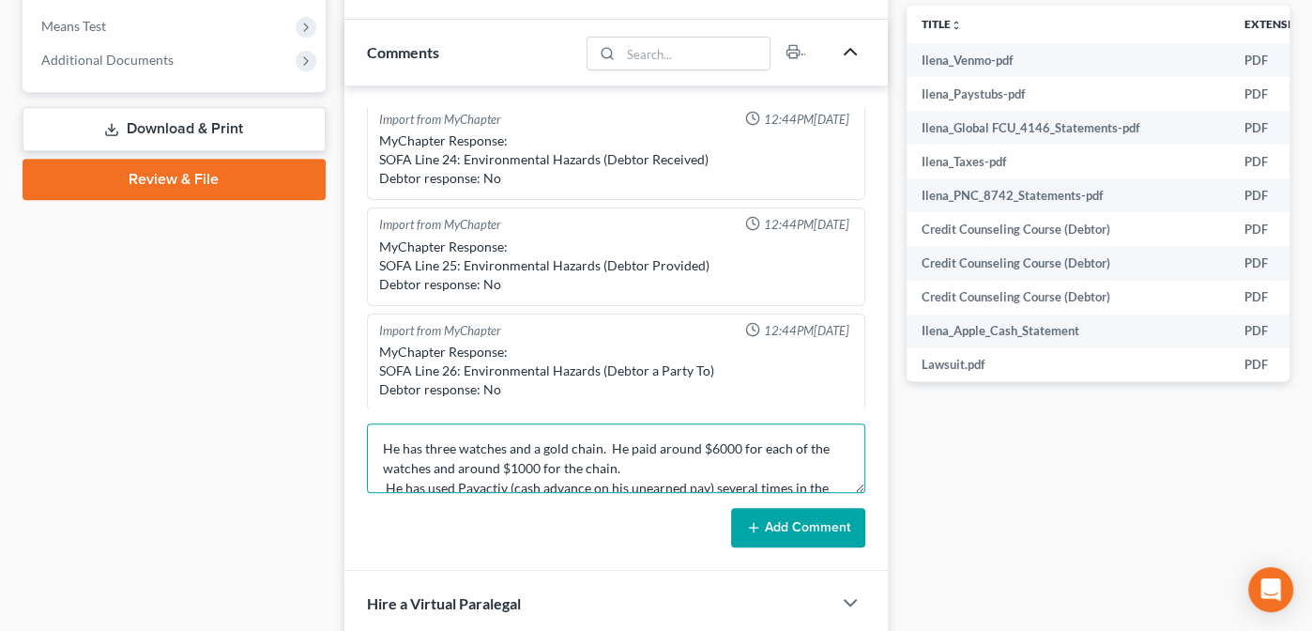
type textarea "He has three watches and a gold chain. He paid around $6000 for each of the wat…"
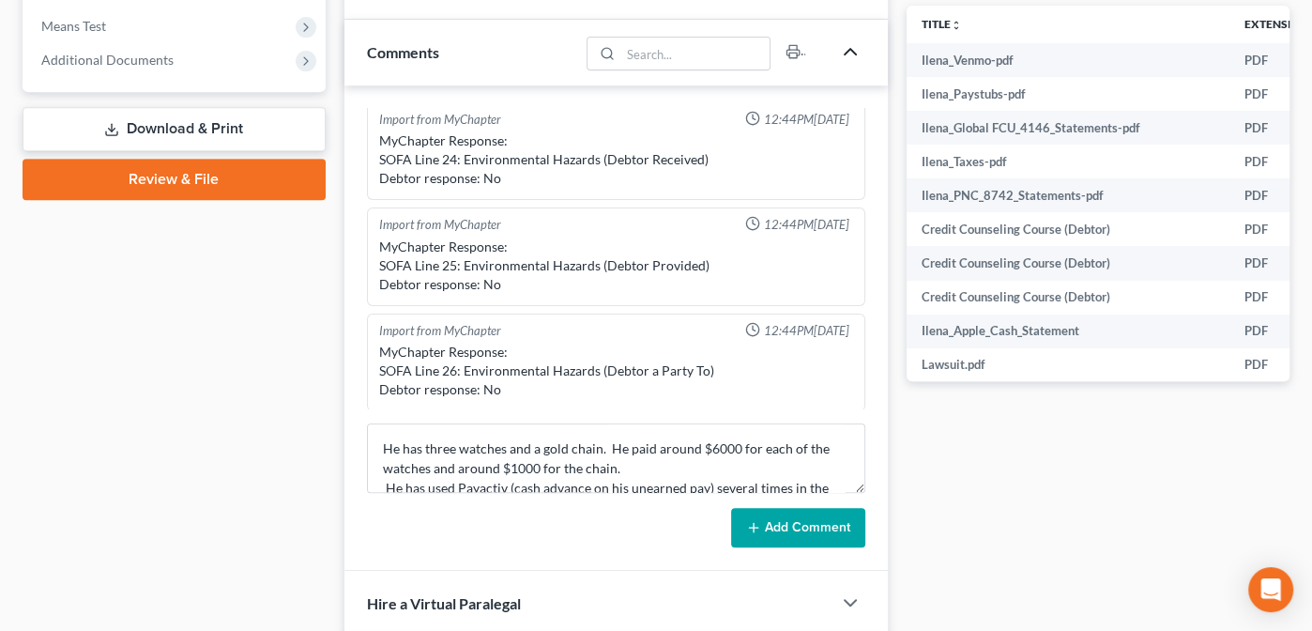
click at [771, 531] on button "Add Comment" at bounding box center [798, 527] width 134 height 39
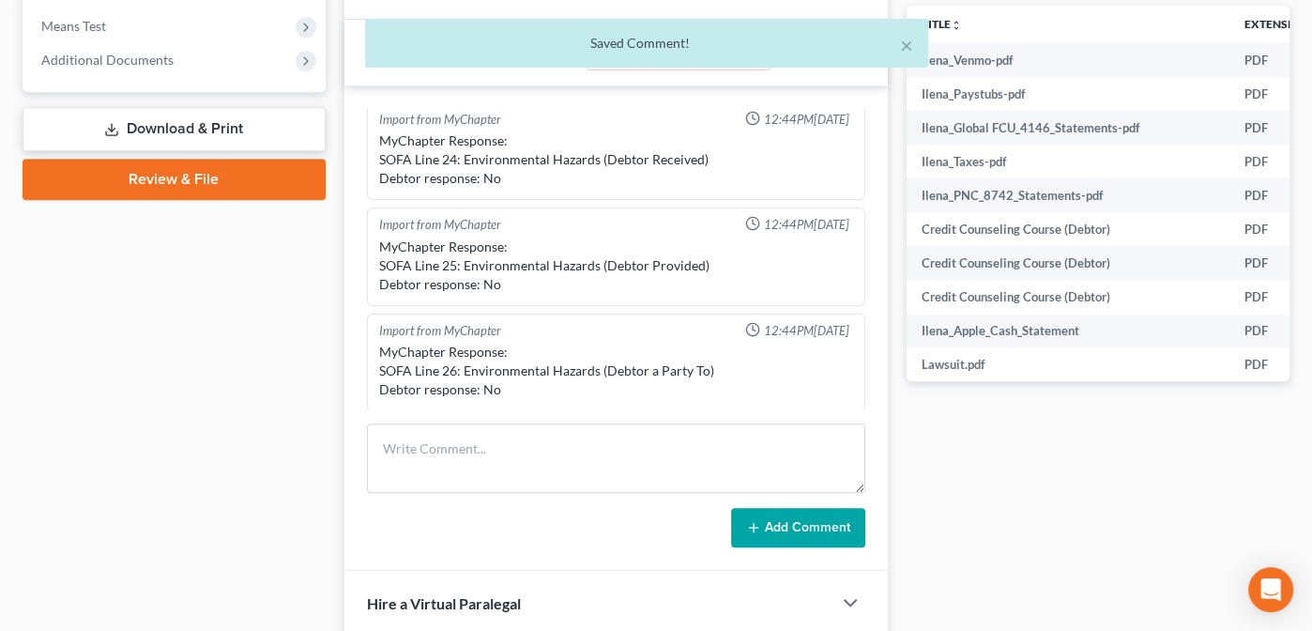
scroll to position [579, 0]
